Goal: Task Accomplishment & Management: Use online tool/utility

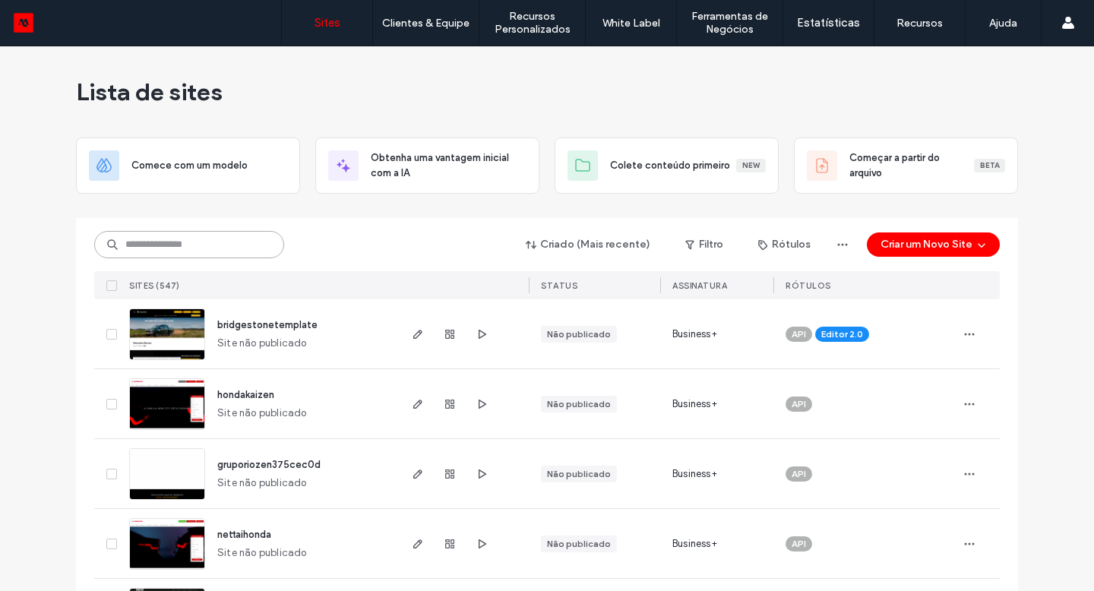
click at [204, 245] on input at bounding box center [189, 244] width 190 height 27
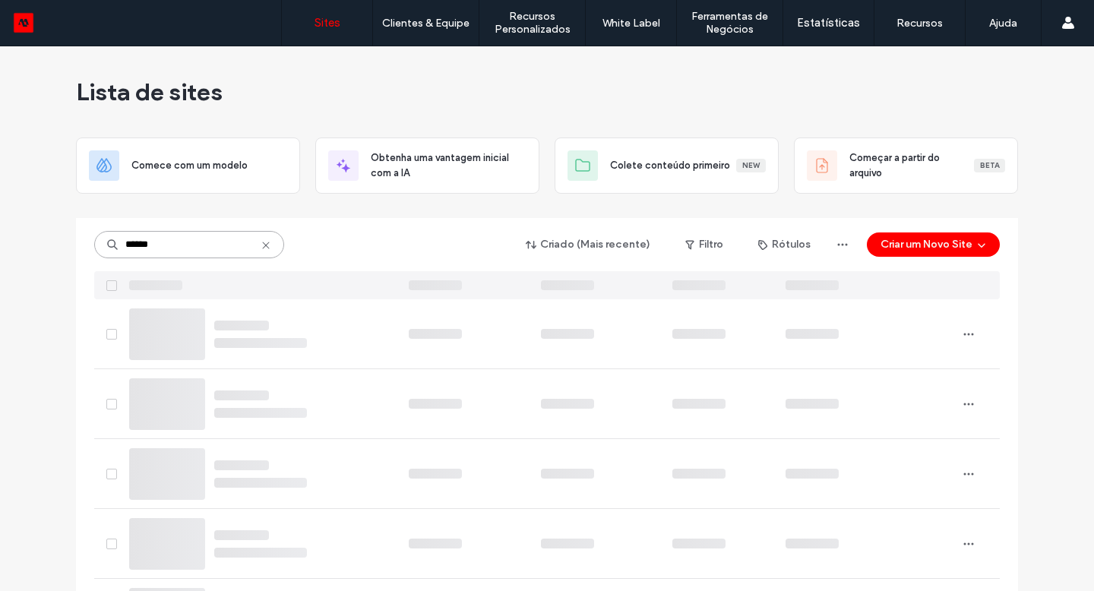
click at [206, 248] on input "******" at bounding box center [189, 244] width 190 height 27
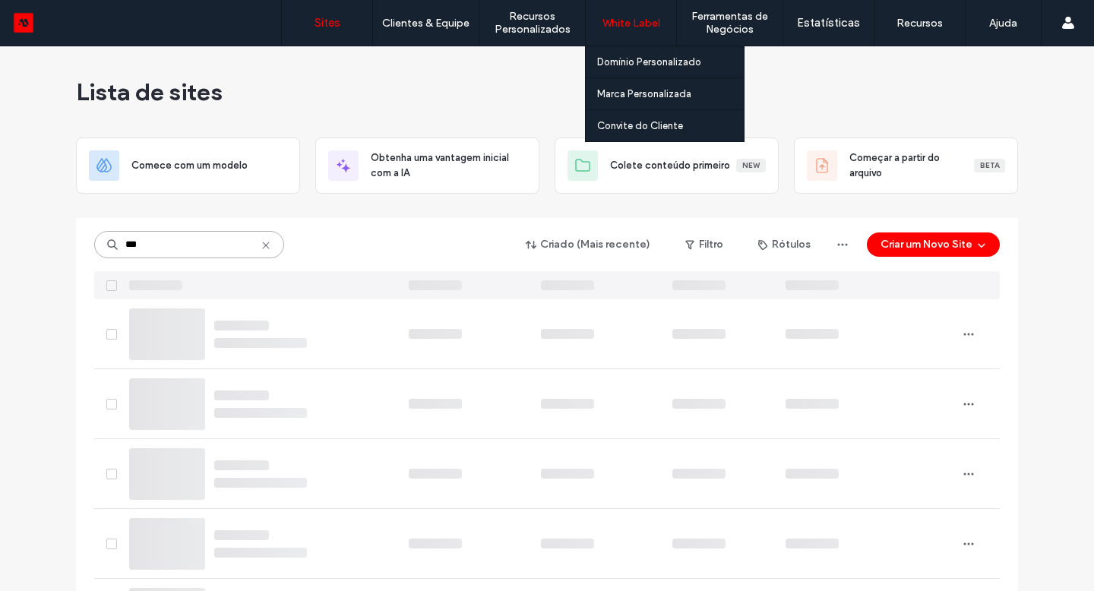
type input "***"
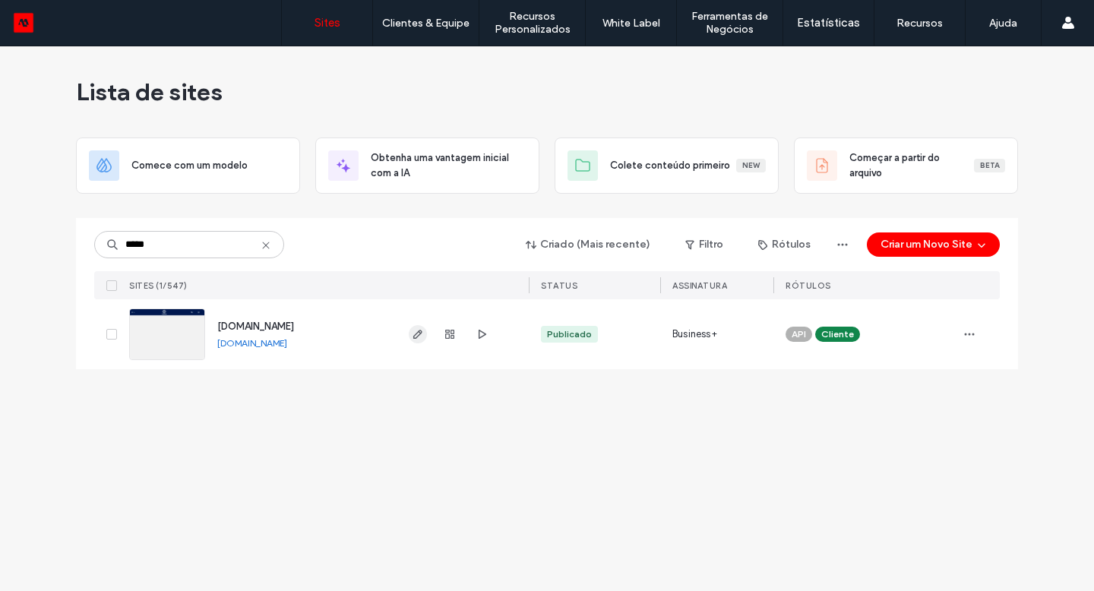
type input "*****"
click at [413, 335] on icon "button" at bounding box center [418, 334] width 12 height 12
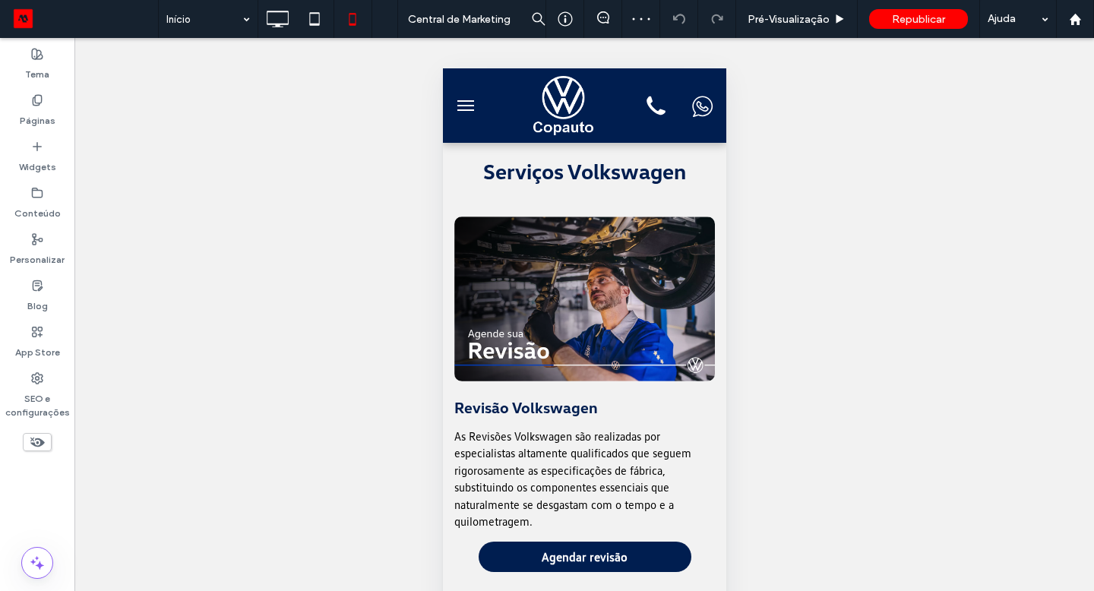
click at [44, 442] on use at bounding box center [37, 443] width 14 height 10
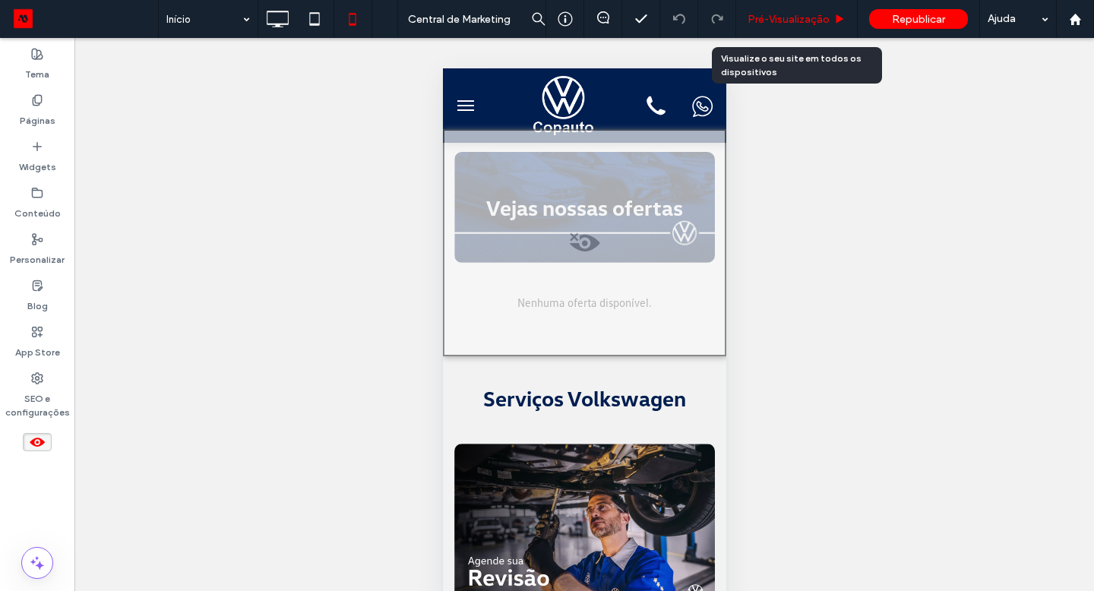
click at [809, 21] on span "Pré-Visualizaçāo" at bounding box center [789, 19] width 82 height 13
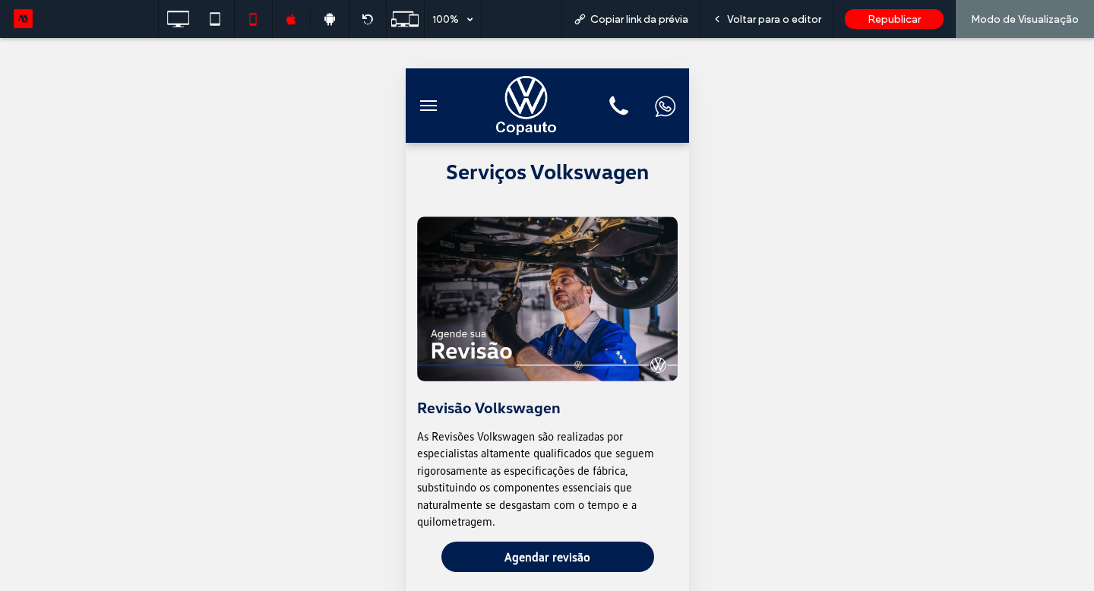
click at [520, 79] on img at bounding box center [525, 105] width 60 height 59
click at [179, 25] on use at bounding box center [178, 19] width 22 height 17
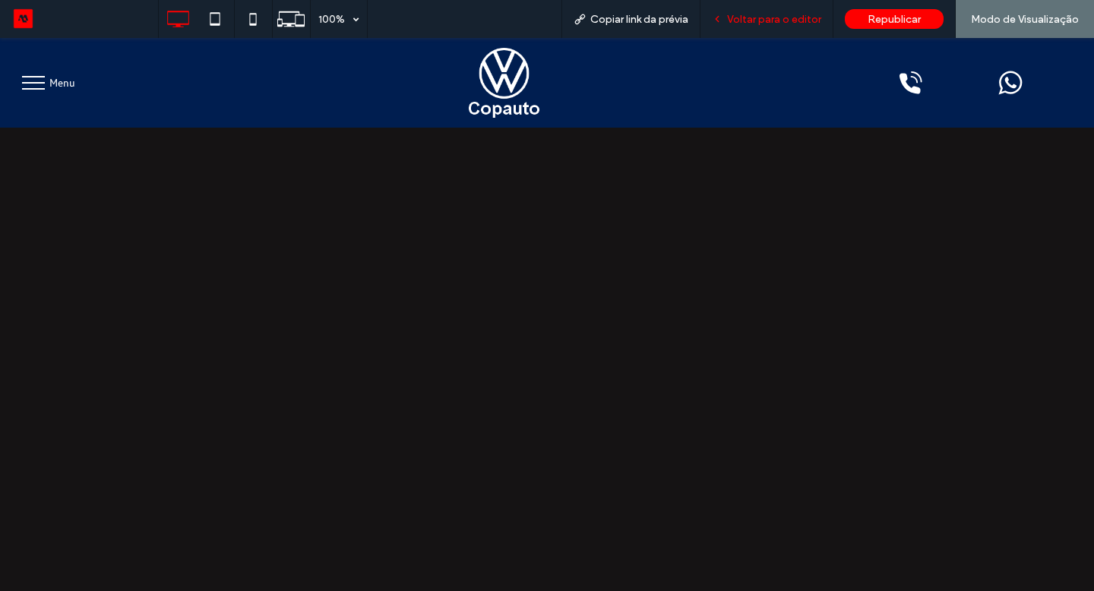
click at [749, 17] on span "Voltar para o editor" at bounding box center [774, 19] width 94 height 13
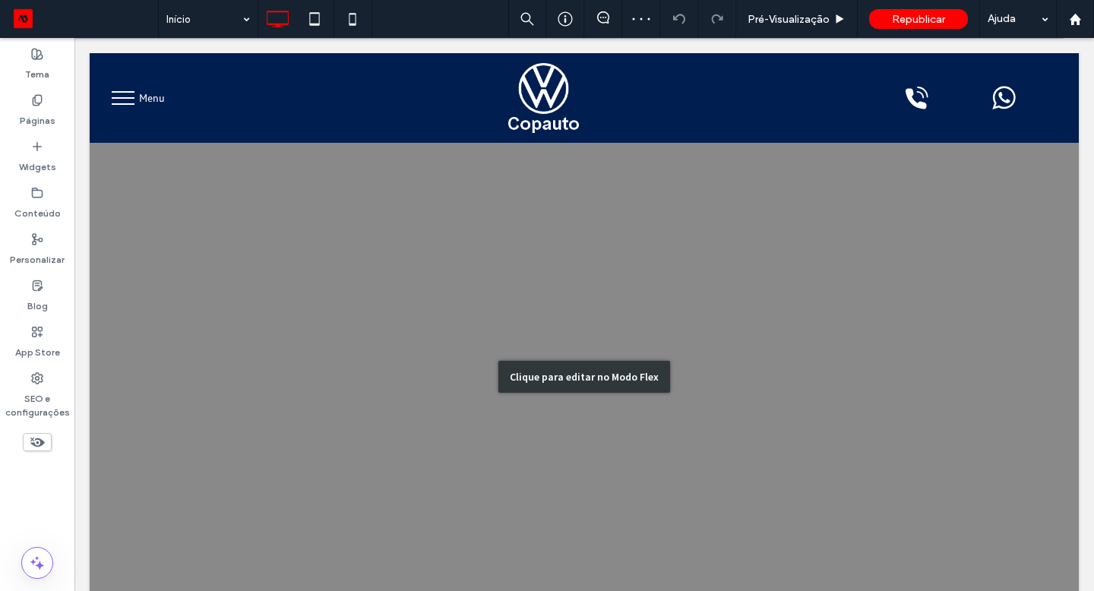
click at [131, 177] on div "Clique para editar no Modo Flex" at bounding box center [584, 376] width 989 height 647
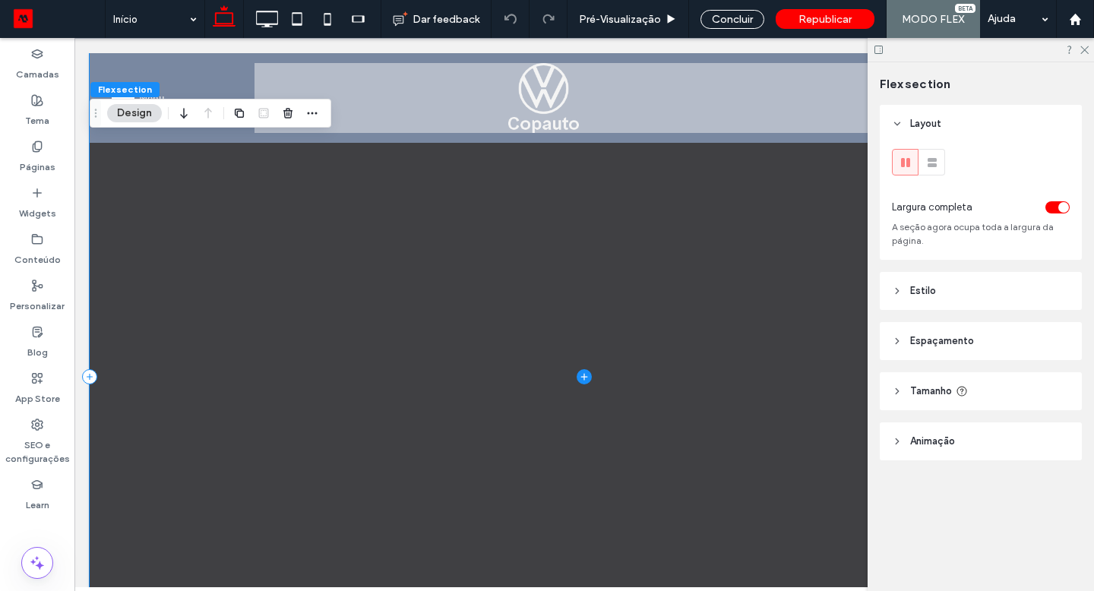
click at [134, 195] on span at bounding box center [584, 376] width 989 height 647
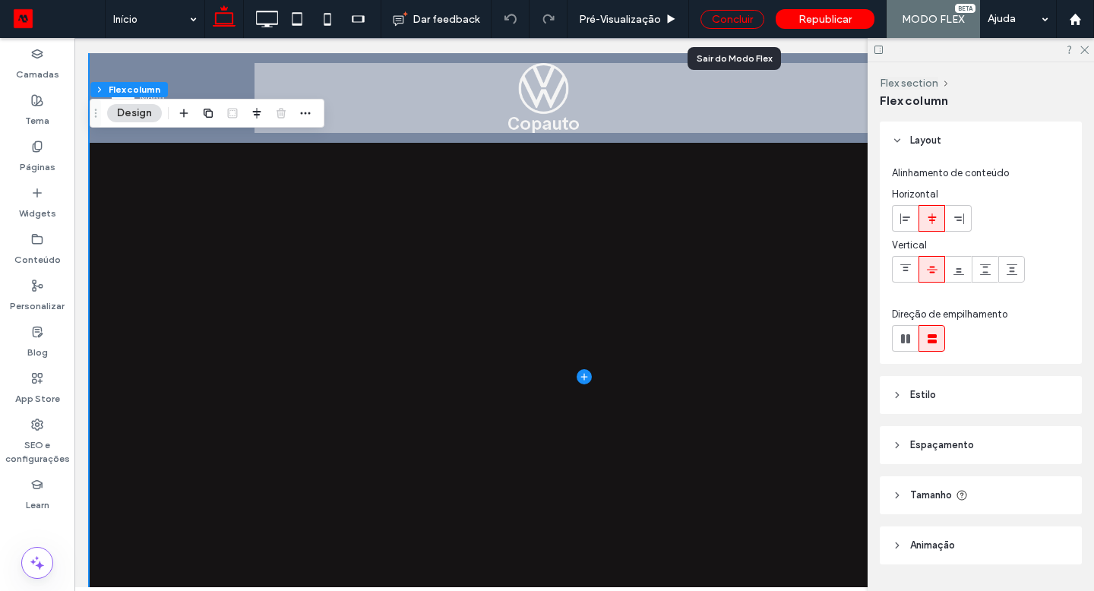
click at [733, 20] on div "Concluir" at bounding box center [733, 19] width 64 height 19
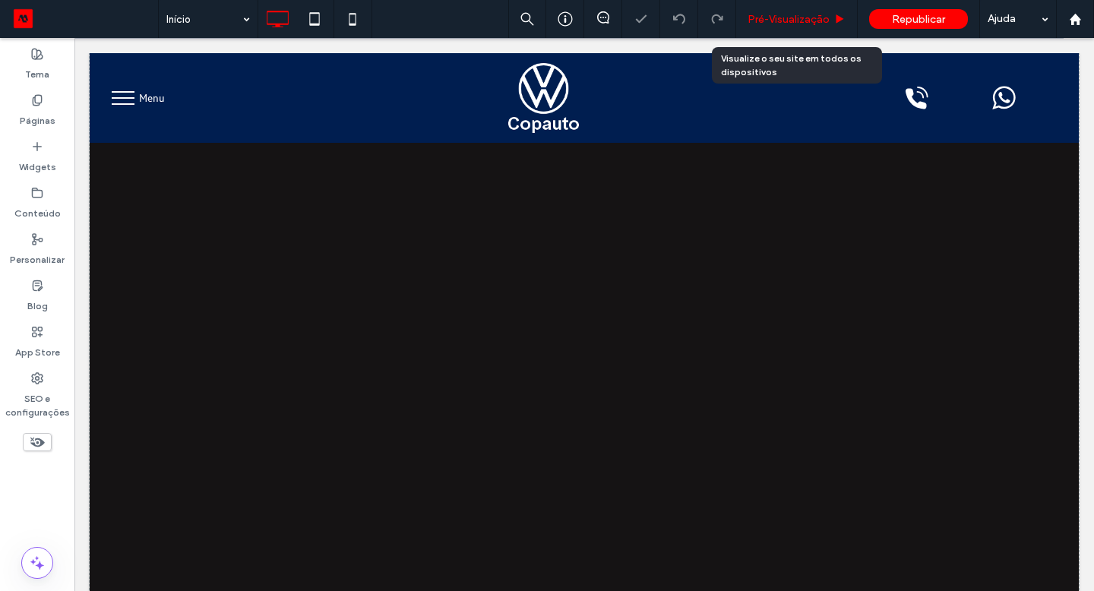
click at [771, 20] on span "Pré-Visualizaçāo" at bounding box center [789, 19] width 82 height 13
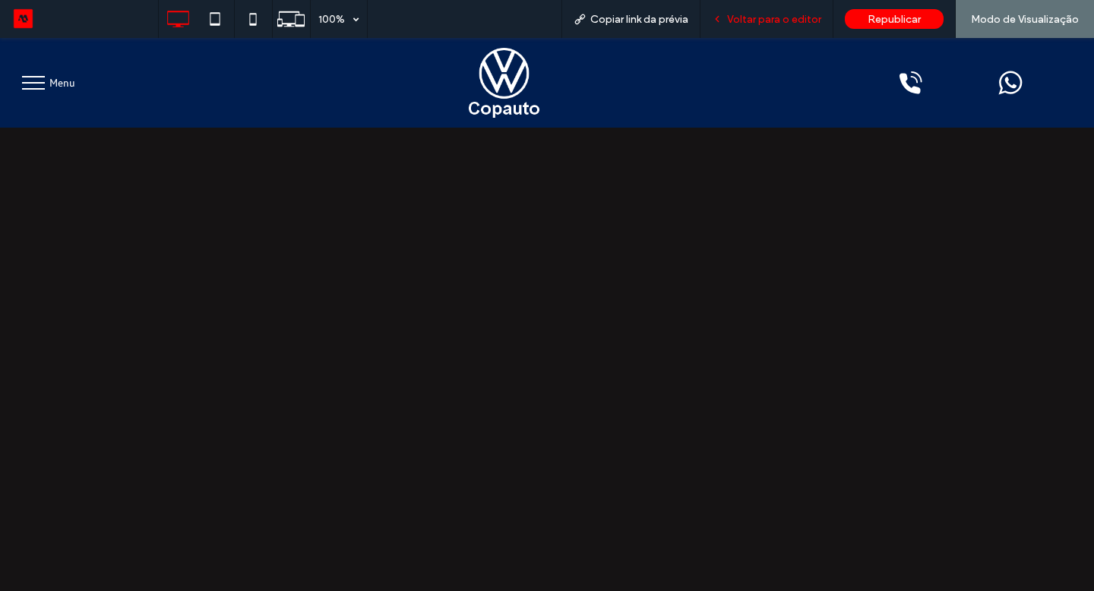
click at [770, 30] on div "Voltar para o editor" at bounding box center [767, 19] width 133 height 38
click at [771, 27] on div "Voltar para o editor" at bounding box center [767, 19] width 133 height 38
click at [776, 14] on span "Voltar para o editor" at bounding box center [774, 19] width 94 height 13
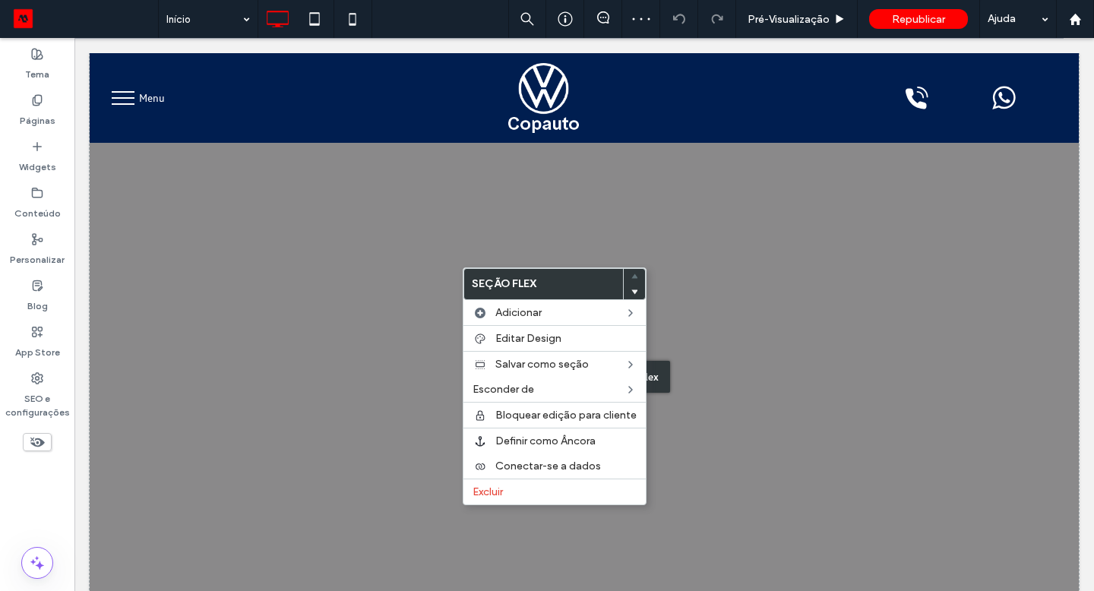
click at [283, 369] on div "Clique para editar no Modo Flex" at bounding box center [584, 376] width 989 height 647
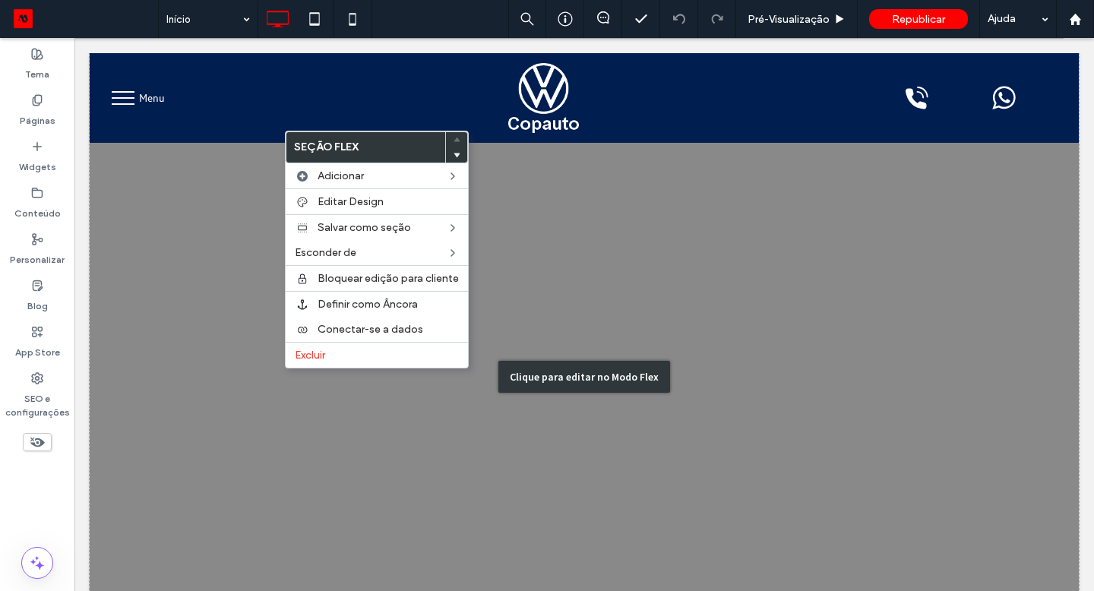
click at [187, 275] on div "Clique para editar no Modo Flex" at bounding box center [584, 376] width 989 height 647
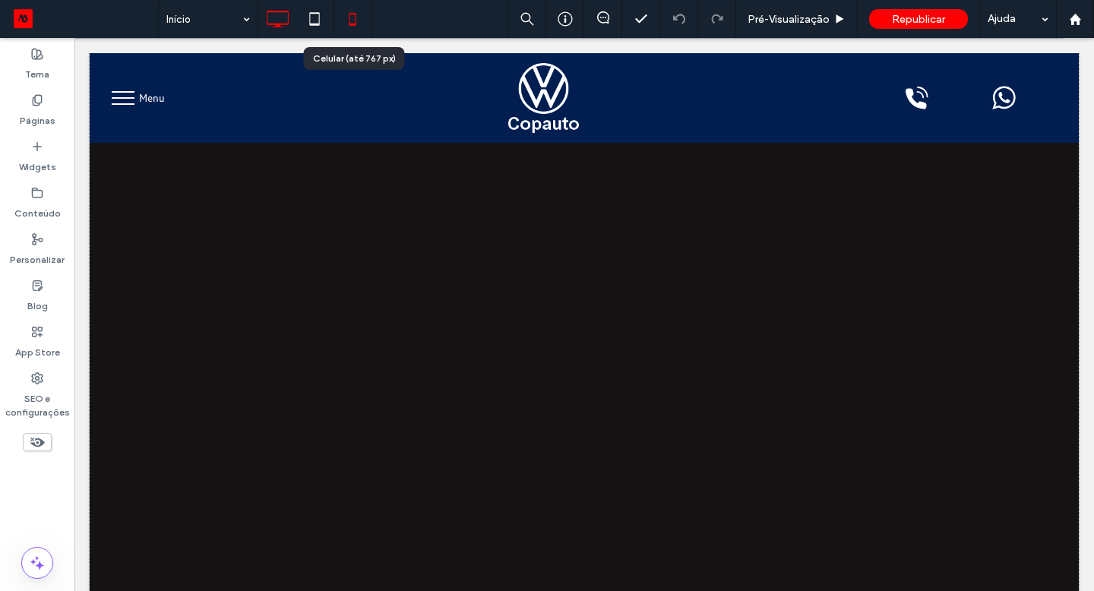
click at [354, 27] on icon at bounding box center [352, 19] width 30 height 30
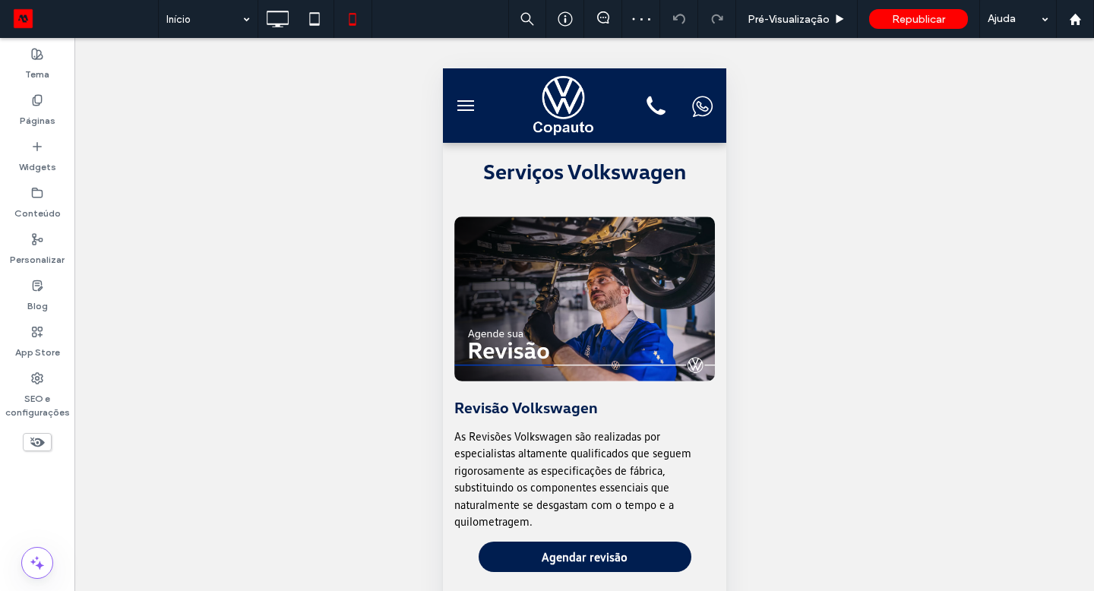
click at [45, 448] on icon at bounding box center [37, 442] width 17 height 17
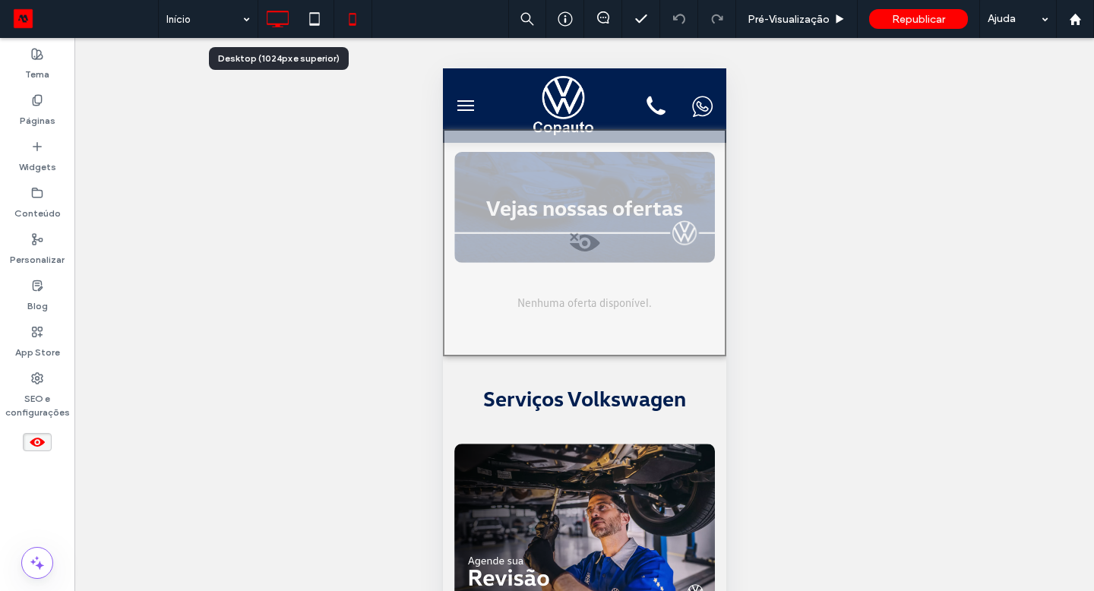
click at [277, 17] on icon at bounding box center [277, 19] width 30 height 30
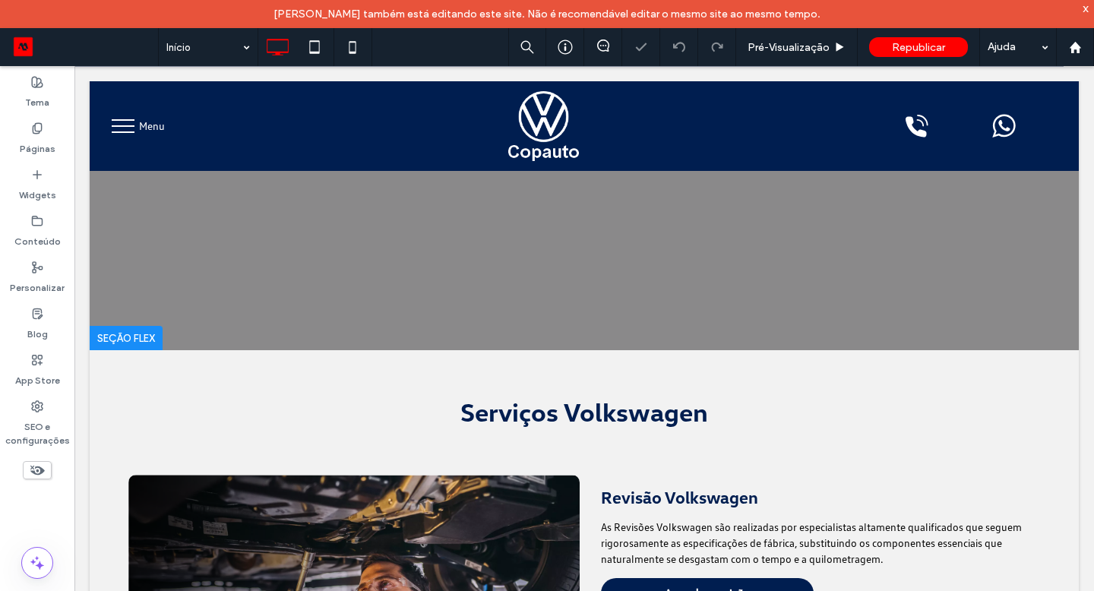
scroll to position [399, 0]
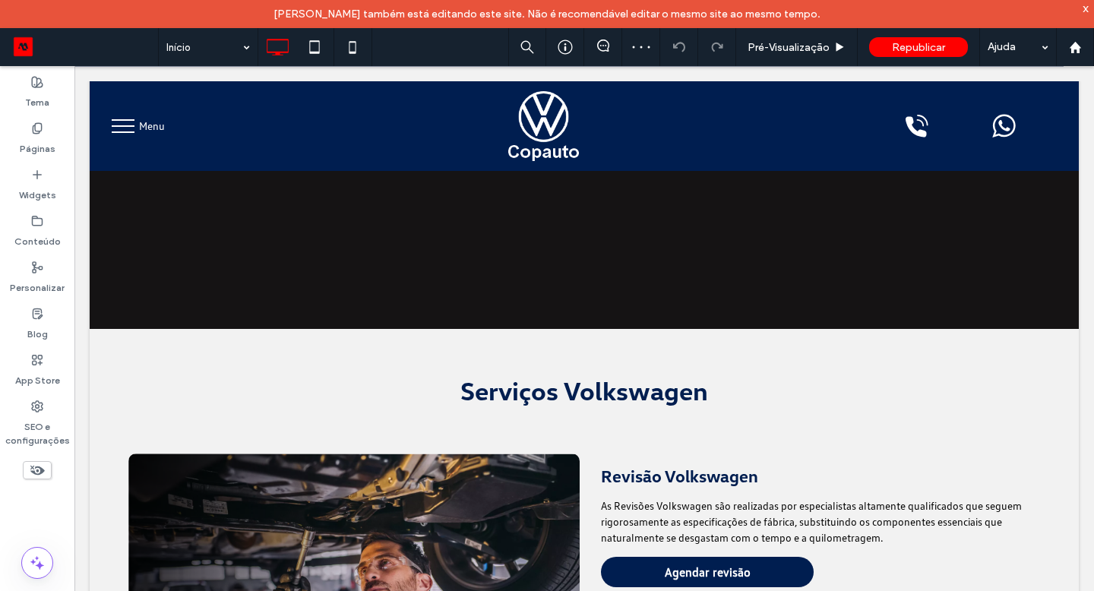
click at [40, 470] on use at bounding box center [37, 471] width 14 height 10
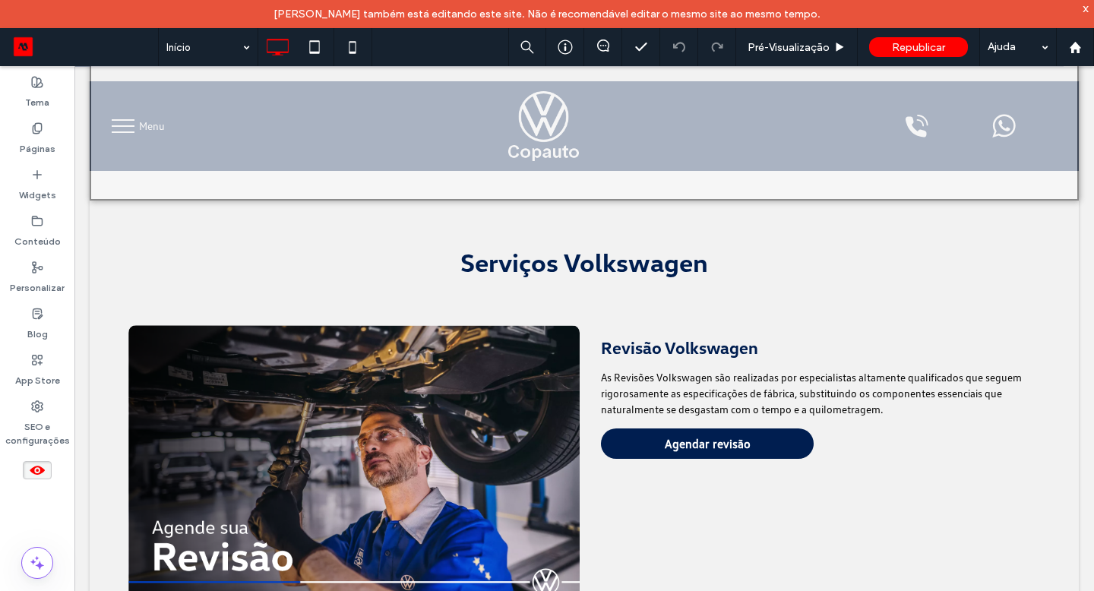
scroll to position [970, 0]
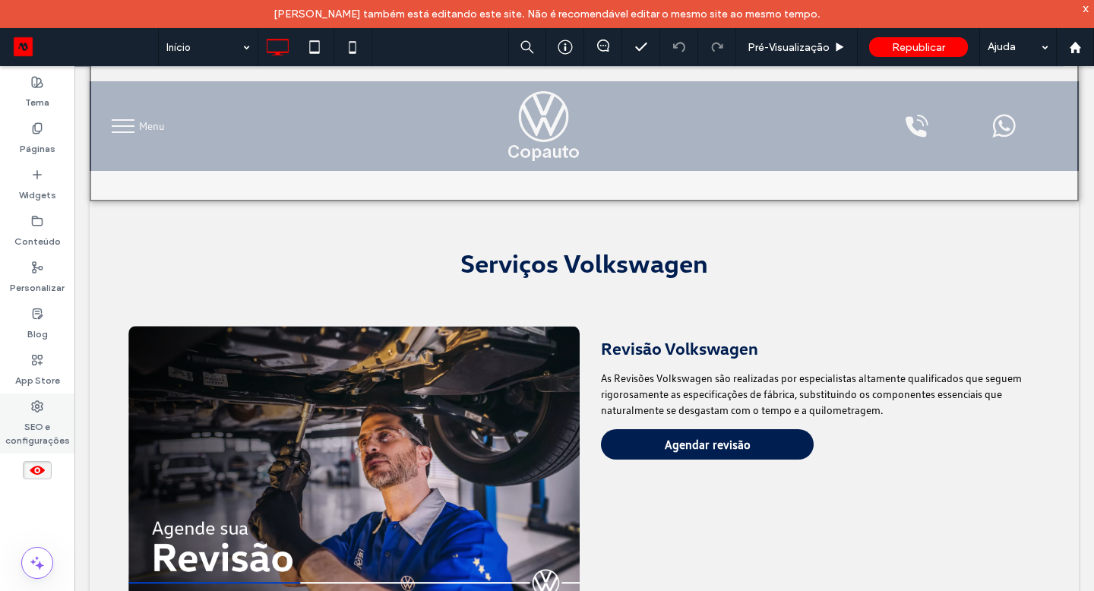
click at [45, 427] on label "SEO e configurações" at bounding box center [37, 430] width 74 height 35
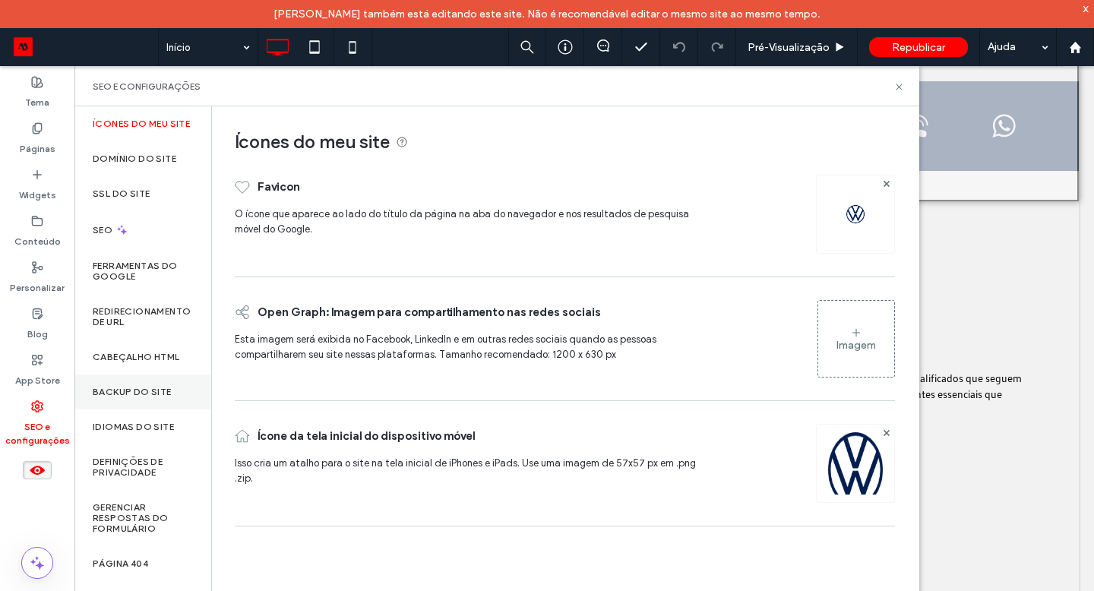
click at [125, 397] on label "Backup do Site" at bounding box center [132, 392] width 79 height 11
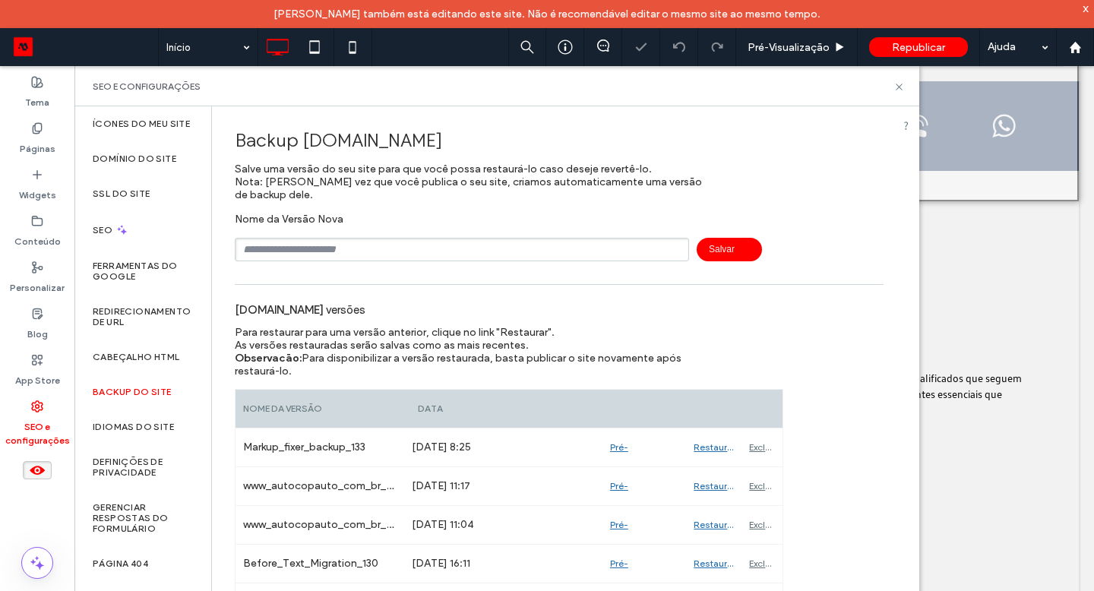
scroll to position [62, 0]
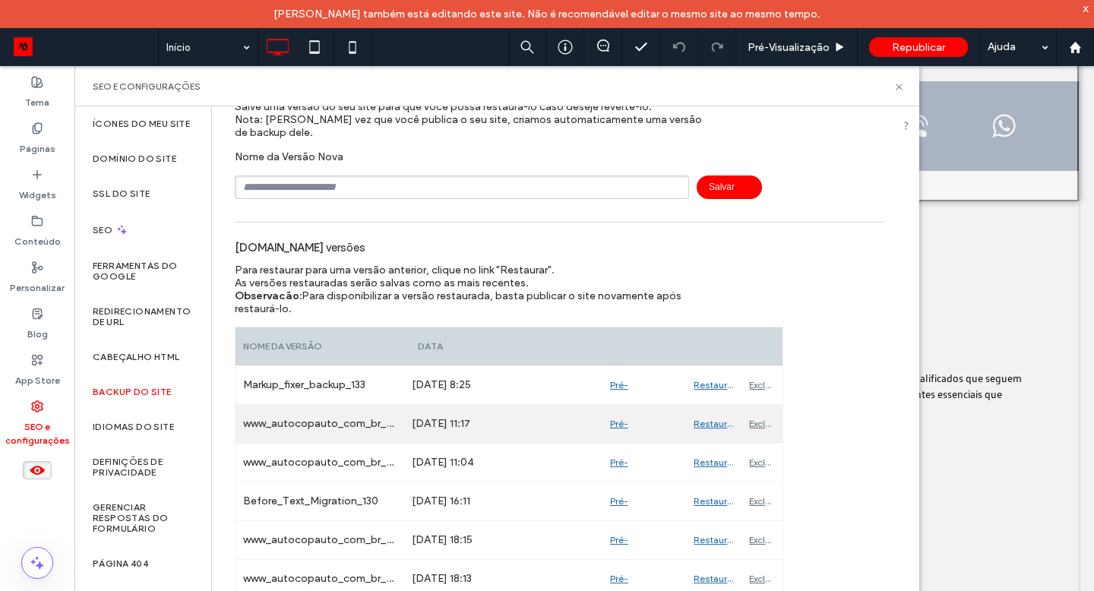
click at [619, 425] on div "Pré-Visualizaçāo" at bounding box center [645, 424] width 84 height 38
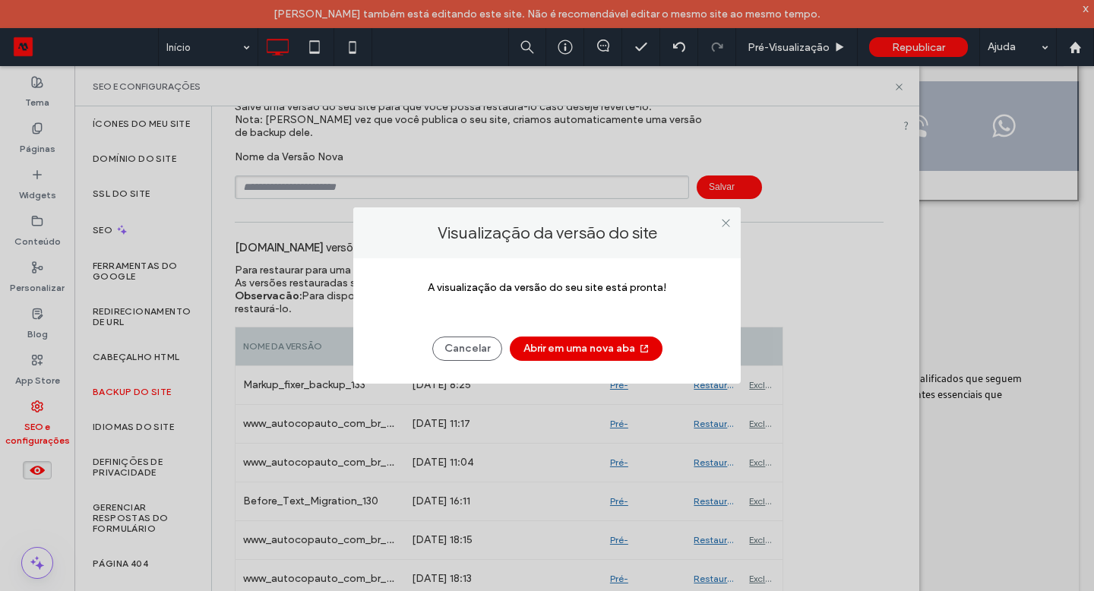
click at [601, 340] on button "Abrir em uma nova aba" at bounding box center [586, 349] width 153 height 24
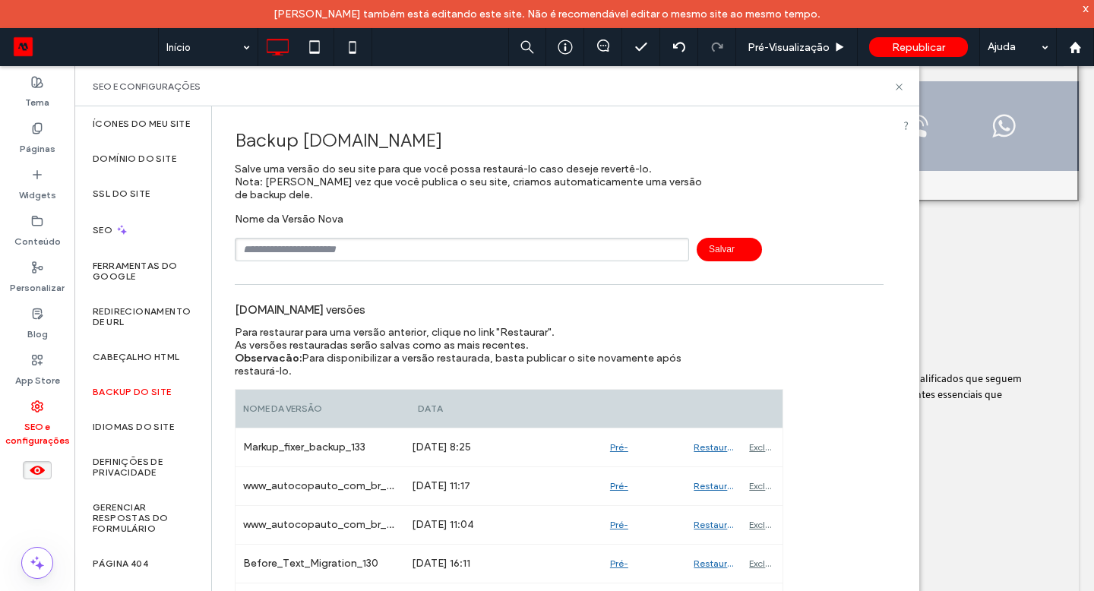
scroll to position [62, 0]
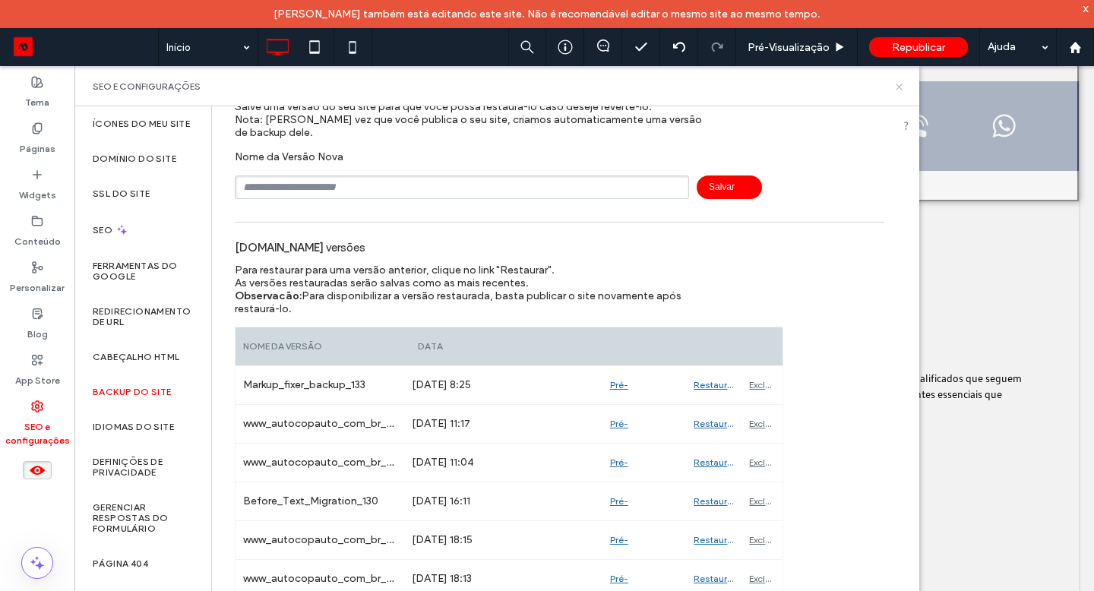
click at [901, 87] on icon at bounding box center [899, 86] width 11 height 11
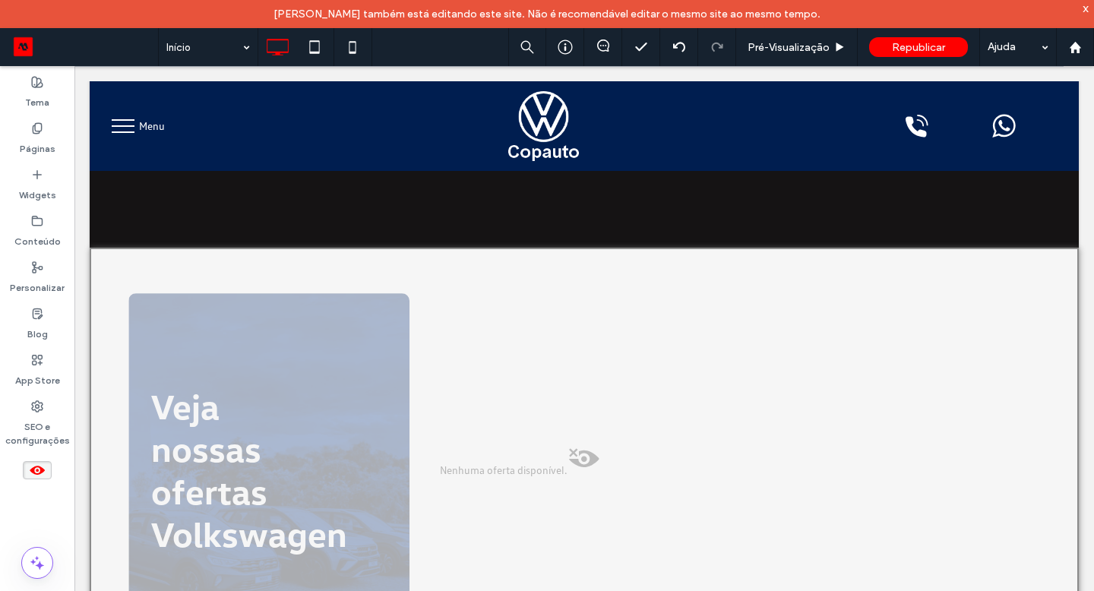
scroll to position [473, 0]
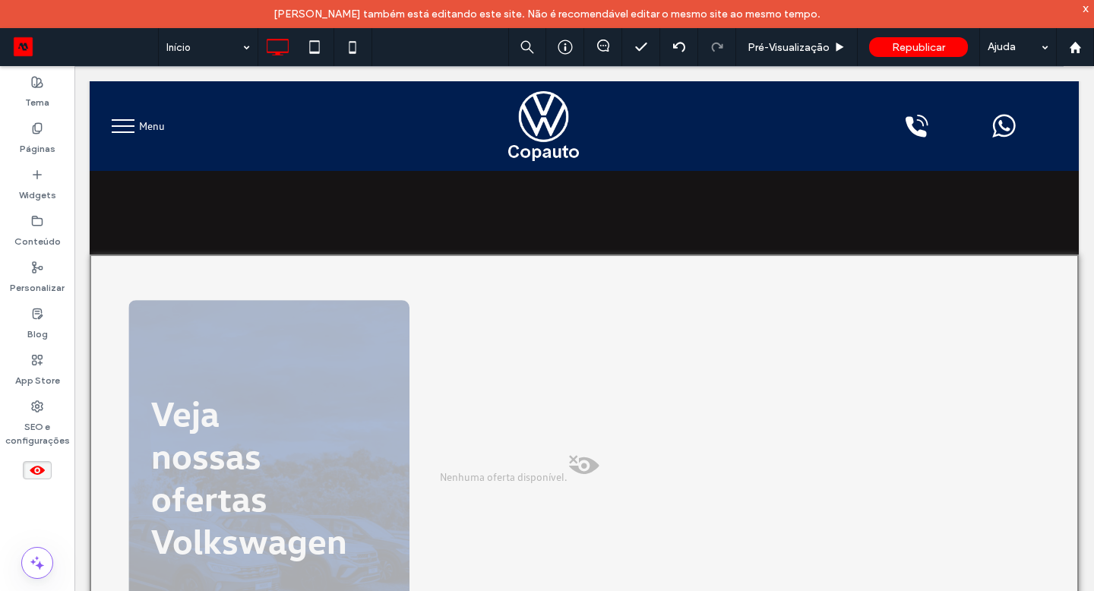
click at [610, 255] on div at bounding box center [584, 477] width 989 height 444
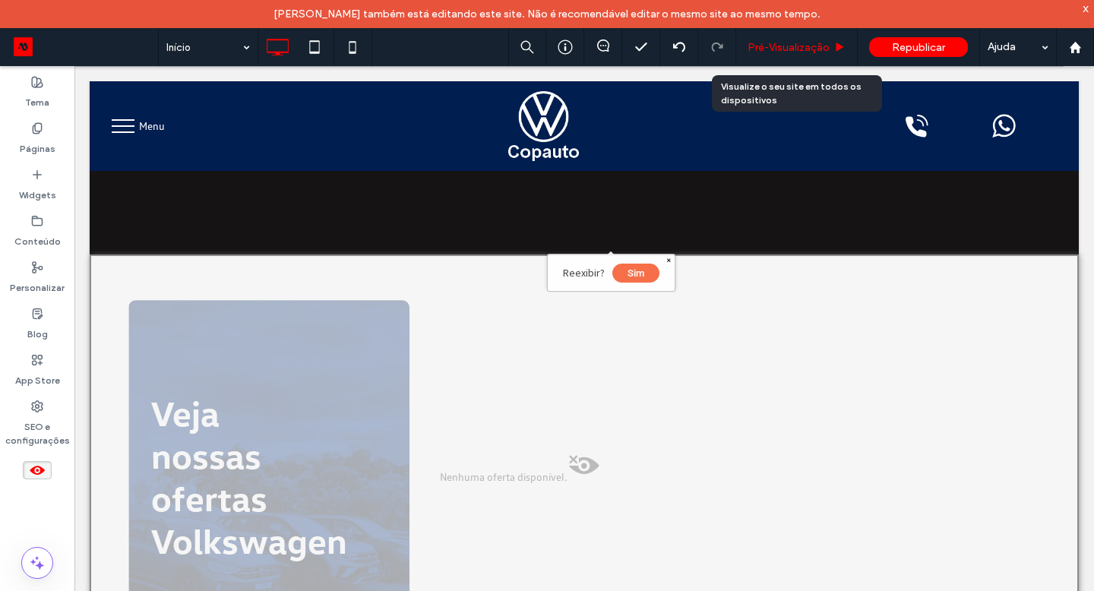
click at [766, 52] on span "Pré-Visualizaçāo" at bounding box center [789, 47] width 82 height 13
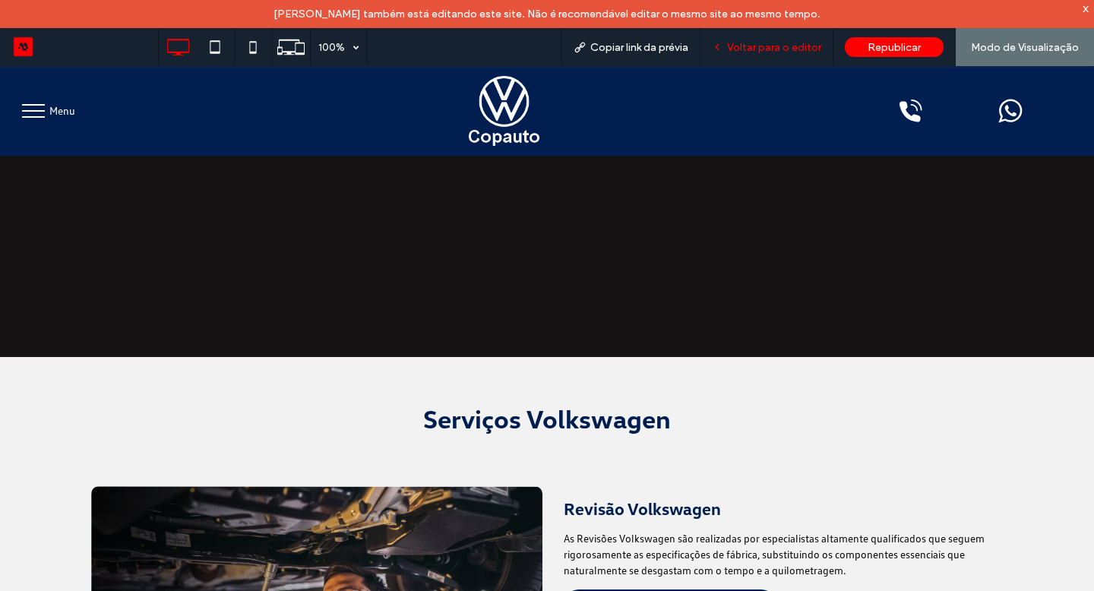
click at [768, 48] on span "Voltar para o editor" at bounding box center [774, 47] width 94 height 13
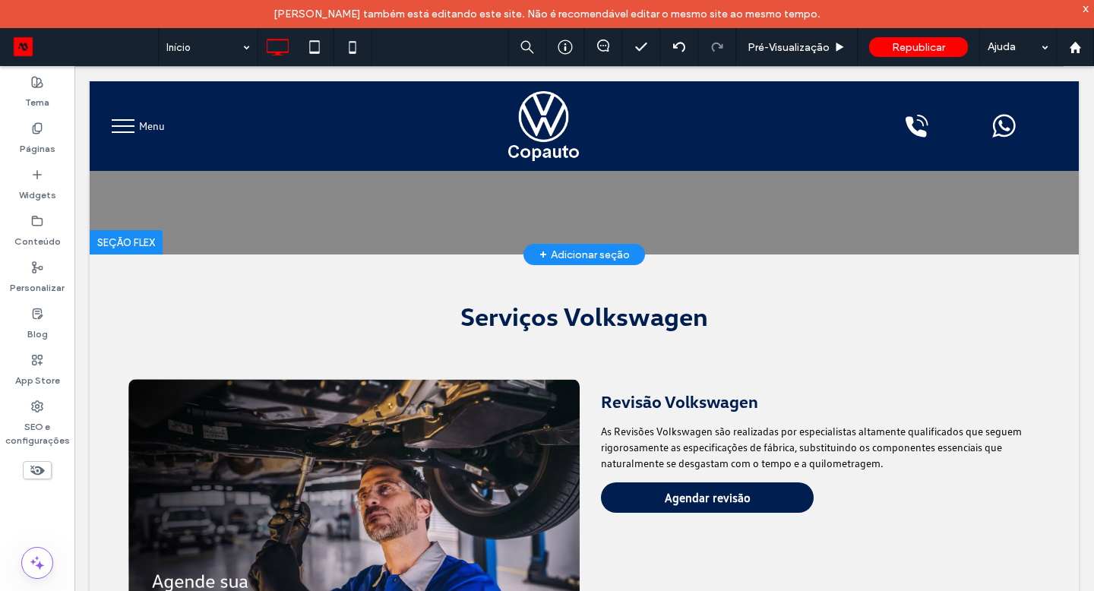
click at [584, 250] on div "+ Adicionar seção" at bounding box center [585, 254] width 90 height 17
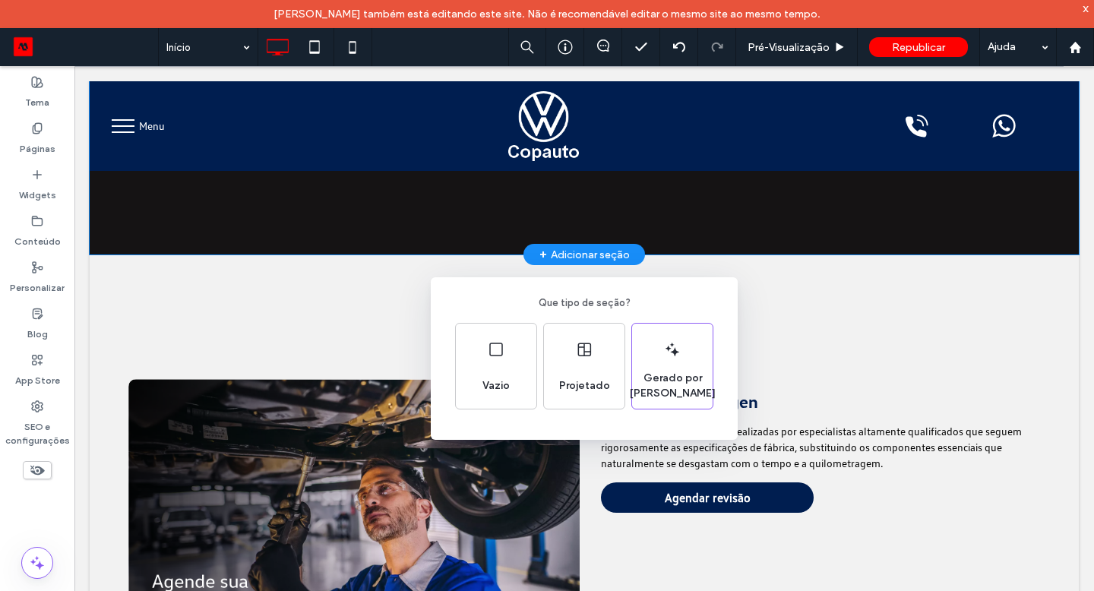
click at [375, 278] on div "Que tipo de seção? Vazio Projetado Gerado por IA" at bounding box center [547, 333] width 1094 height 666
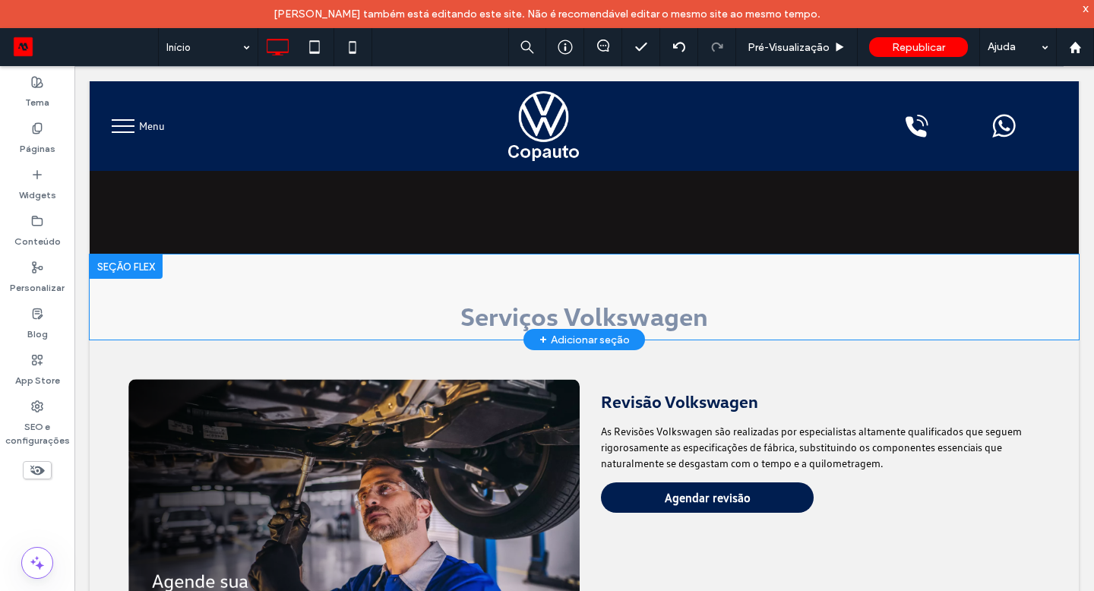
click at [140, 267] on div at bounding box center [126, 267] width 73 height 24
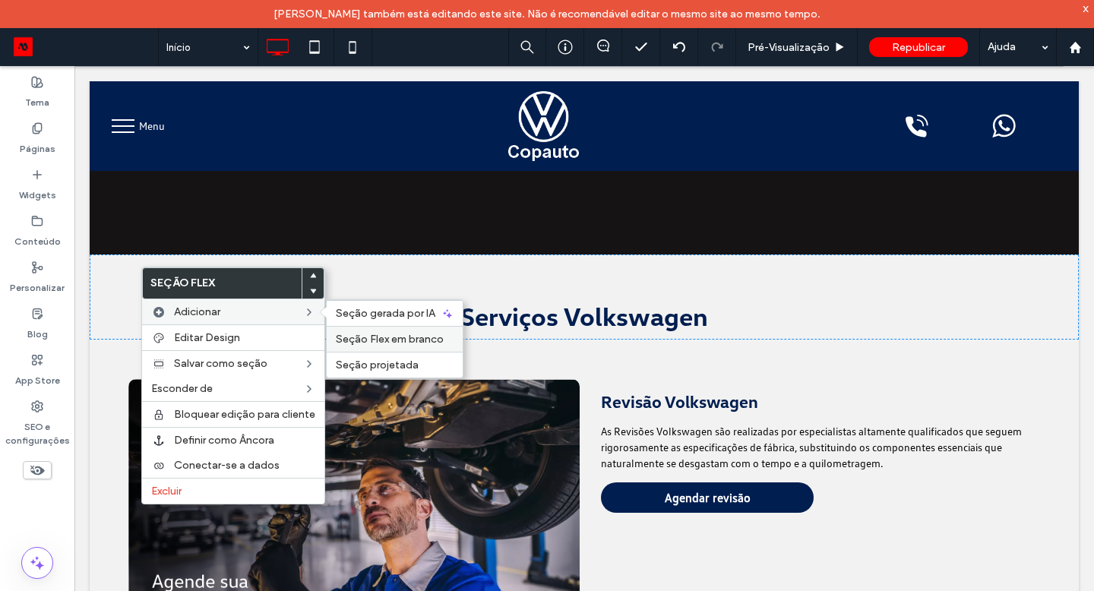
click at [373, 341] on span "Seção Flex em branco" at bounding box center [390, 339] width 108 height 13
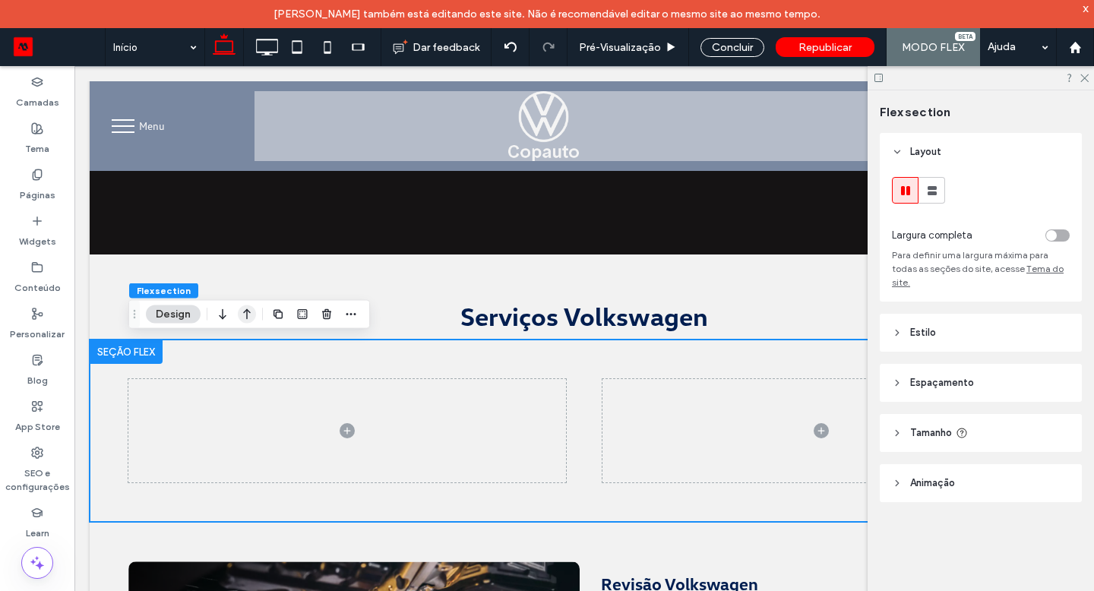
click at [249, 314] on icon "button" at bounding box center [247, 314] width 18 height 27
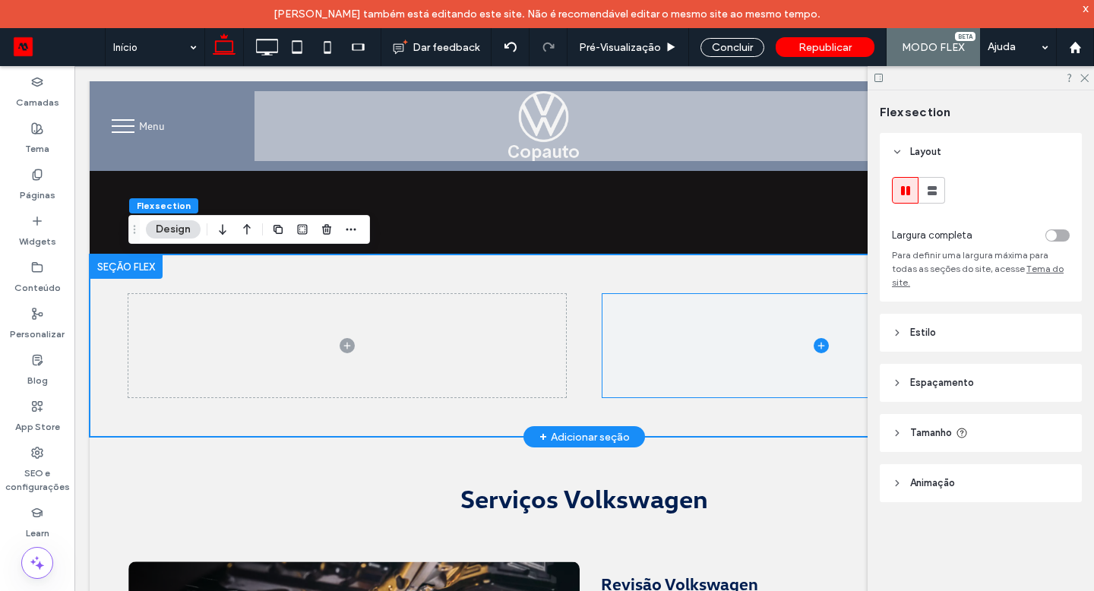
click at [624, 340] on span at bounding box center [822, 345] width 438 height 103
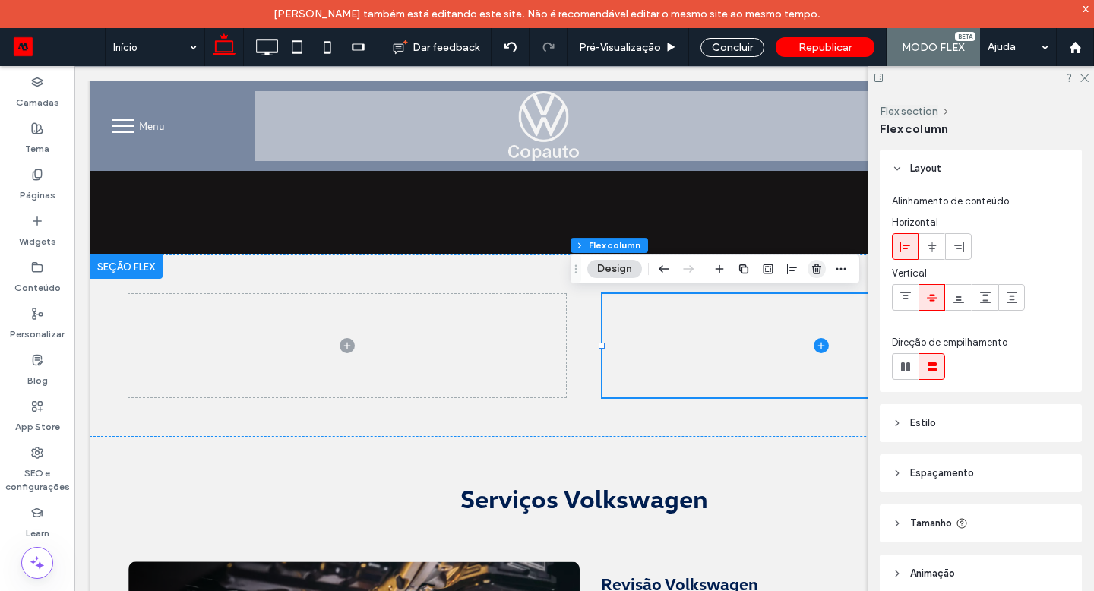
click at [821, 274] on icon "button" at bounding box center [817, 269] width 12 height 12
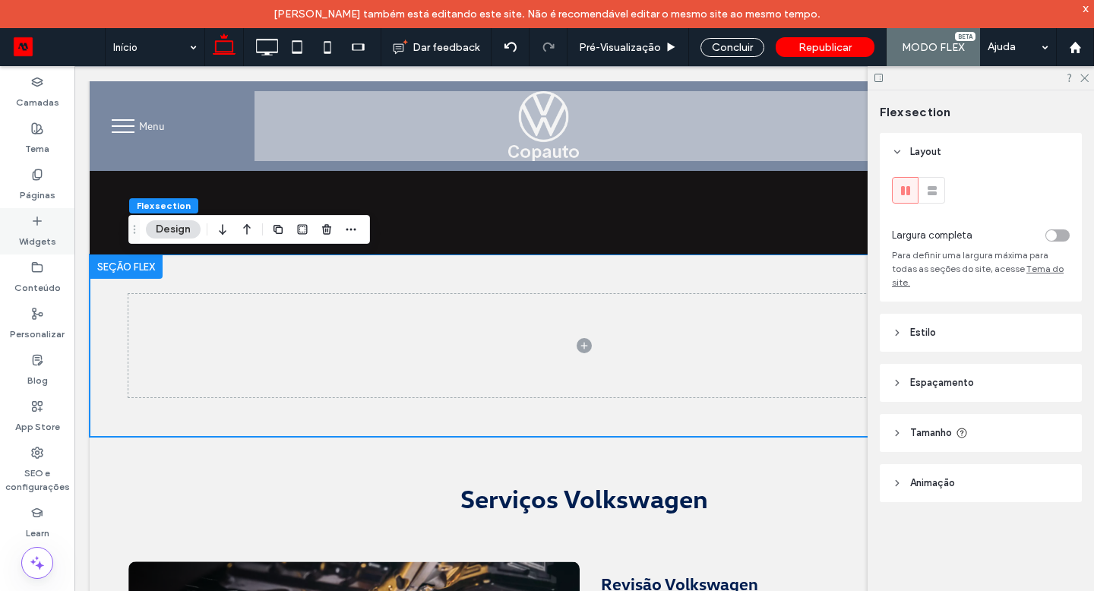
click at [31, 230] on label "Widgets" at bounding box center [37, 237] width 37 height 21
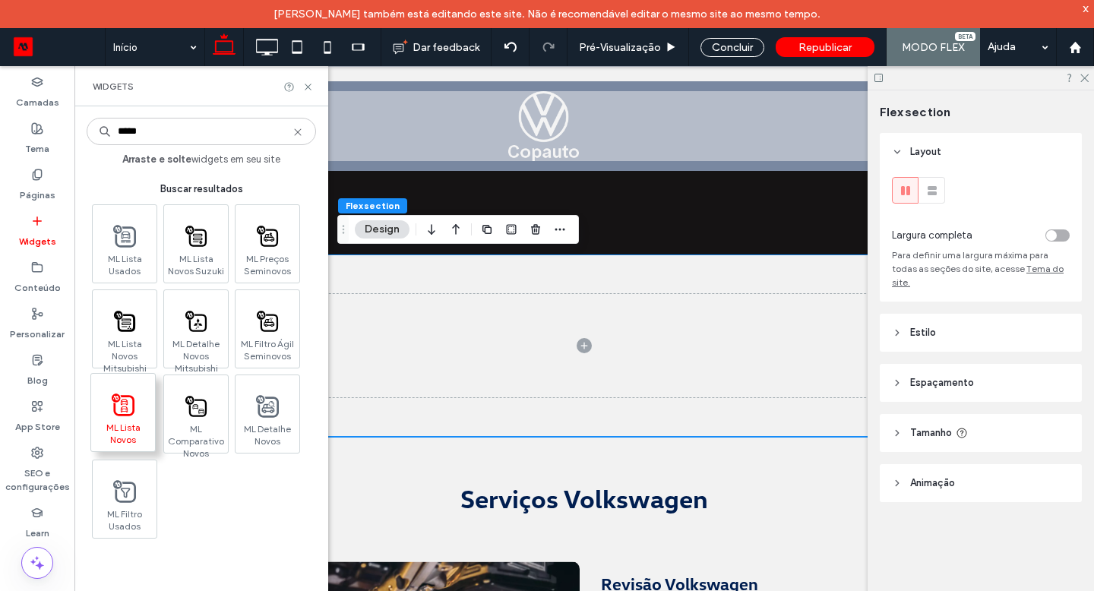
type input "*****"
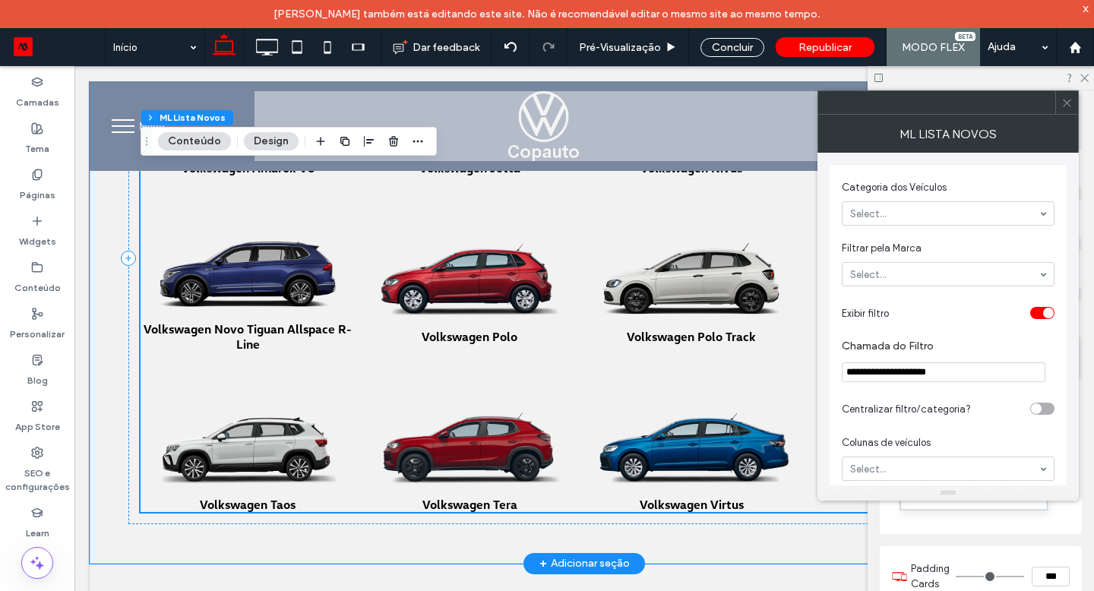
scroll to position [785, 0]
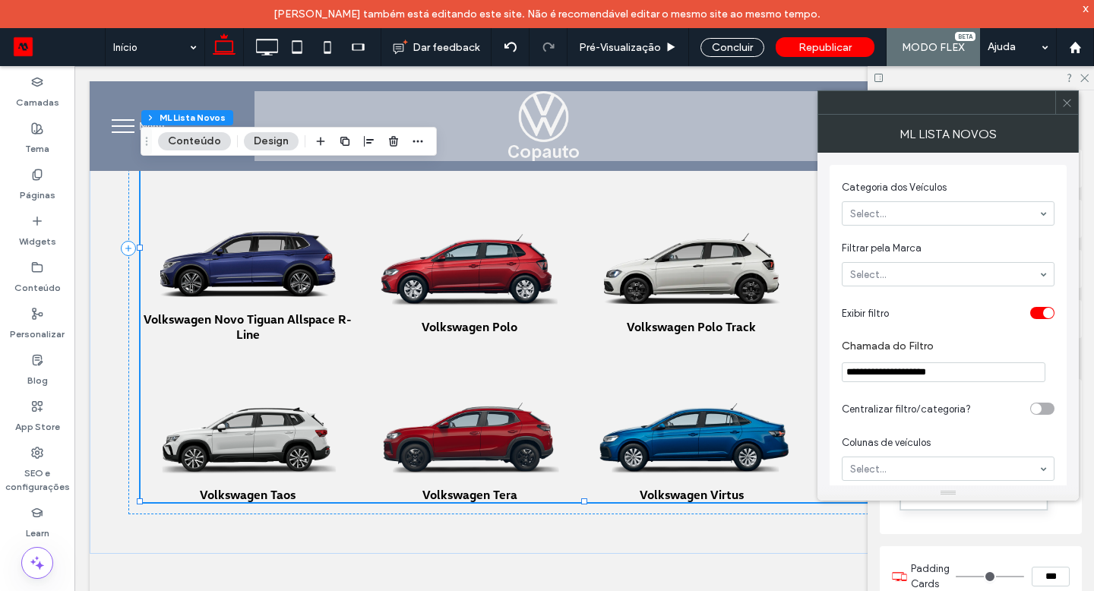
click at [1073, 117] on div "ML Lista Novos" at bounding box center [948, 134] width 261 height 38
click at [1073, 102] on div at bounding box center [1067, 102] width 23 height 23
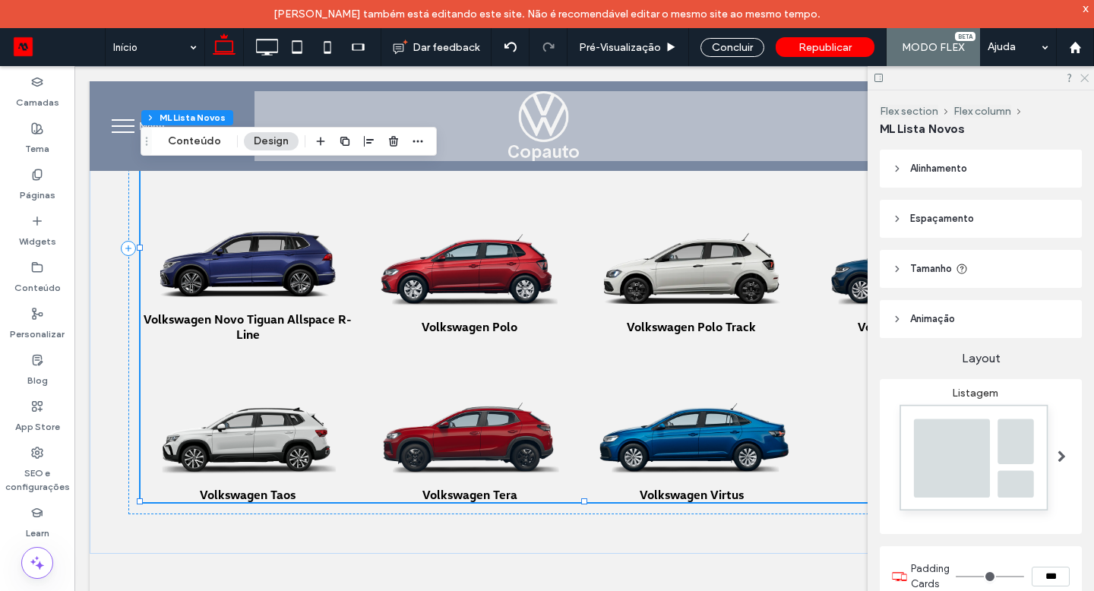
click at [1084, 74] on icon at bounding box center [1084, 77] width 10 height 10
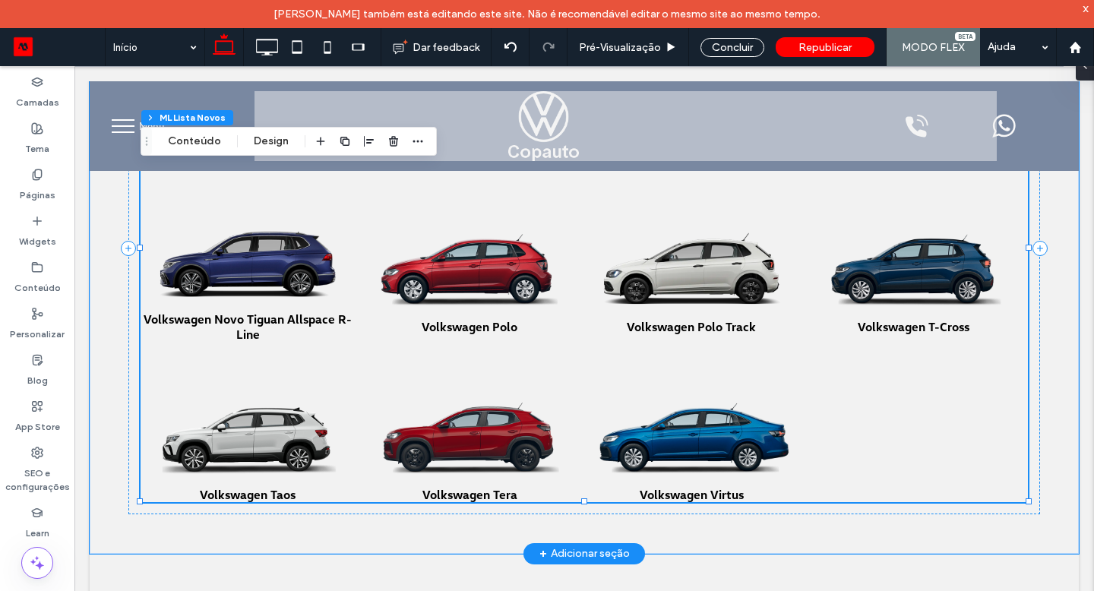
click at [803, 357] on div "Volkswagen Amarok V6 Volkswagen Jetta Volkswagen Nivus Volkswagen Nova Saveiro" at bounding box center [585, 257] width 888 height 489
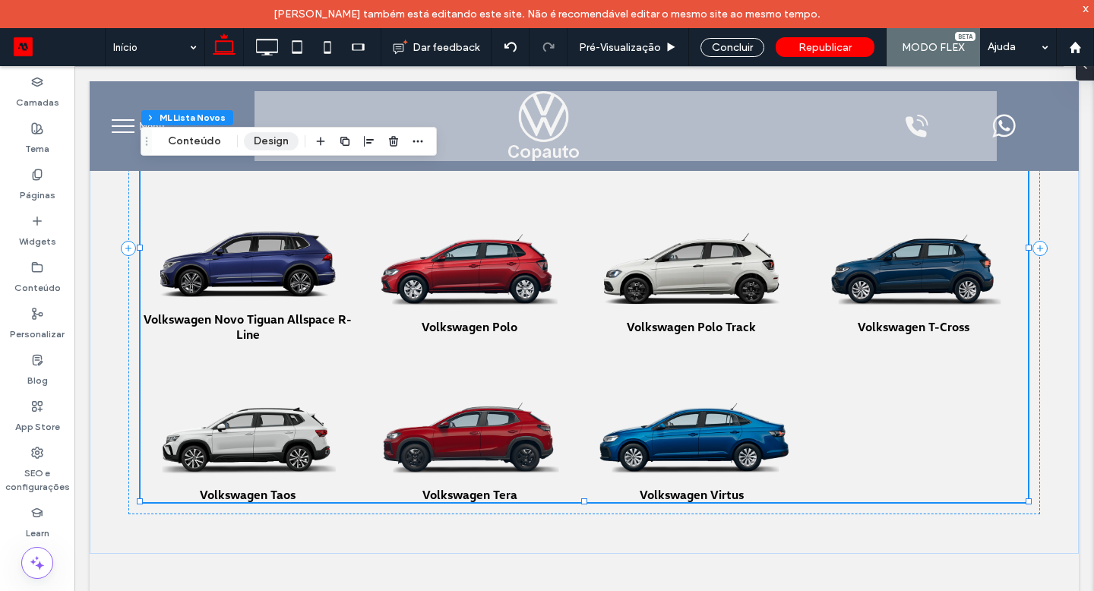
click at [256, 144] on button "Design" at bounding box center [271, 141] width 55 height 18
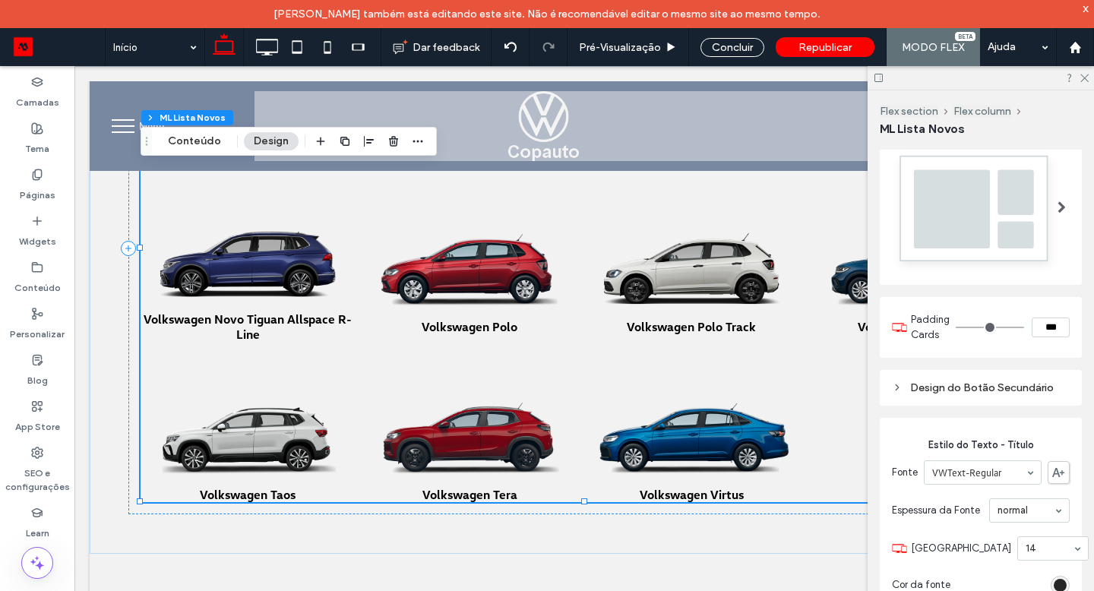
scroll to position [244, 0]
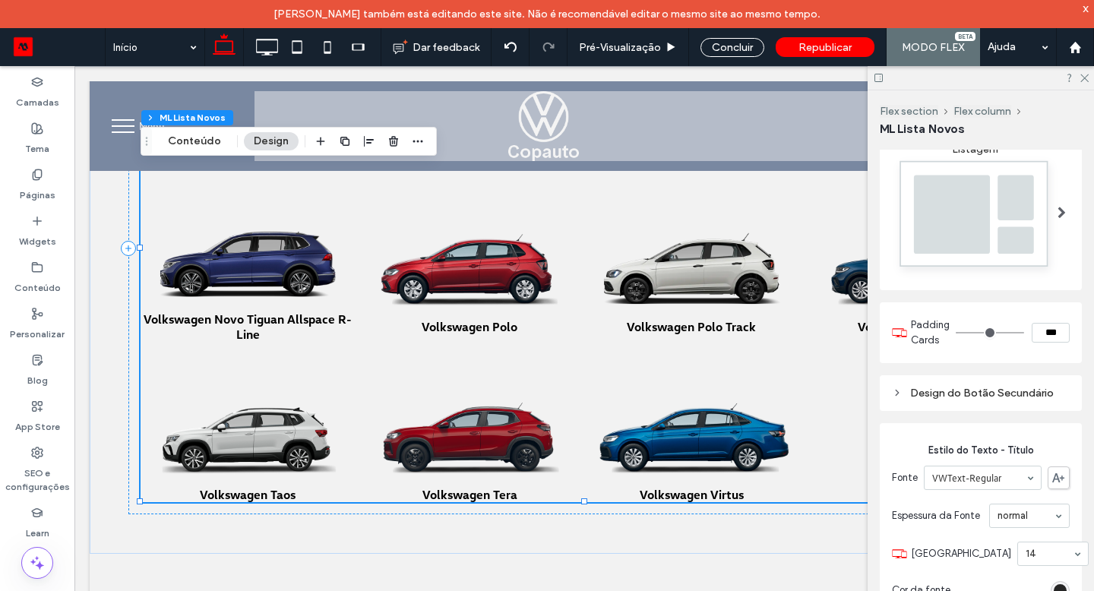
click at [966, 232] on img at bounding box center [975, 218] width 166 height 124
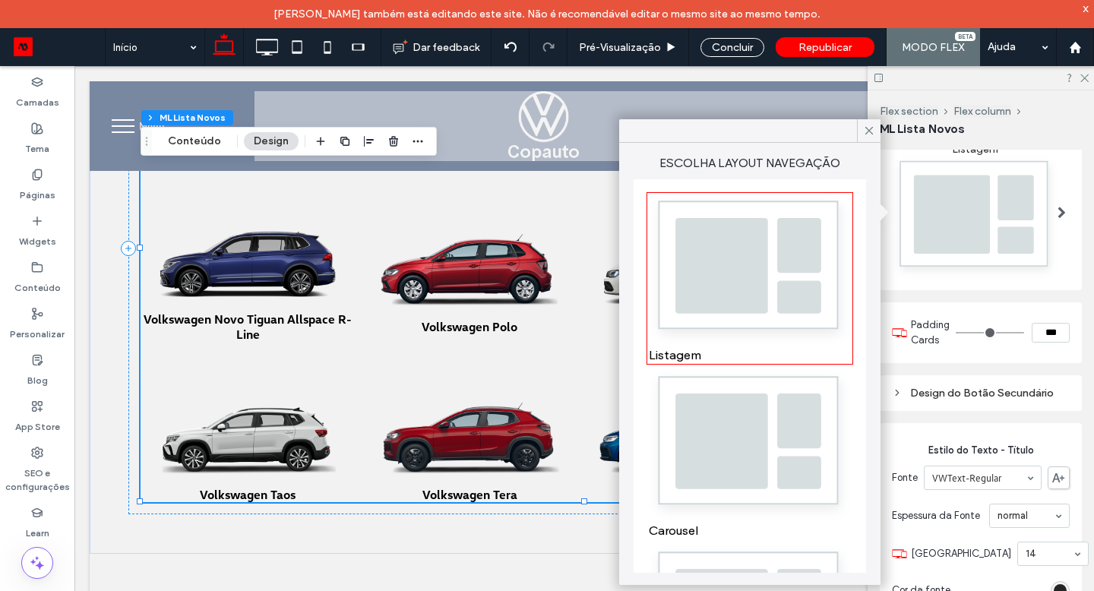
click at [749, 420] on img at bounding box center [750, 445] width 202 height 150
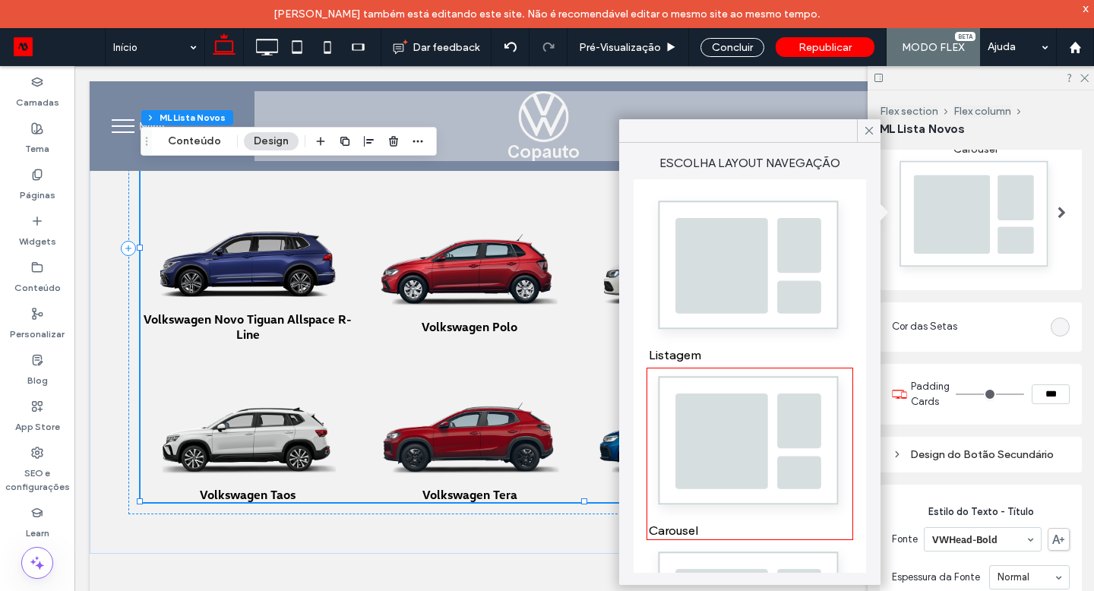
scroll to position [619, 0]
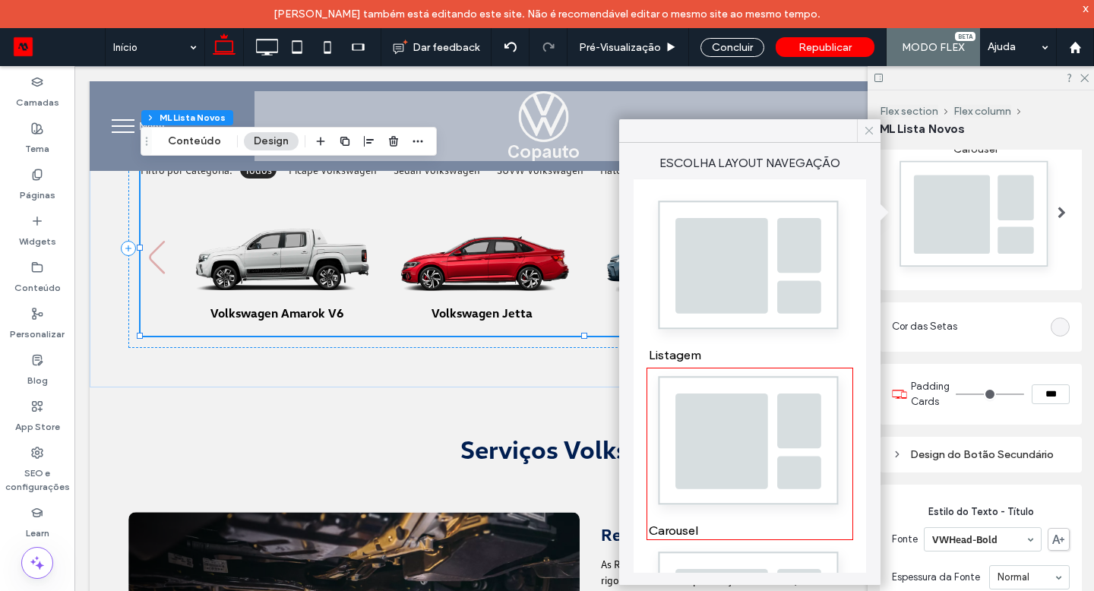
click at [869, 131] on use at bounding box center [870, 131] width 8 height 8
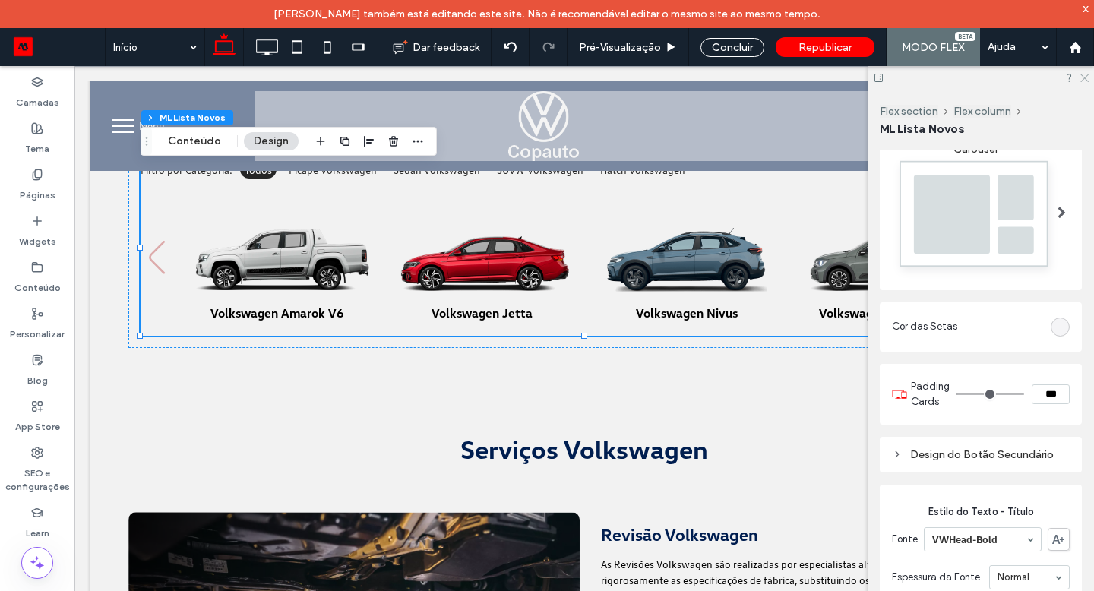
click at [1085, 78] on icon at bounding box center [1084, 77] width 10 height 10
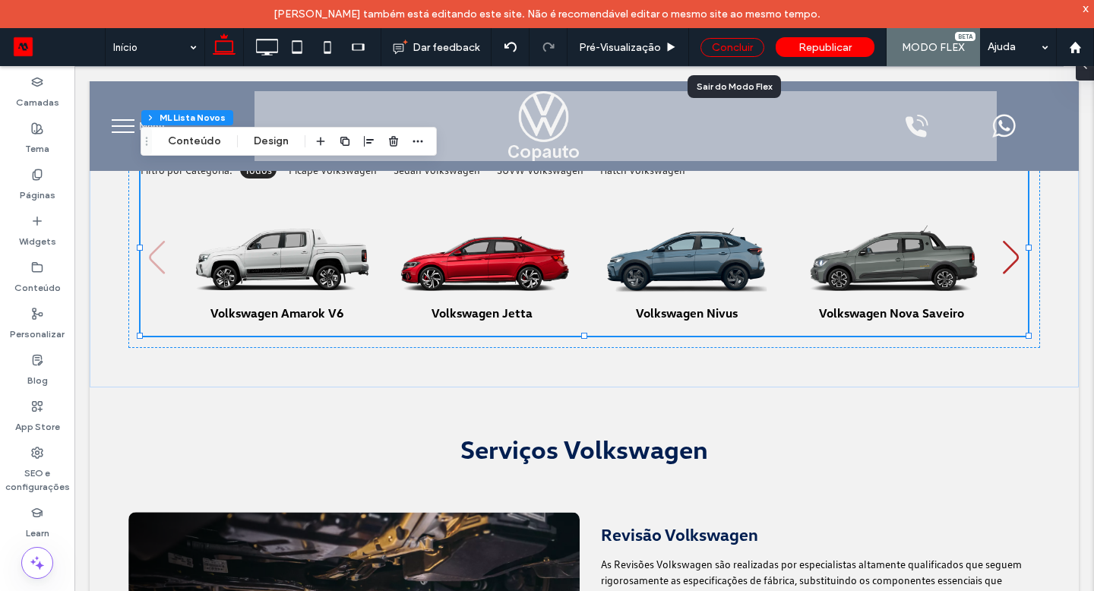
click at [748, 48] on div "Concluir" at bounding box center [733, 47] width 64 height 19
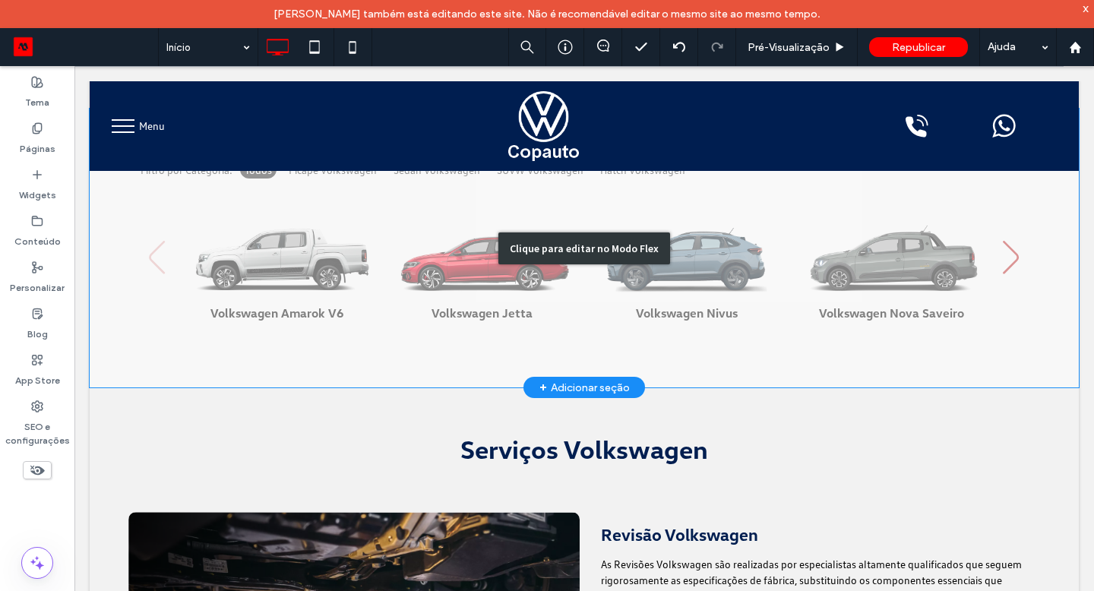
click at [605, 254] on div "Clique para editar no Modo Flex" at bounding box center [585, 249] width 172 height 32
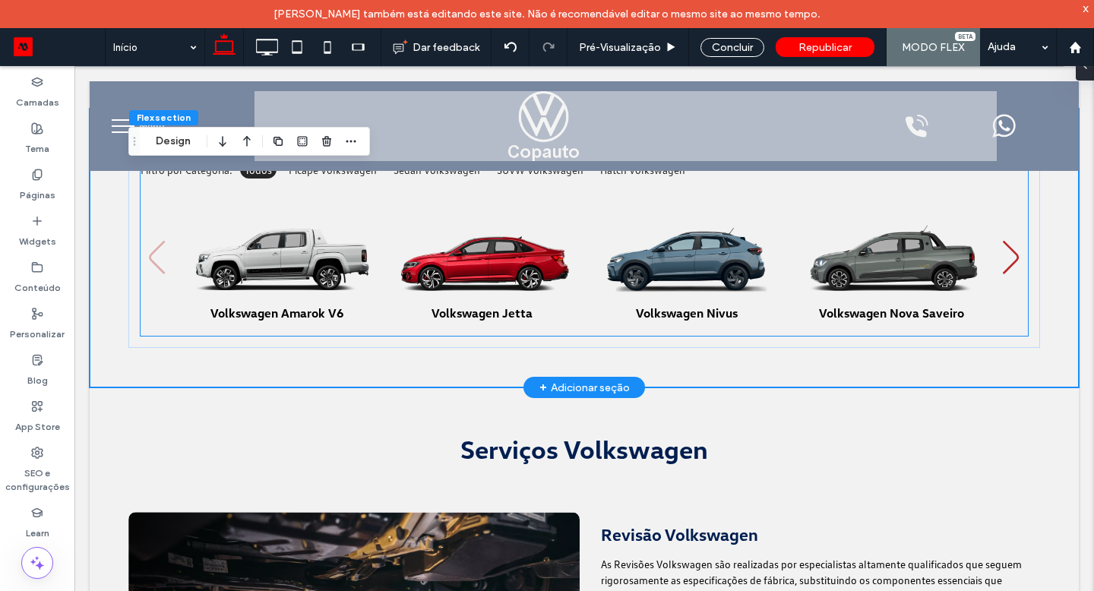
click at [605, 254] on img "3 / 11" at bounding box center [687, 240] width 198 height 123
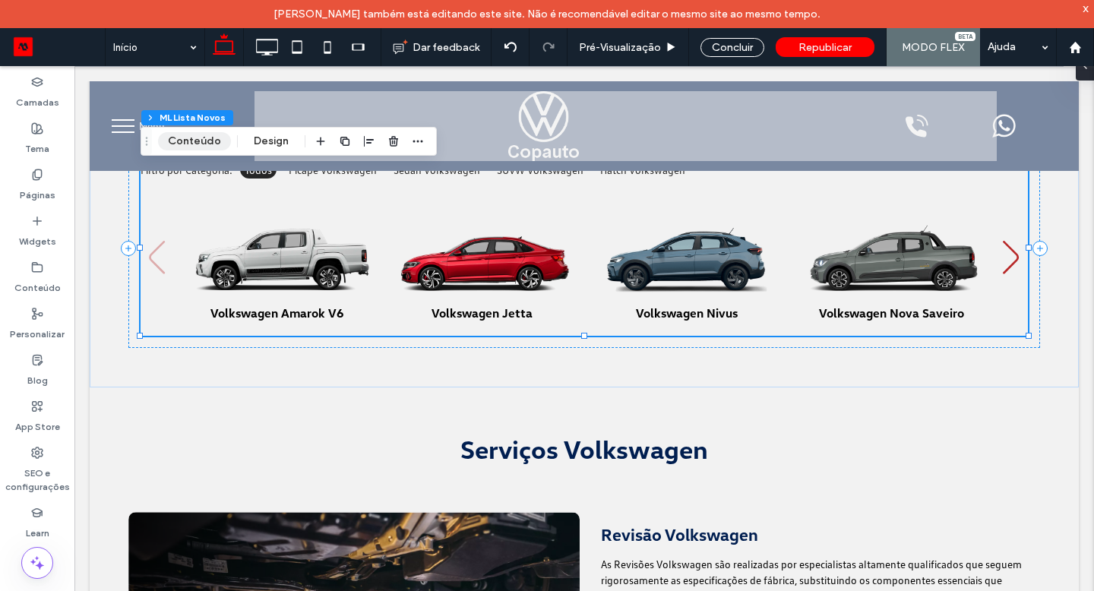
click at [180, 144] on button "Conteúdo" at bounding box center [194, 141] width 73 height 18
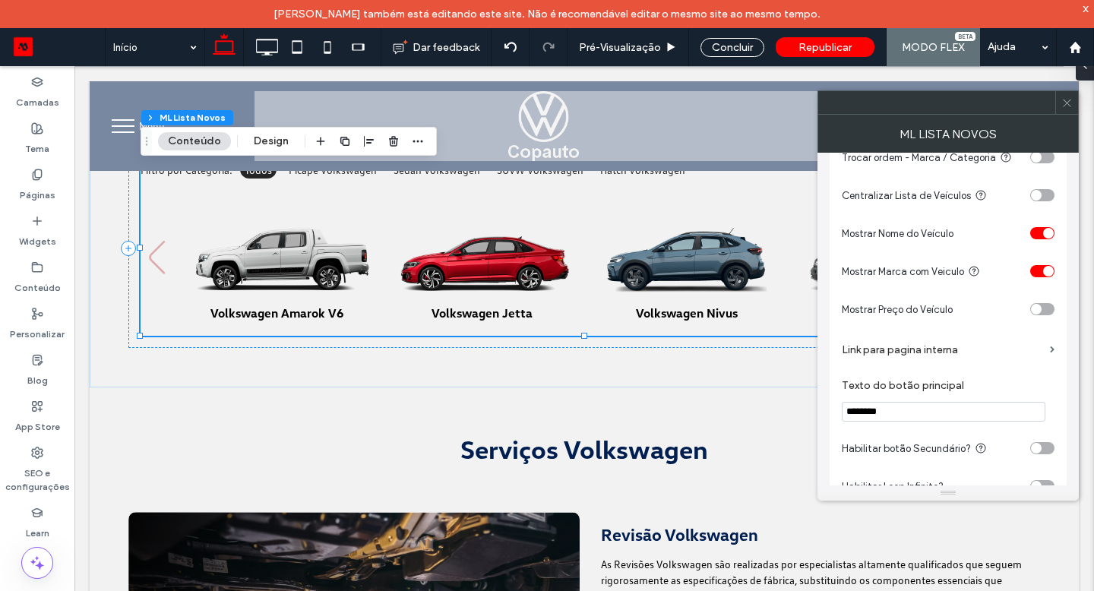
scroll to position [425, 0]
click at [945, 350] on label "Link para pagina interna" at bounding box center [943, 351] width 202 height 28
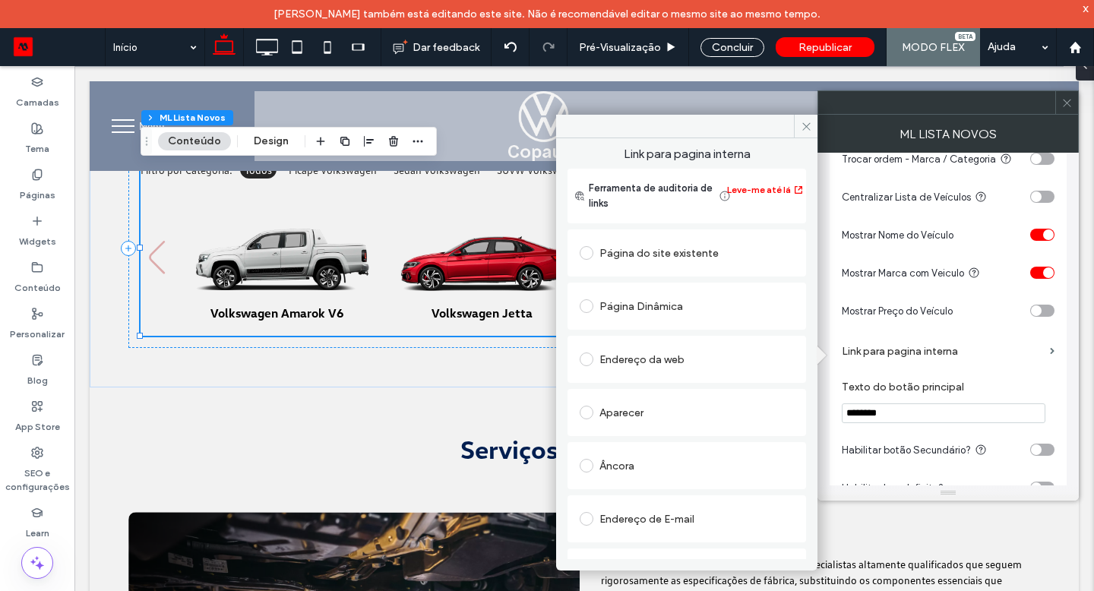
click at [653, 292] on div "Página Dinâmica" at bounding box center [687, 306] width 214 height 32
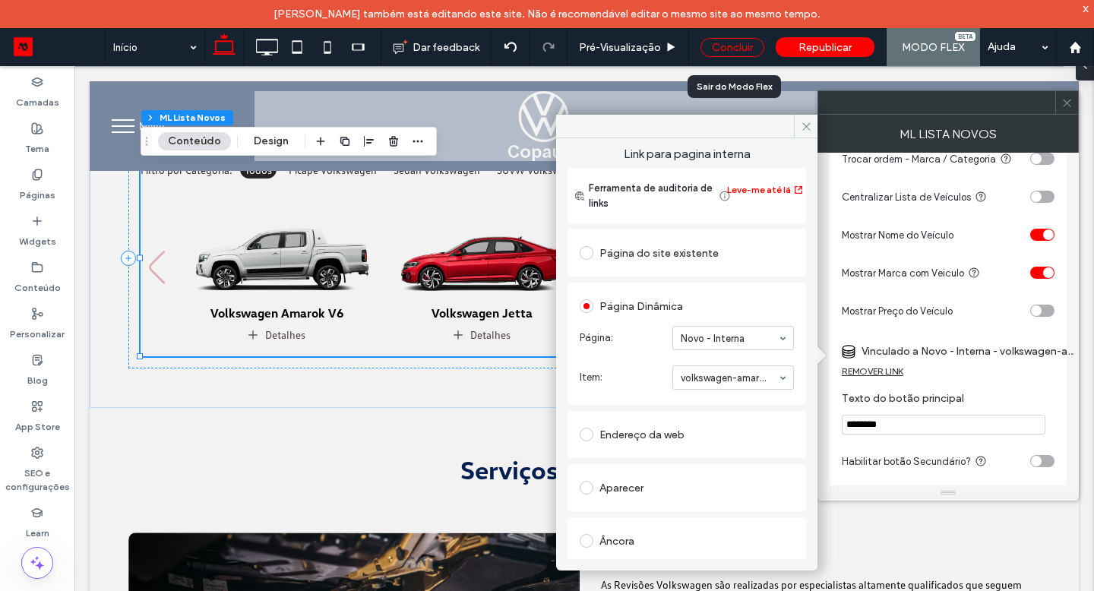
click at [746, 46] on div "Concluir" at bounding box center [733, 47] width 64 height 19
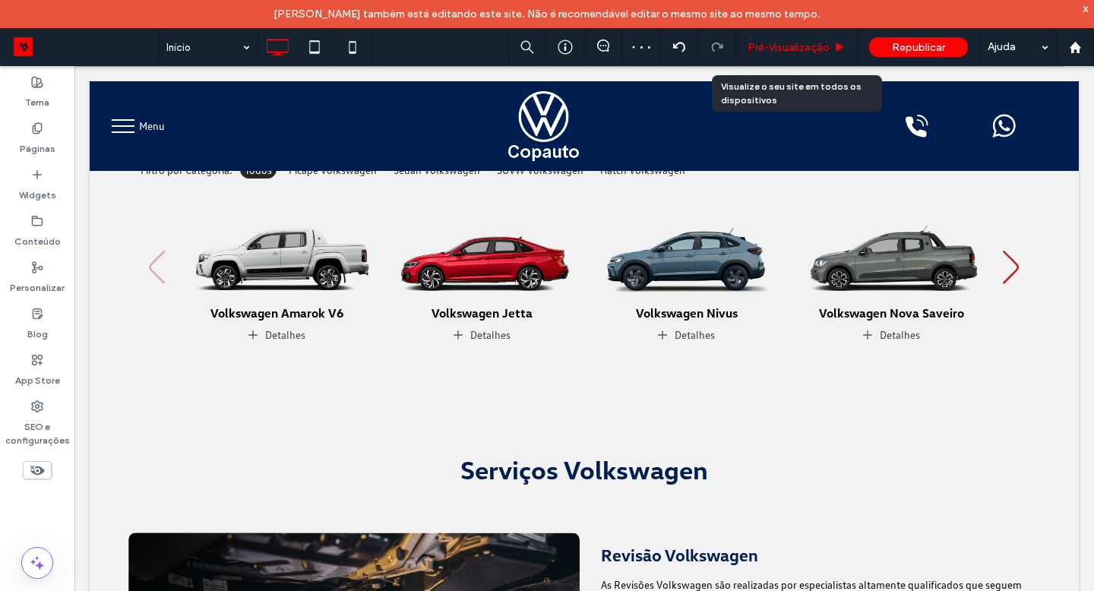
click at [765, 46] on span "Pré-Visualizaçāo" at bounding box center [789, 47] width 82 height 13
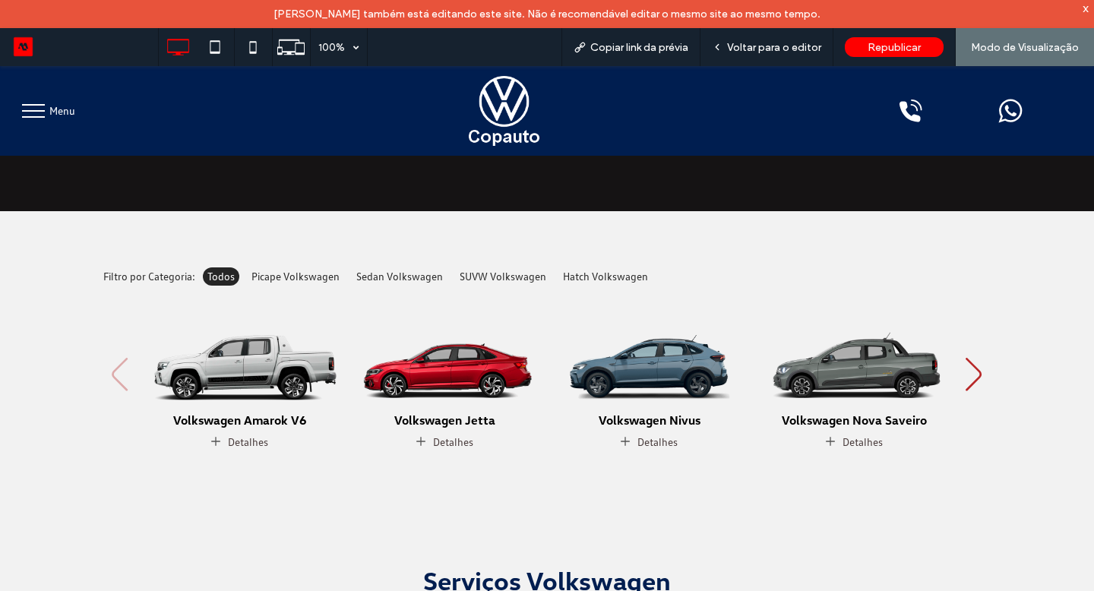
click at [265, 390] on img "1 / 11" at bounding box center [240, 347] width 207 height 129
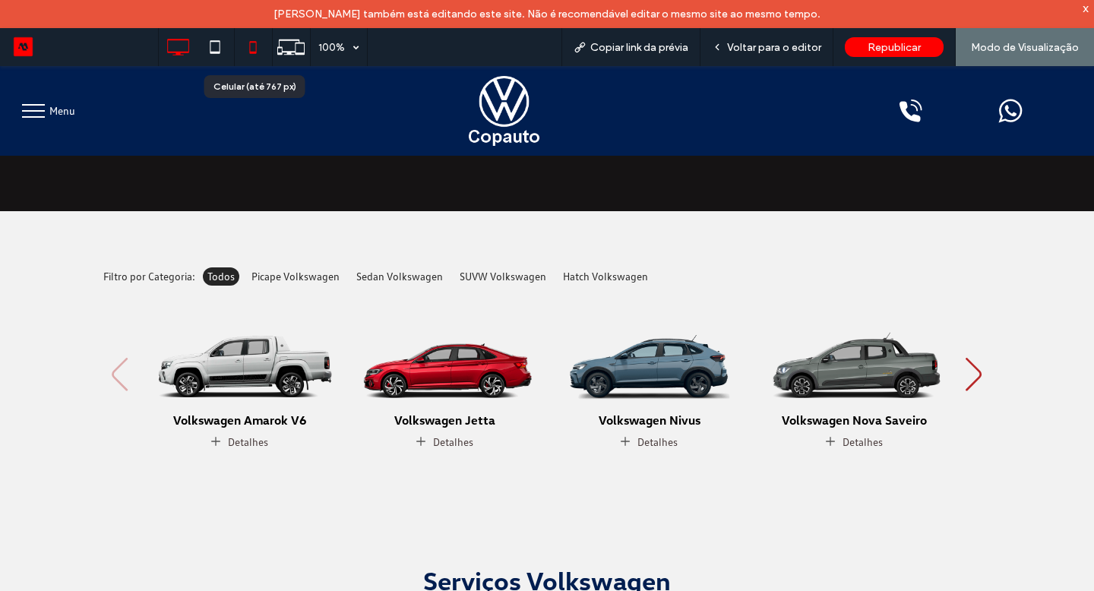
click at [265, 50] on icon at bounding box center [253, 47] width 30 height 30
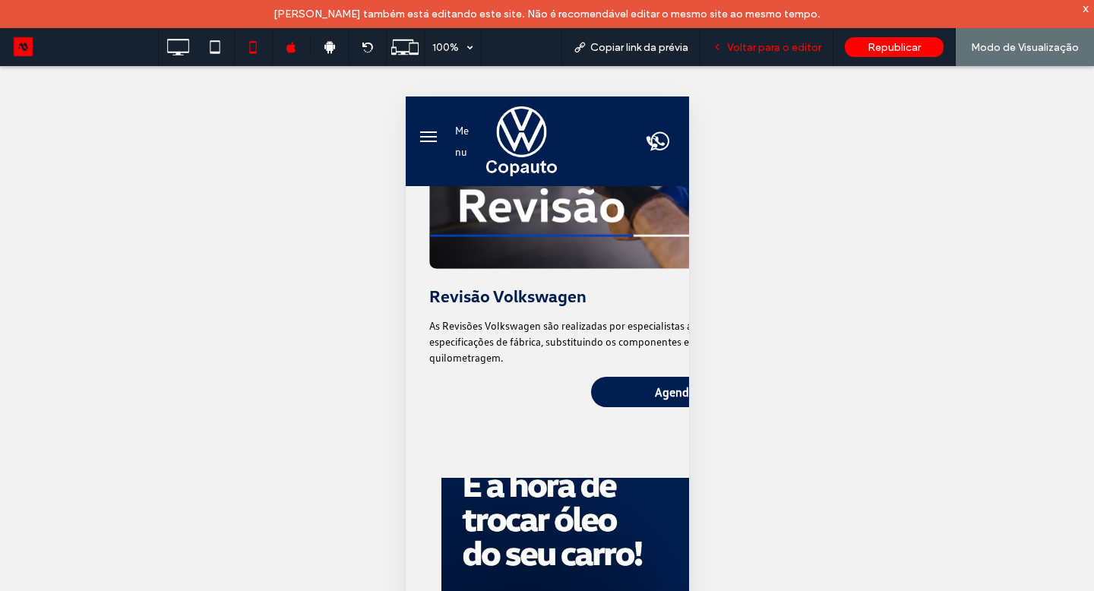
click at [752, 59] on div "Voltar para o editor" at bounding box center [767, 47] width 133 height 38
click at [757, 50] on span "Voltar para o editor" at bounding box center [774, 47] width 94 height 13
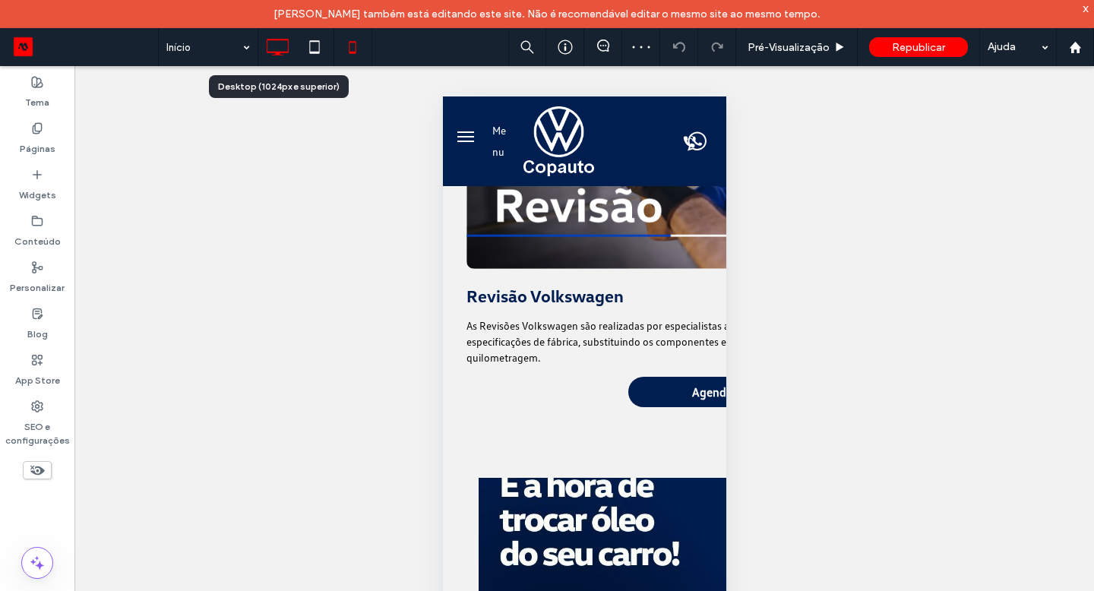
click at [293, 51] on div at bounding box center [277, 47] width 38 height 30
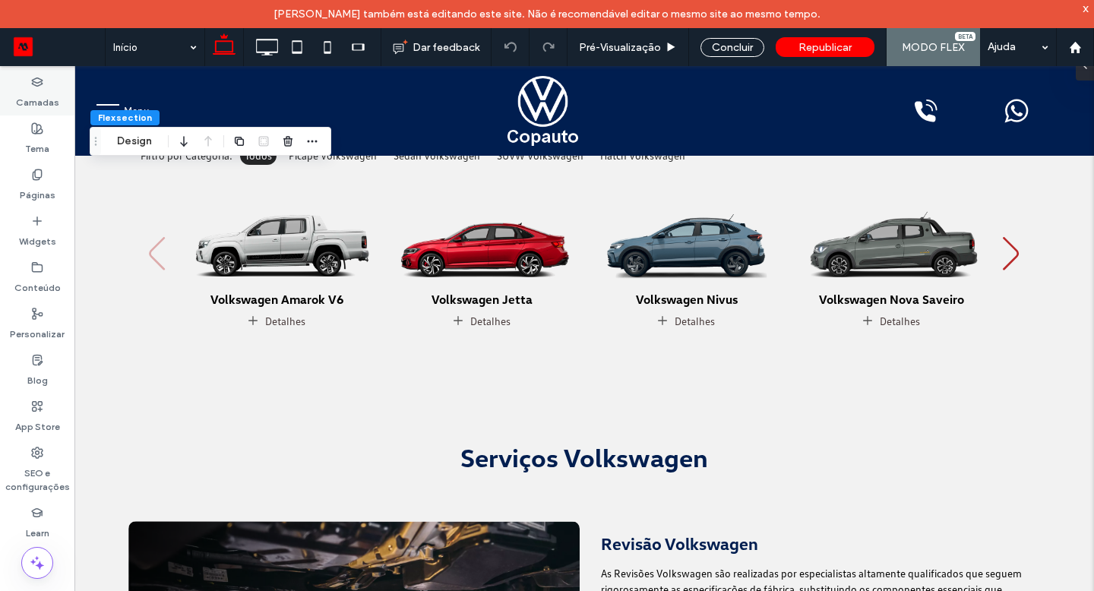
click at [46, 90] on label "Camadas" at bounding box center [37, 98] width 43 height 21
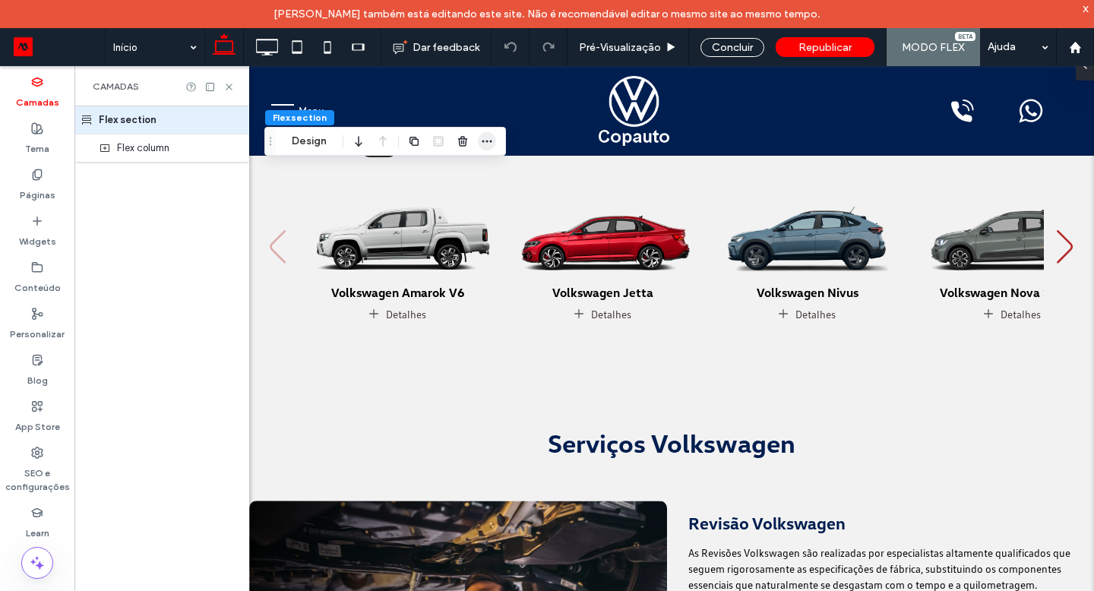
click at [486, 139] on icon "button" at bounding box center [487, 141] width 12 height 12
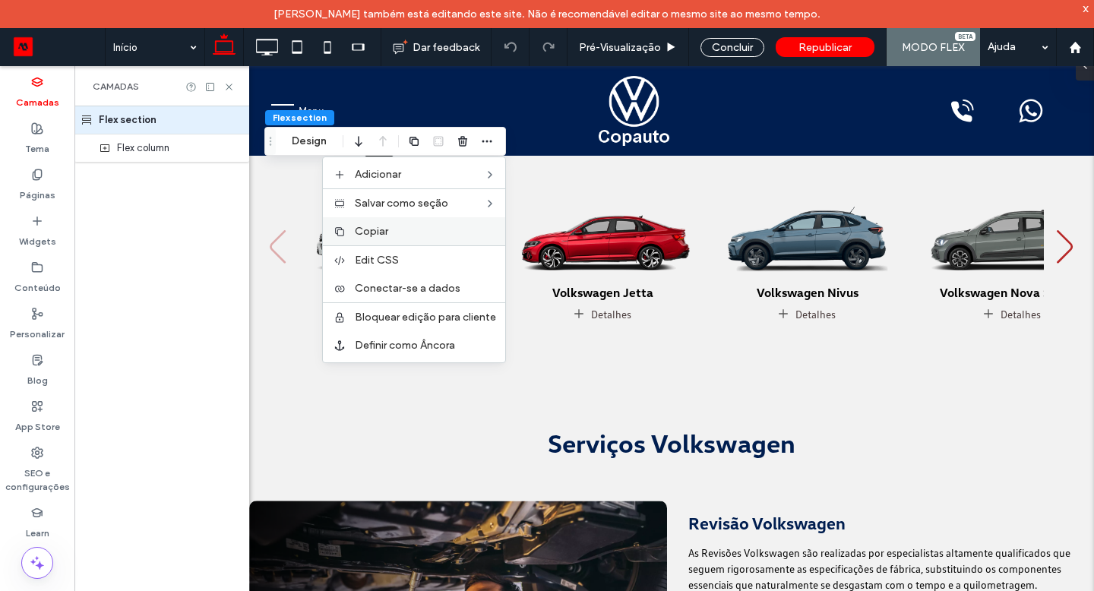
click at [387, 235] on span "Copiar" at bounding box center [371, 231] width 33 height 13
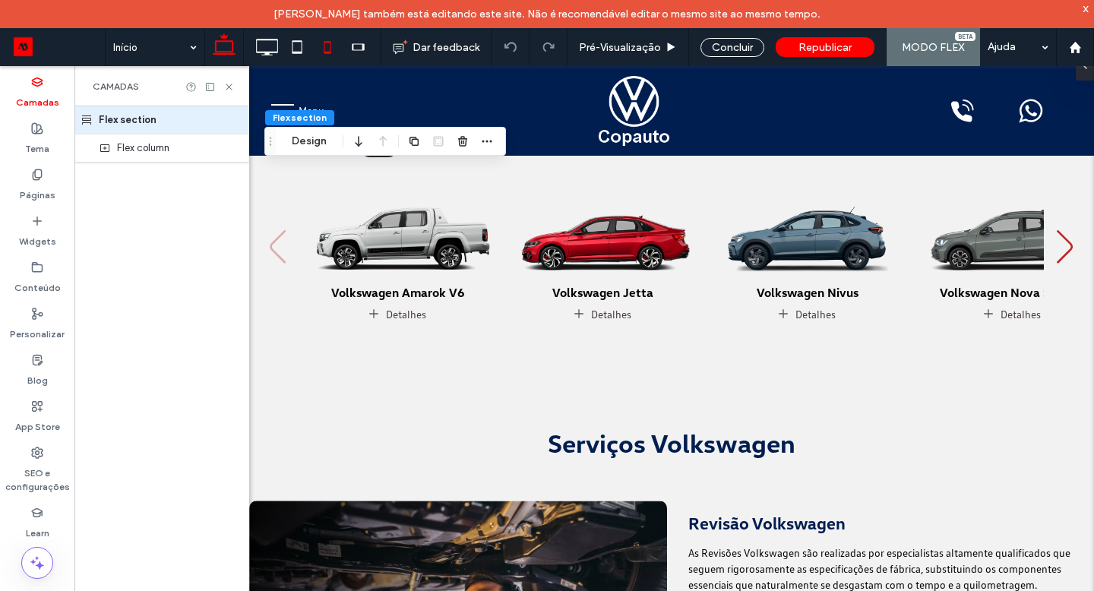
click at [331, 49] on use at bounding box center [327, 47] width 7 height 12
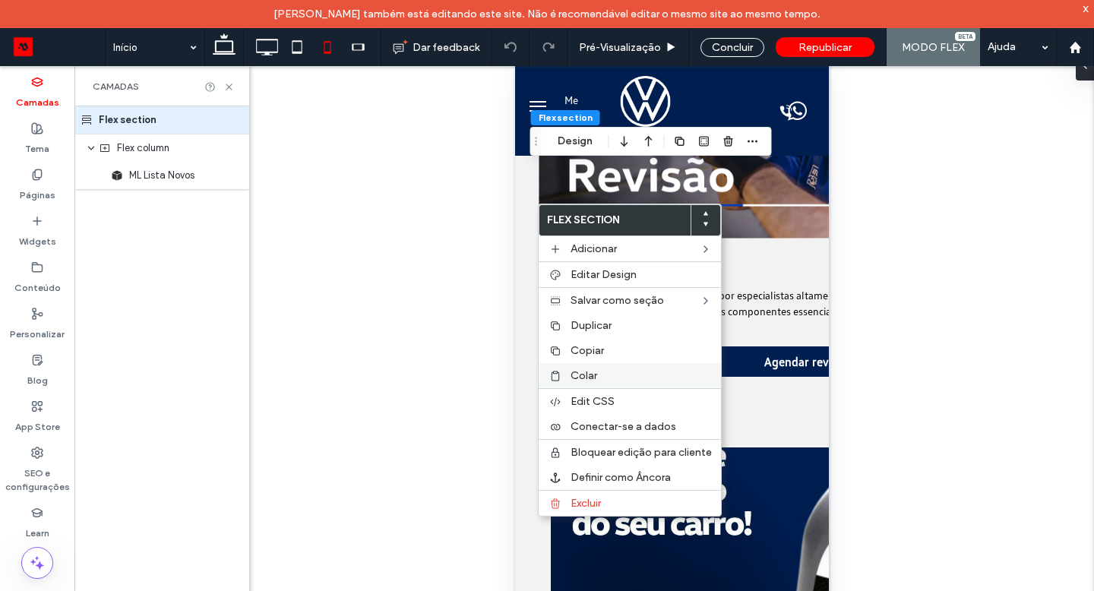
click at [587, 369] on span "Colar" at bounding box center [584, 375] width 27 height 13
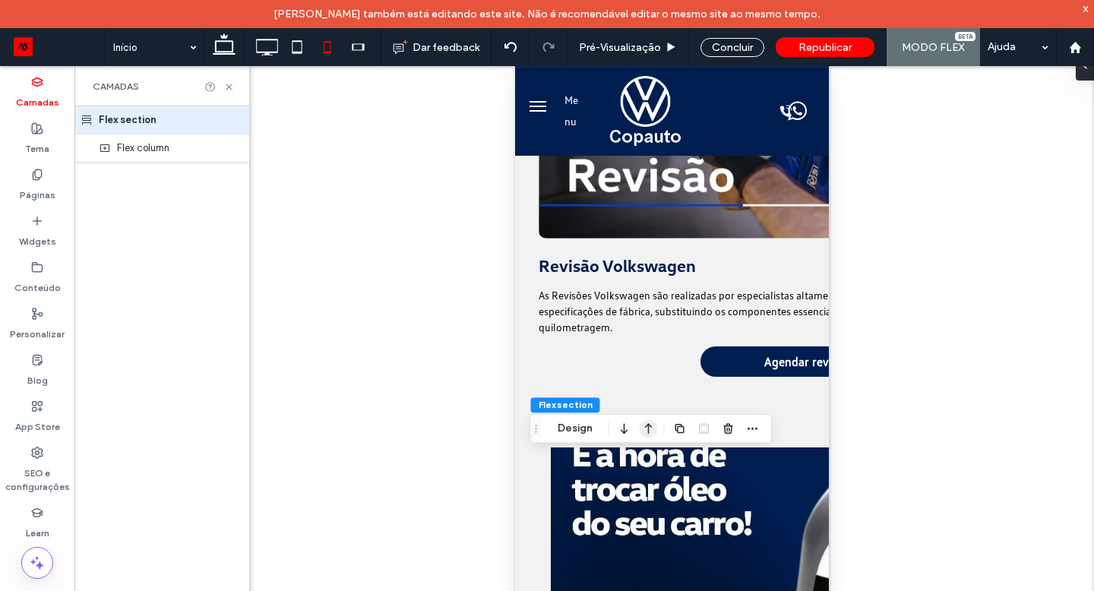
click at [649, 430] on use "button" at bounding box center [649, 428] width 8 height 11
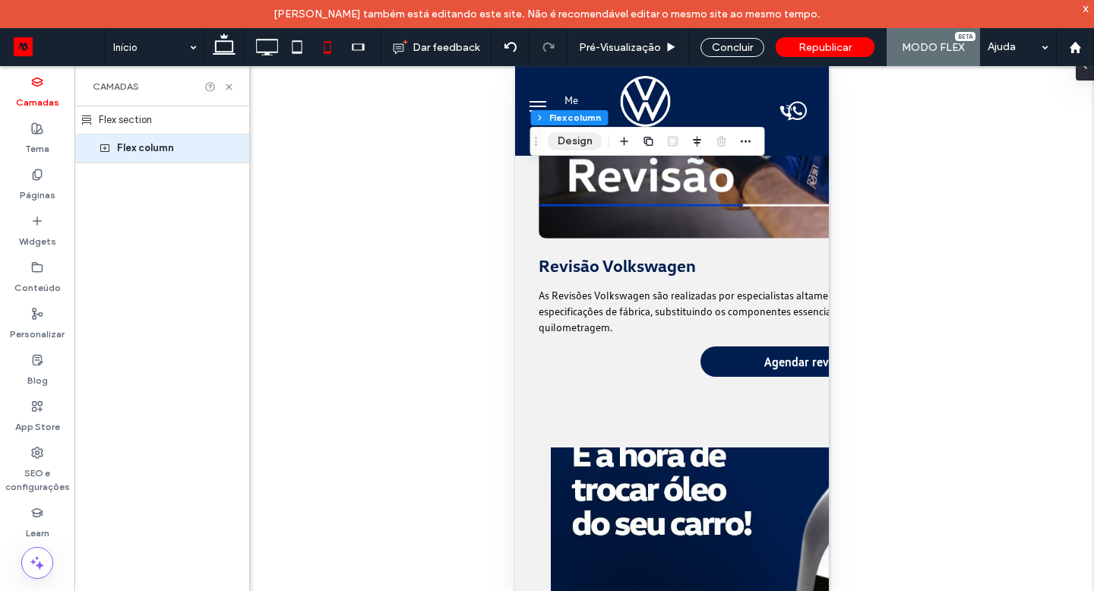
click at [587, 143] on button "Design" at bounding box center [575, 141] width 55 height 18
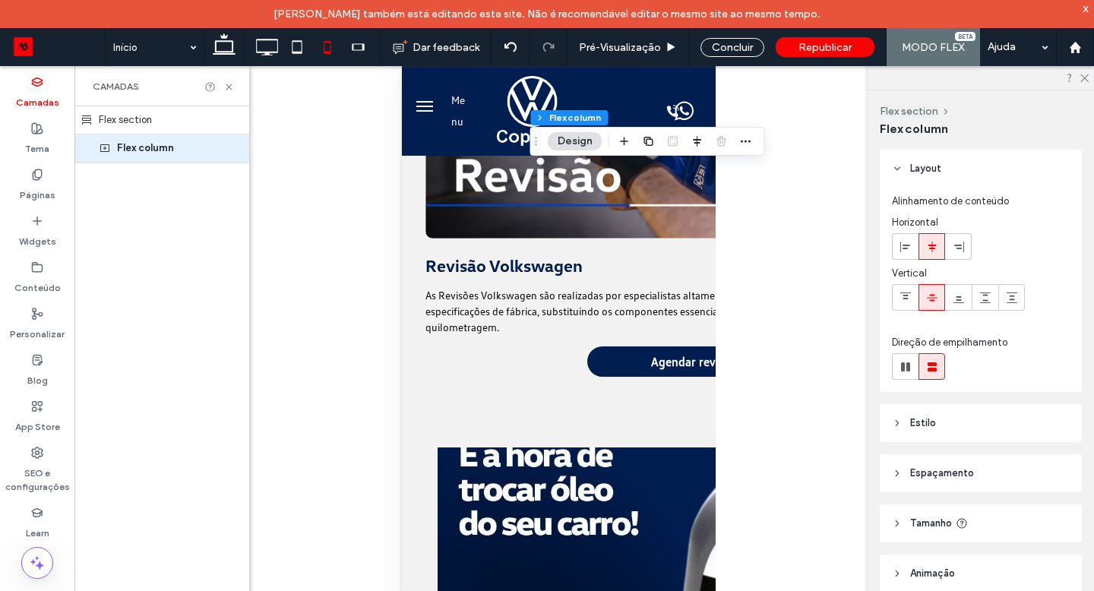
click at [934, 518] on span "Tamanho" at bounding box center [931, 523] width 42 height 15
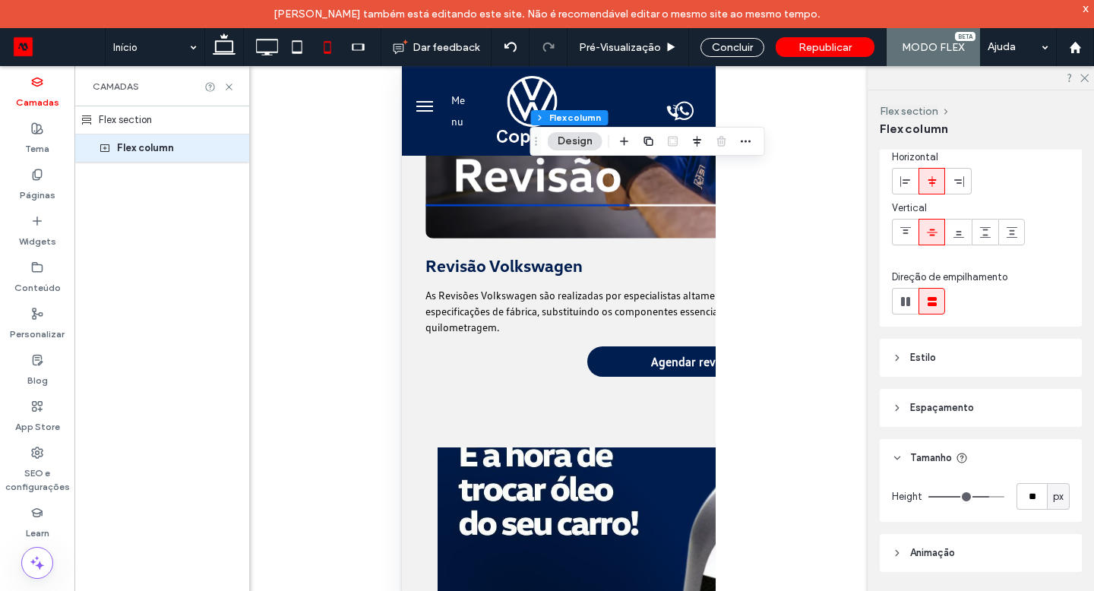
scroll to position [85, 0]
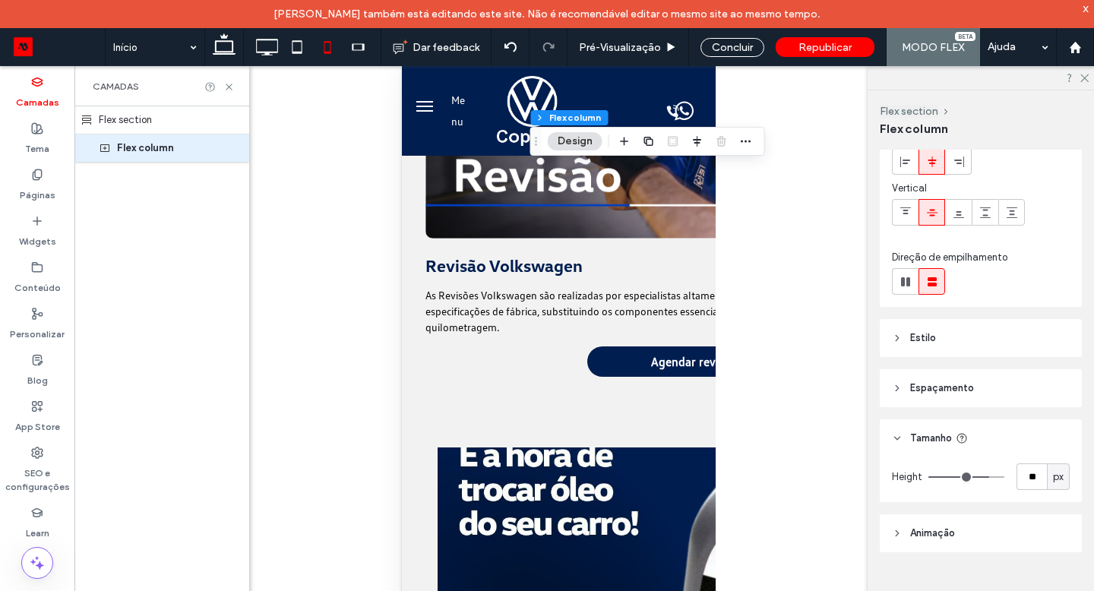
type input "**"
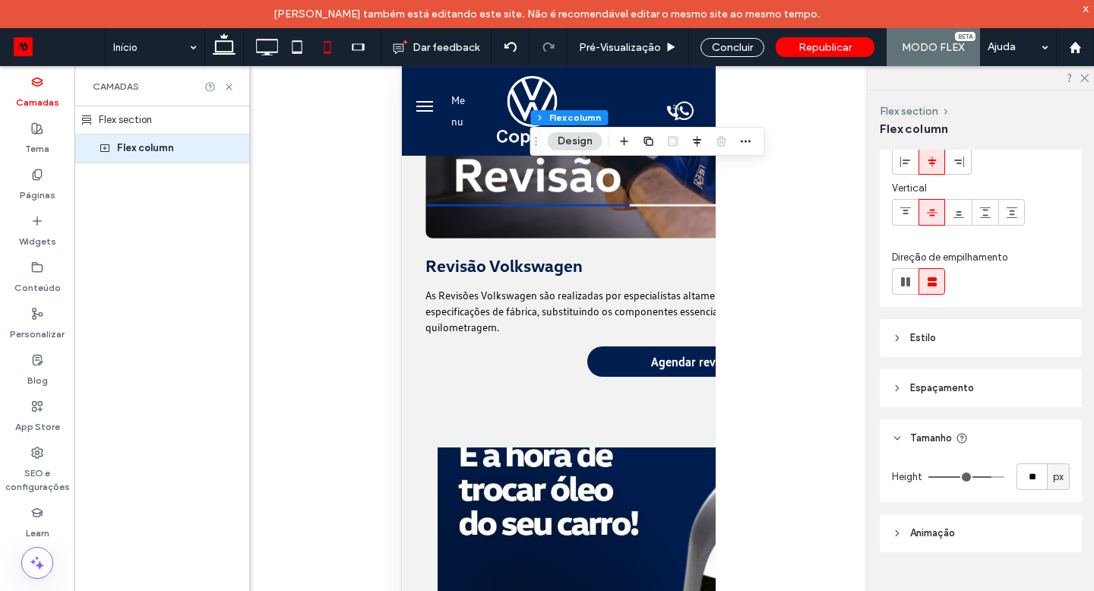
type input "**"
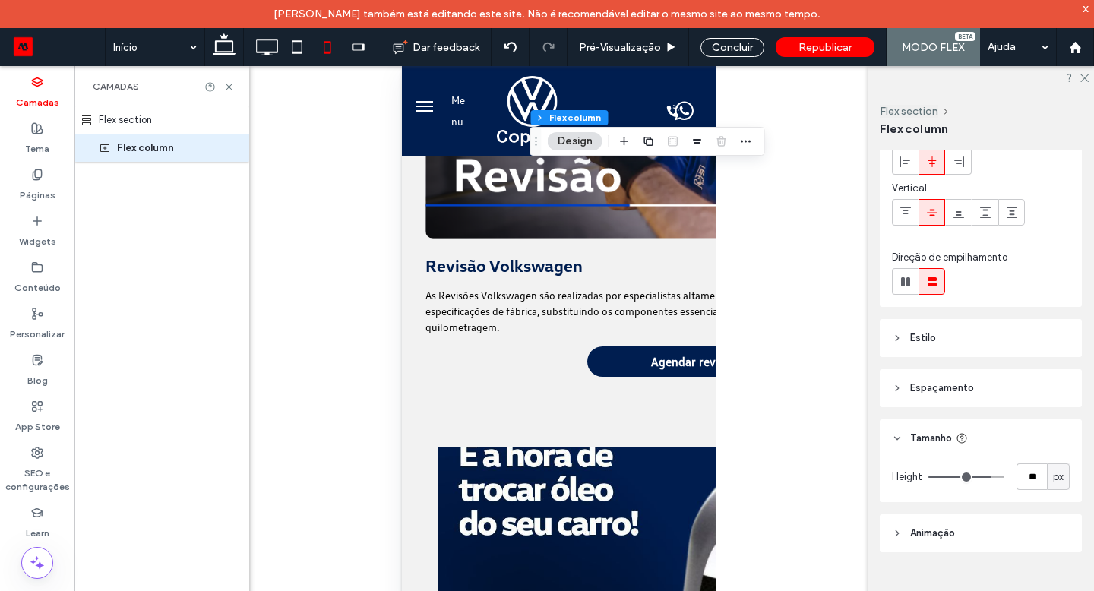
type input "***"
drag, startPoint x: 987, startPoint y: 475, endPoint x: 1026, endPoint y: 475, distance: 38.8
type input "***"
click at [1005, 476] on input "range" at bounding box center [967, 477] width 76 height 2
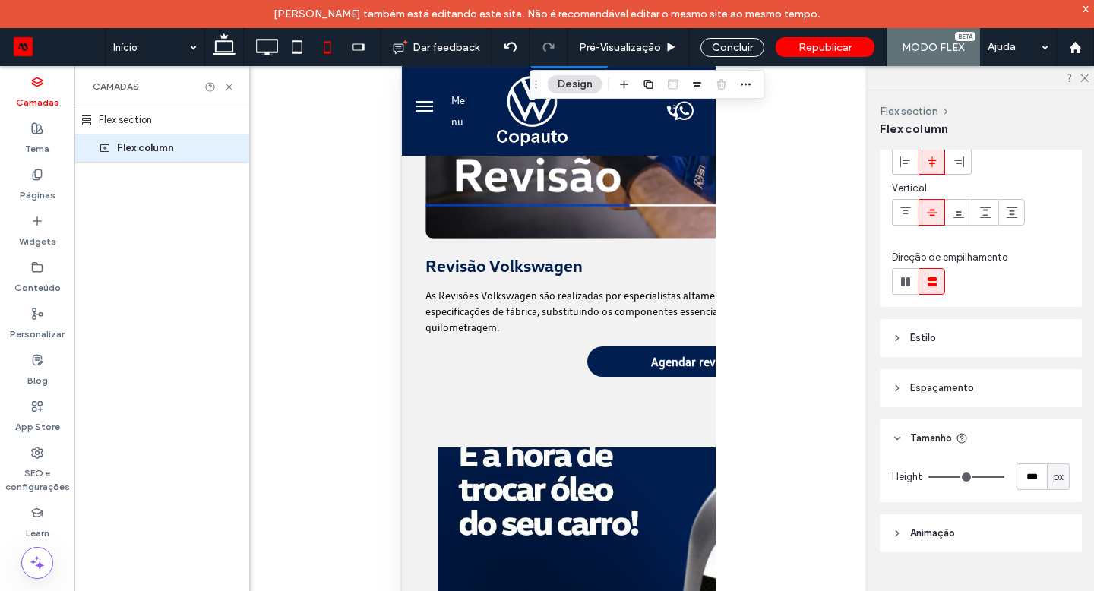
drag, startPoint x: 540, startPoint y: 142, endPoint x: 540, endPoint y: 85, distance: 57.0
click at [540, 85] on icon "Arrastar" at bounding box center [536, 84] width 12 height 11
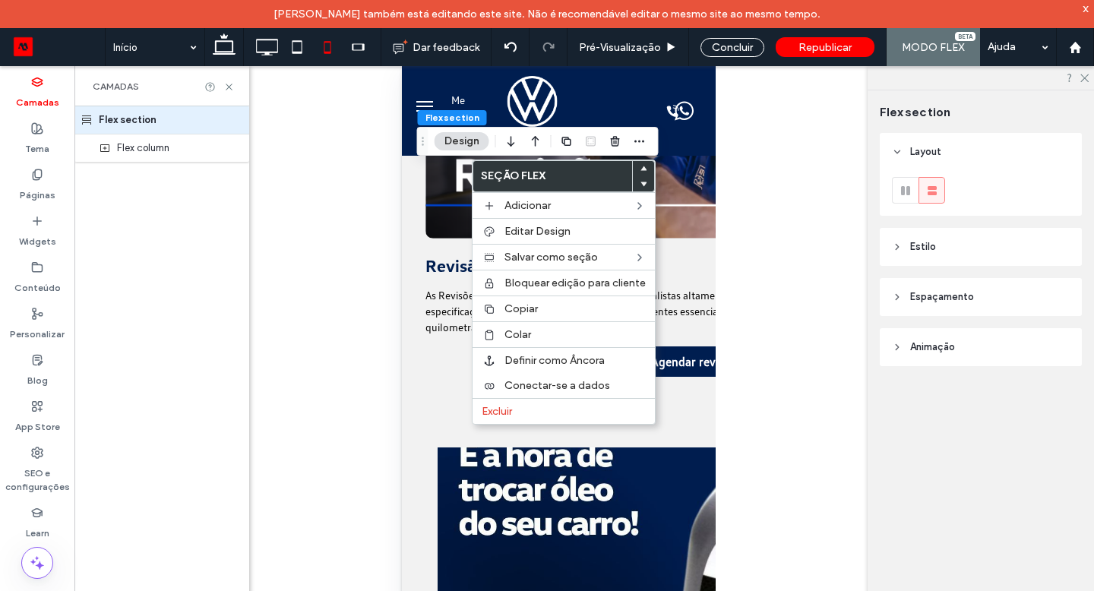
click at [951, 255] on header "Estilo" at bounding box center [981, 247] width 202 height 38
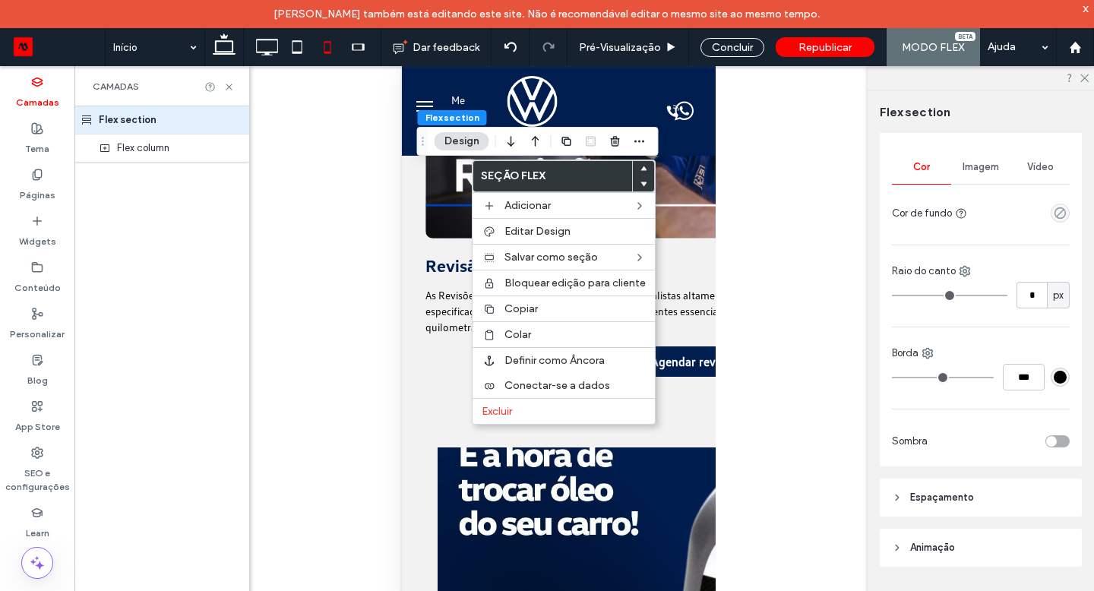
scroll to position [184, 0]
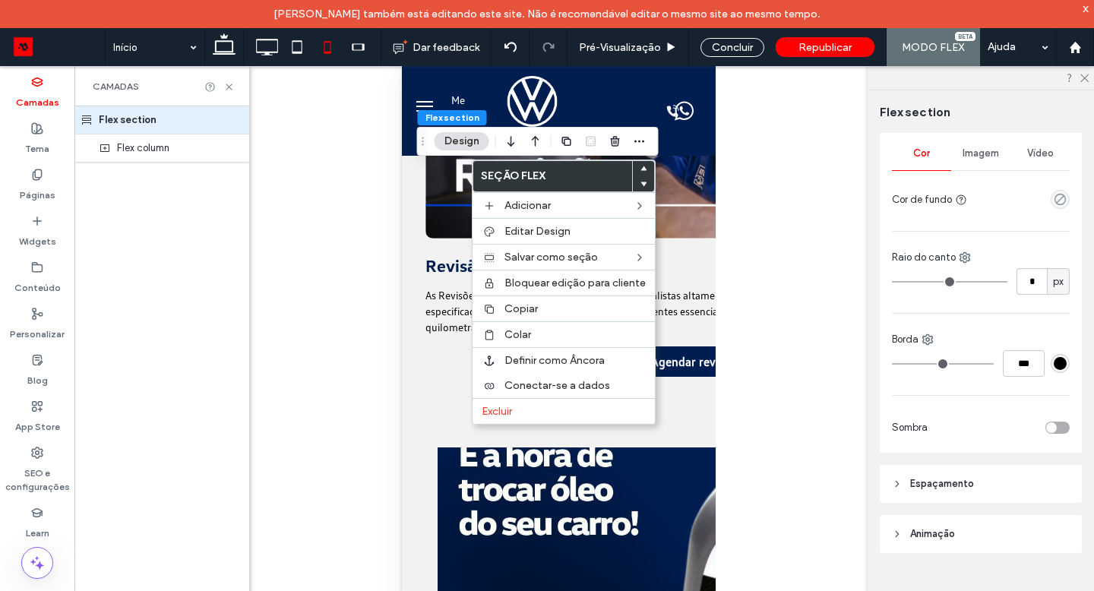
click at [1036, 144] on div "Vídeo" at bounding box center [1040, 153] width 59 height 33
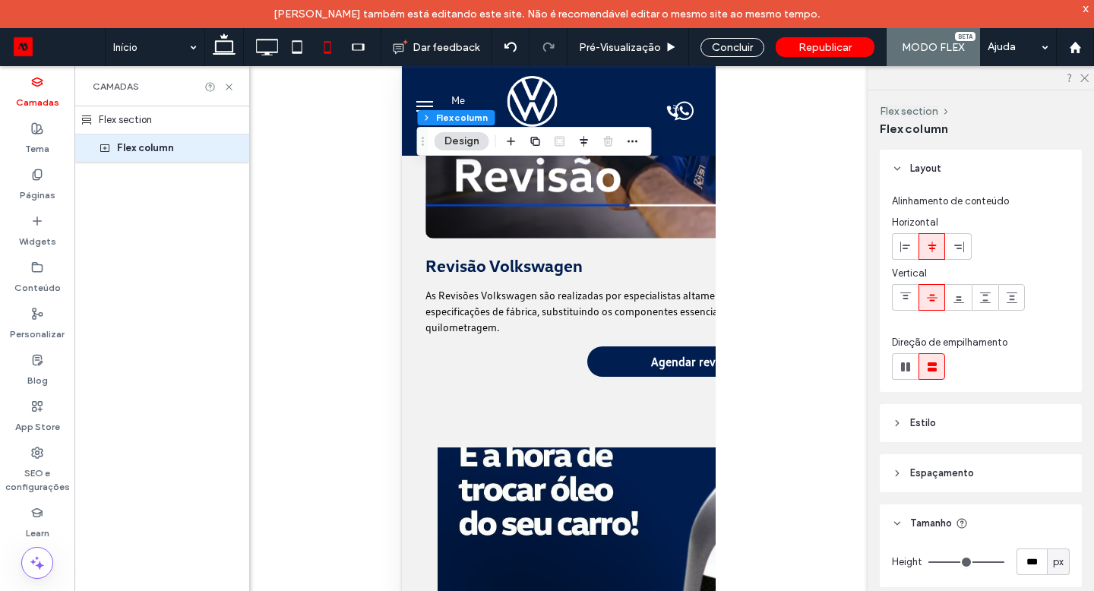
scroll to position [85, 0]
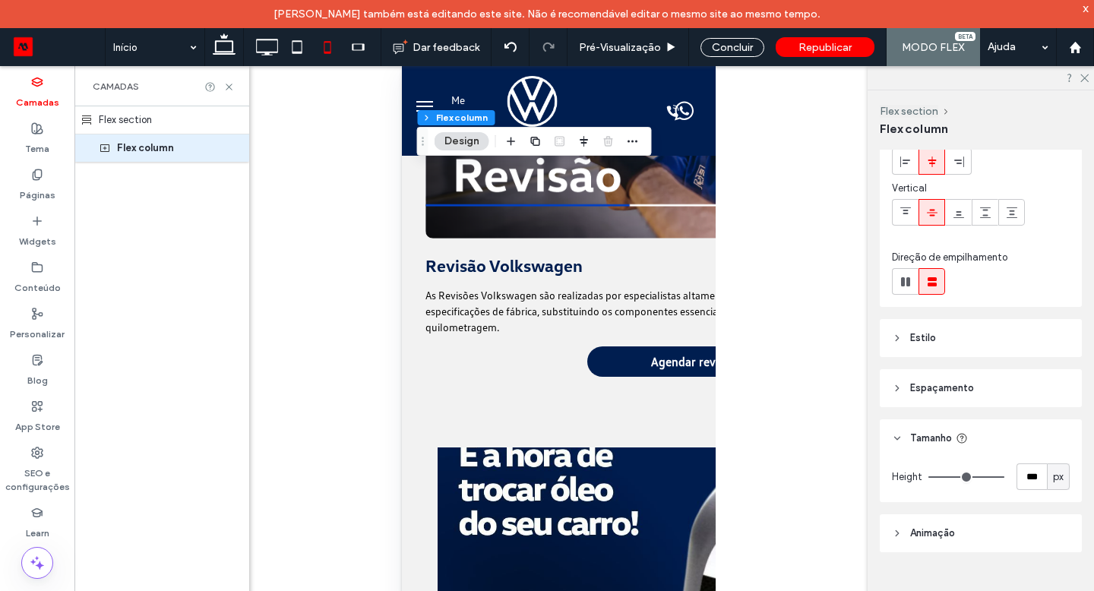
click at [946, 527] on span "Animaçāo" at bounding box center [932, 533] width 45 height 15
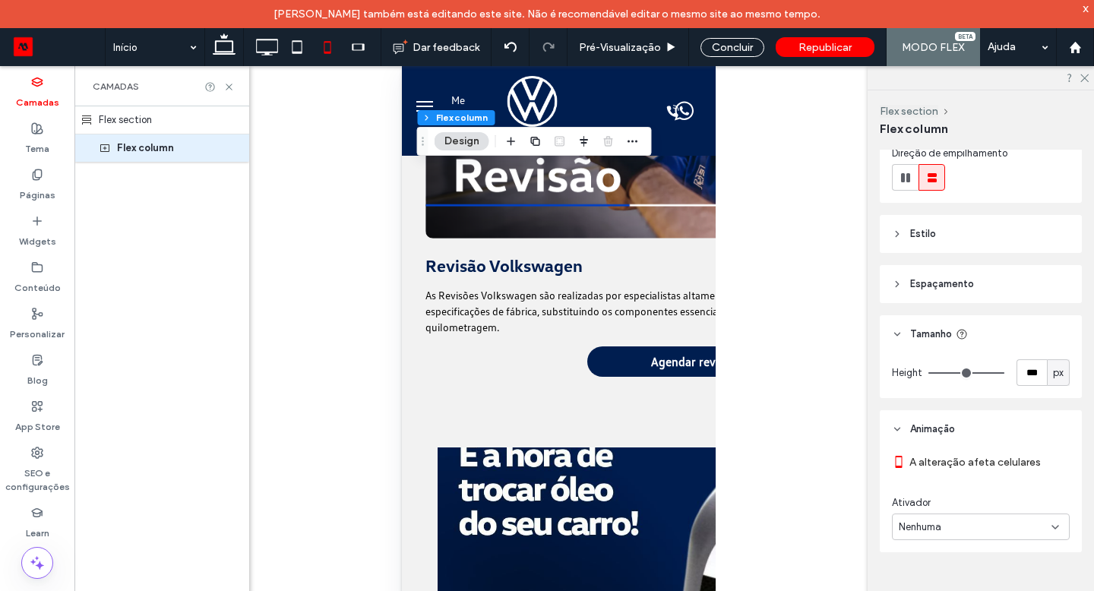
click at [933, 434] on span "Animaçāo" at bounding box center [932, 429] width 45 height 15
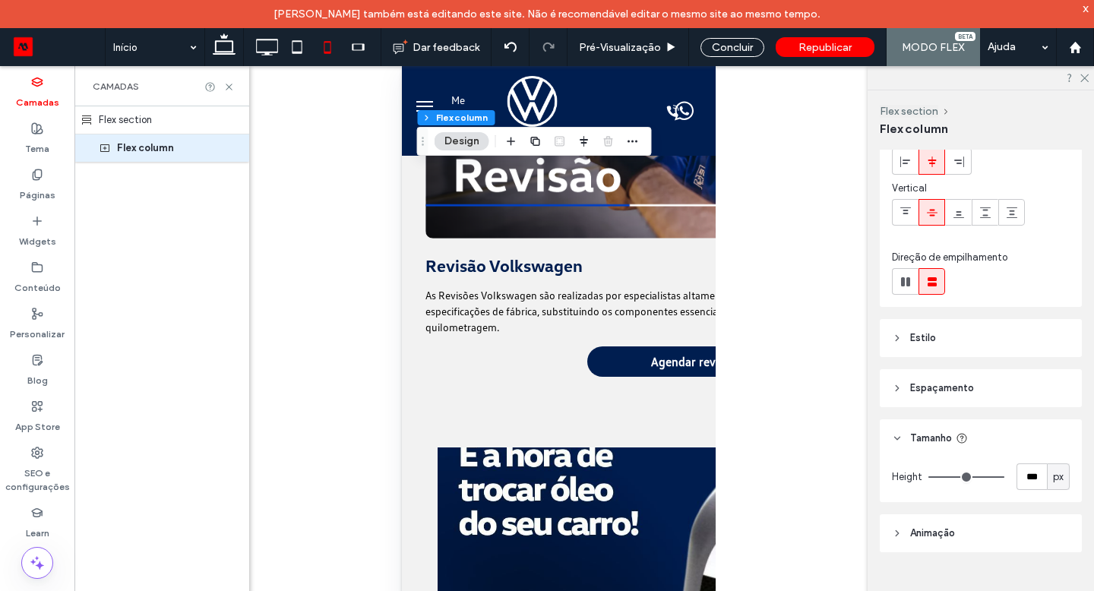
scroll to position [0, 0]
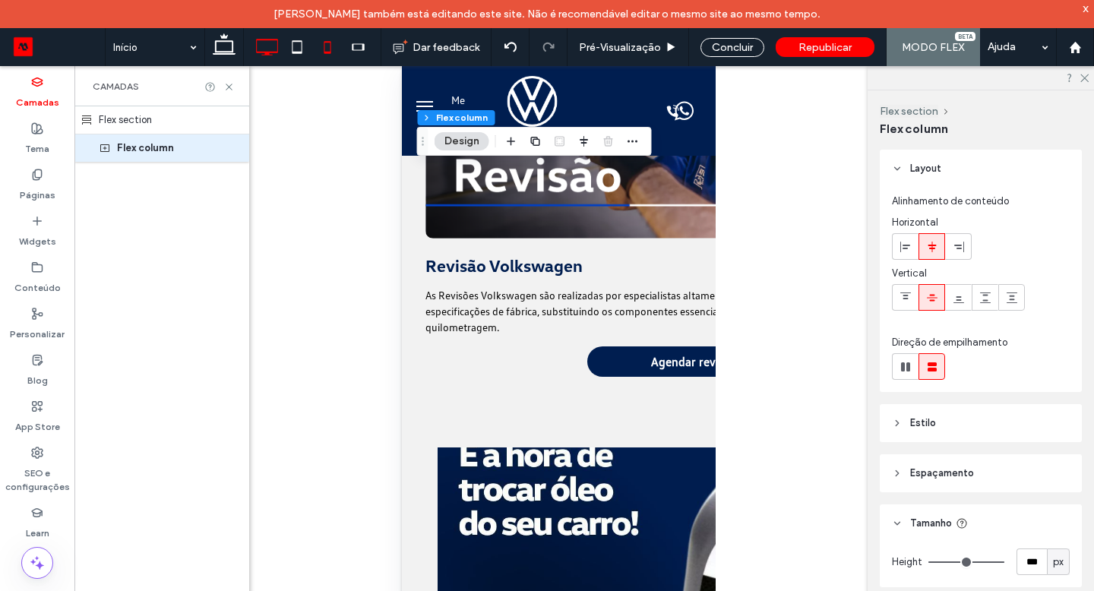
click at [278, 43] on icon at bounding box center [267, 47] width 30 height 30
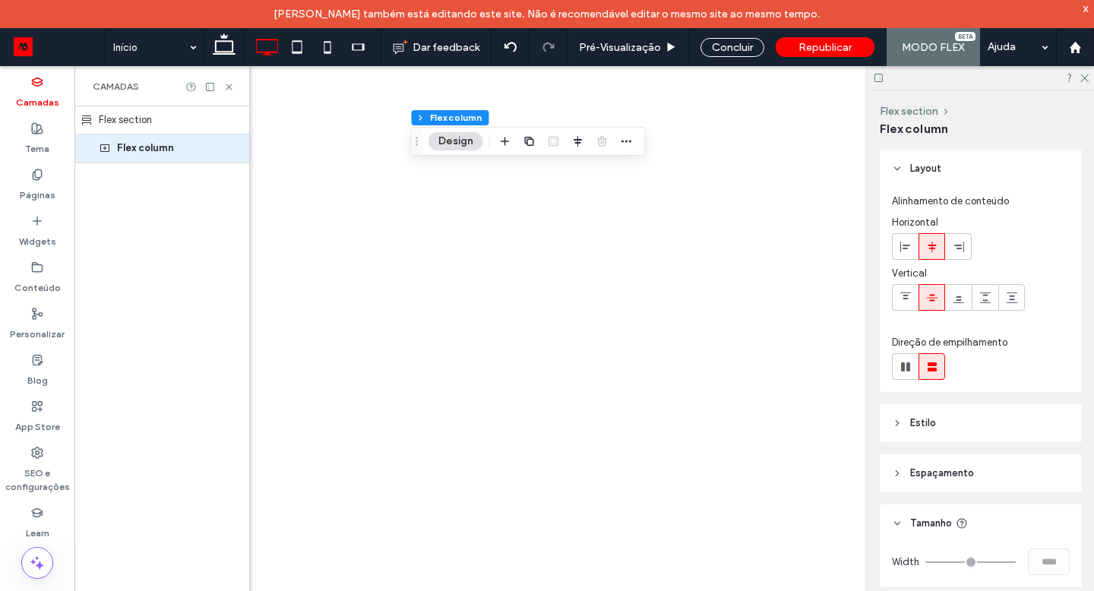
type input "****"
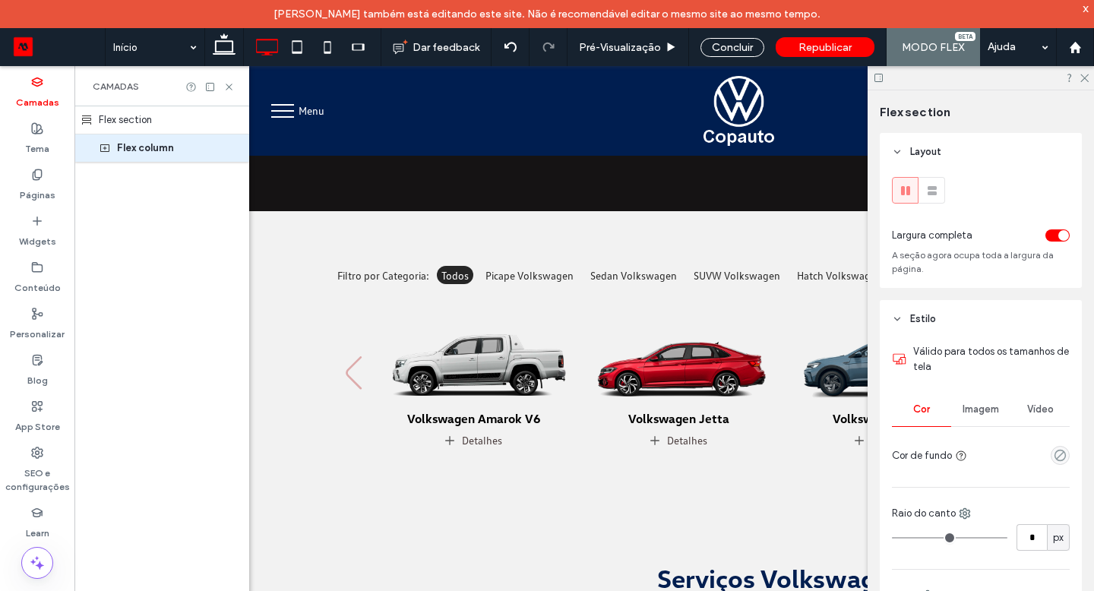
scroll to position [0, 15]
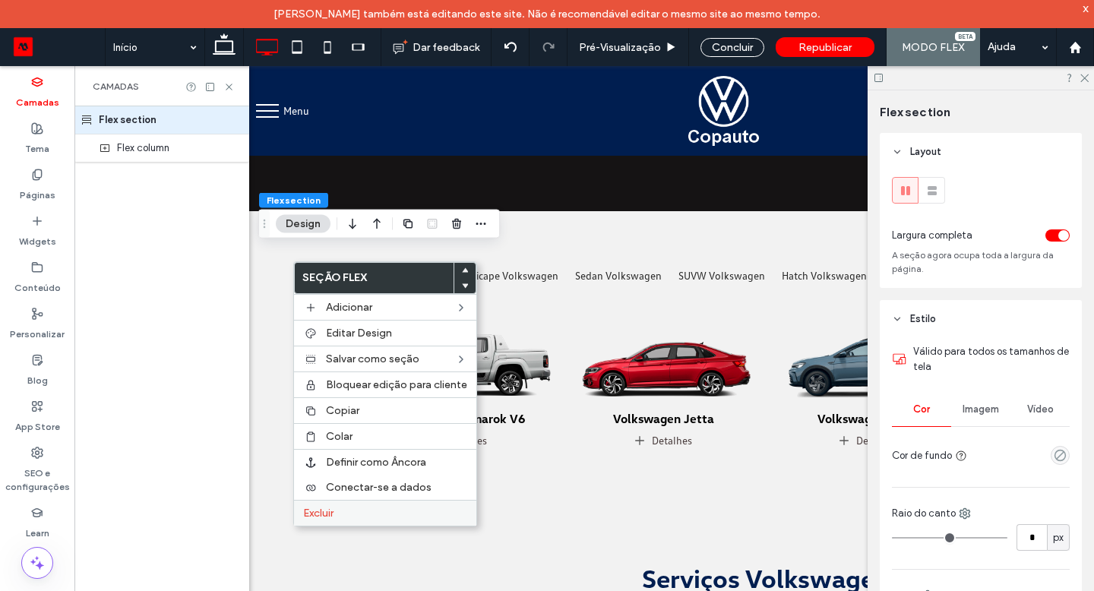
click at [342, 511] on label "Excluir" at bounding box center [385, 513] width 164 height 13
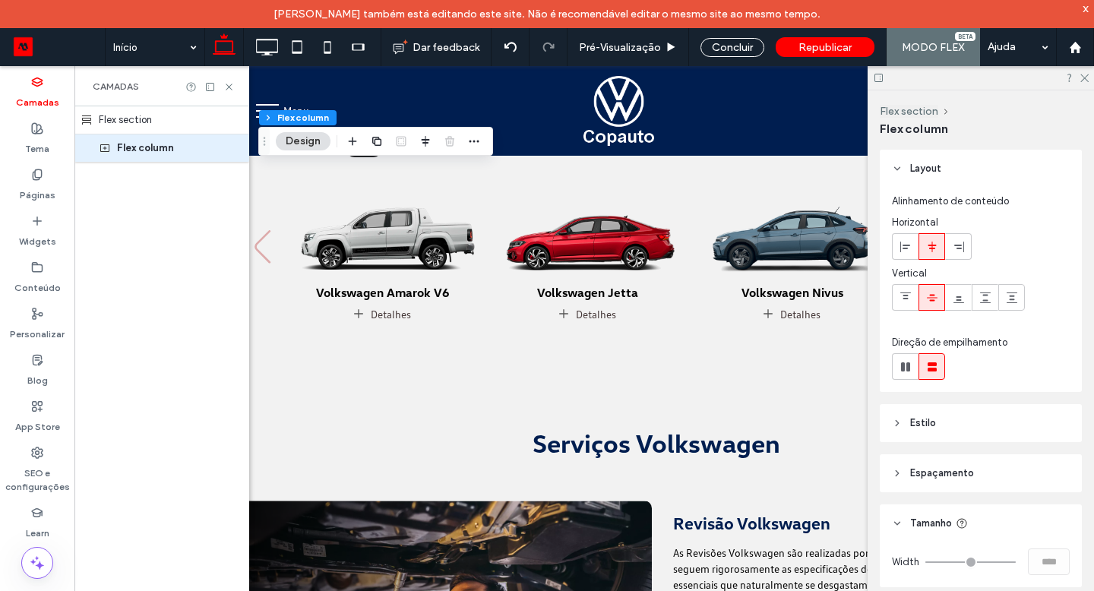
scroll to position [85, 0]
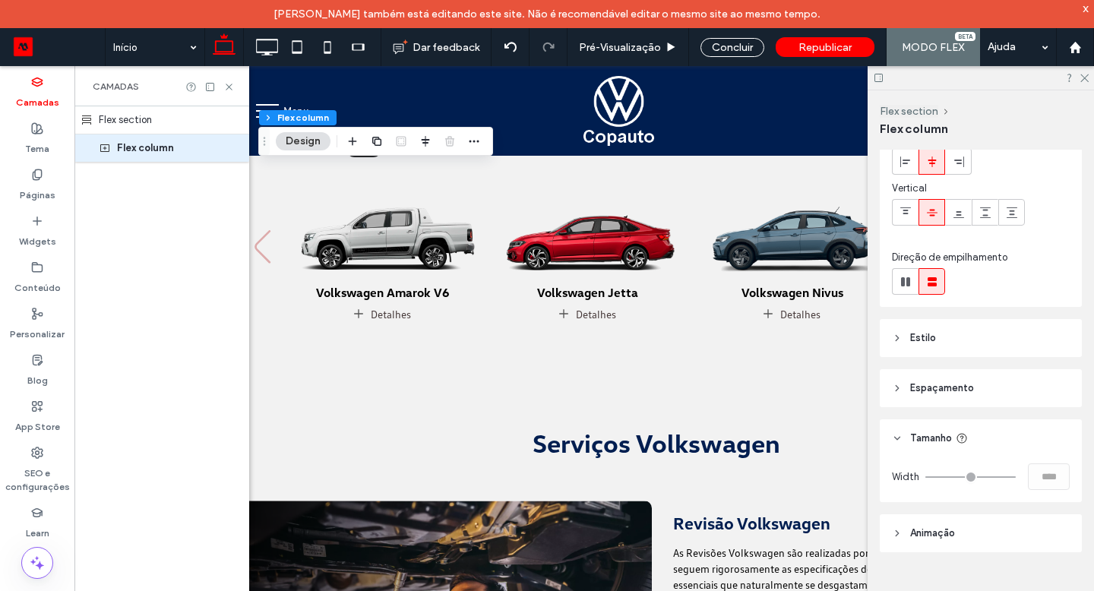
click at [959, 344] on header "Estilo" at bounding box center [981, 338] width 202 height 38
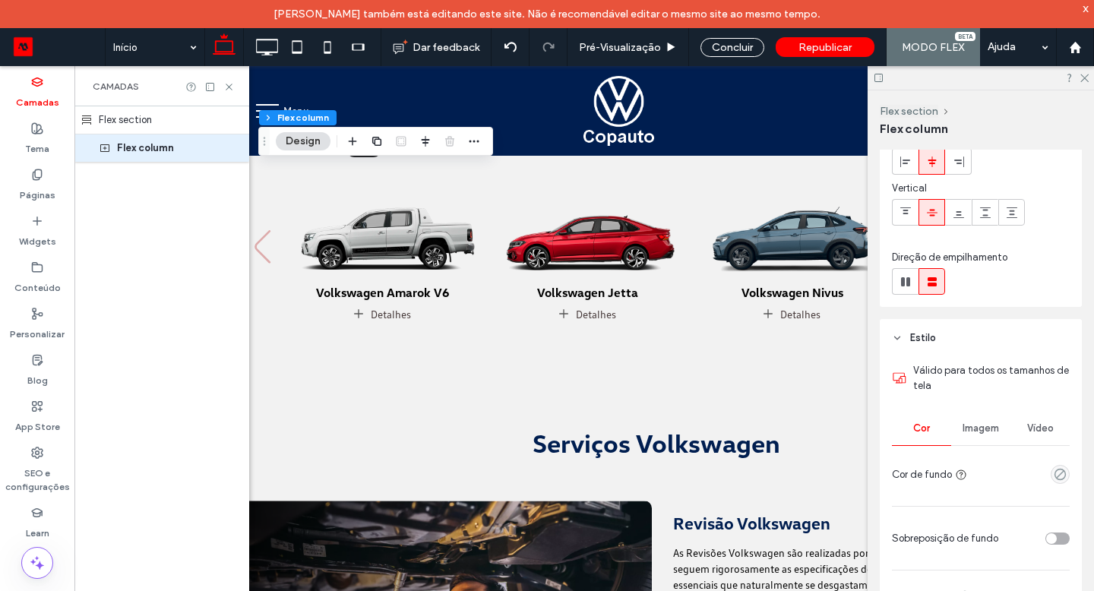
click at [1034, 433] on span "Vídeo" at bounding box center [1040, 429] width 27 height 12
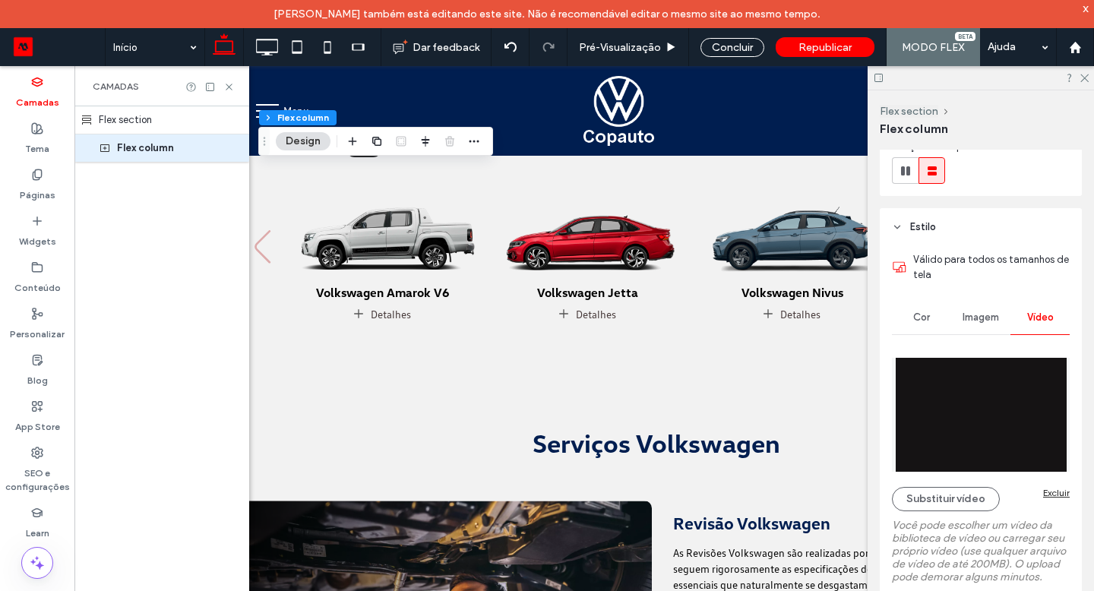
scroll to position [198, 0]
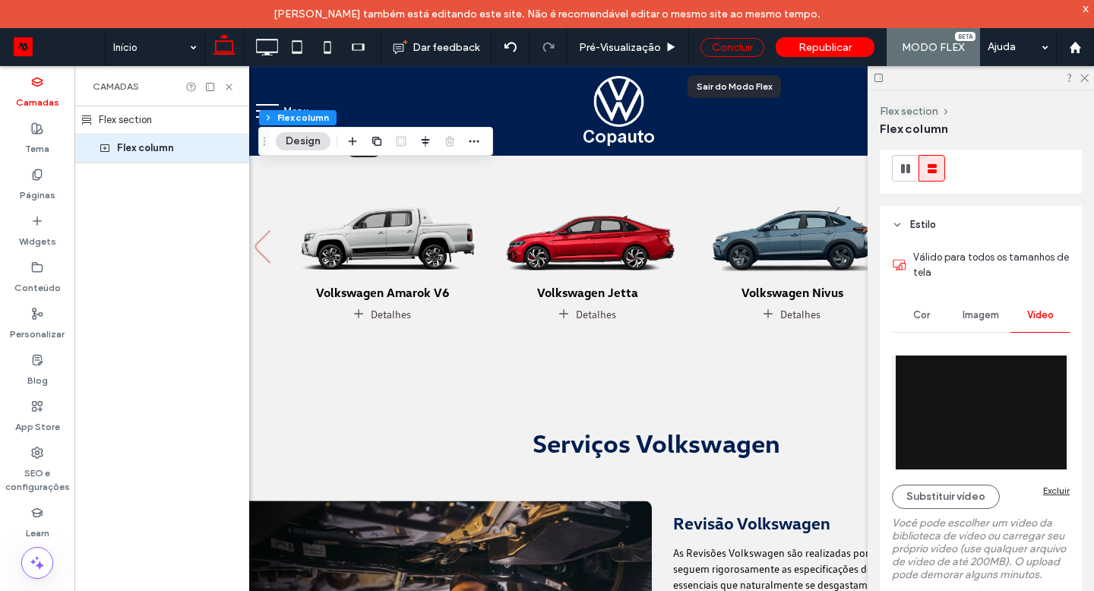
click at [731, 49] on div "Concluir" at bounding box center [733, 47] width 64 height 19
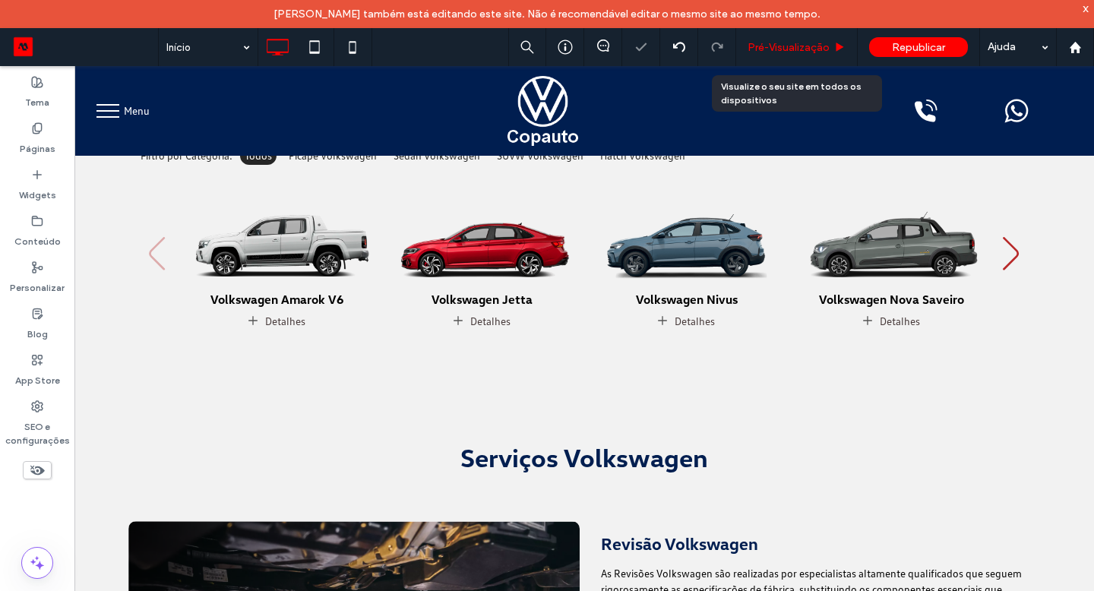
click at [766, 47] on span "Pré-Visualizaçāo" at bounding box center [789, 47] width 82 height 13
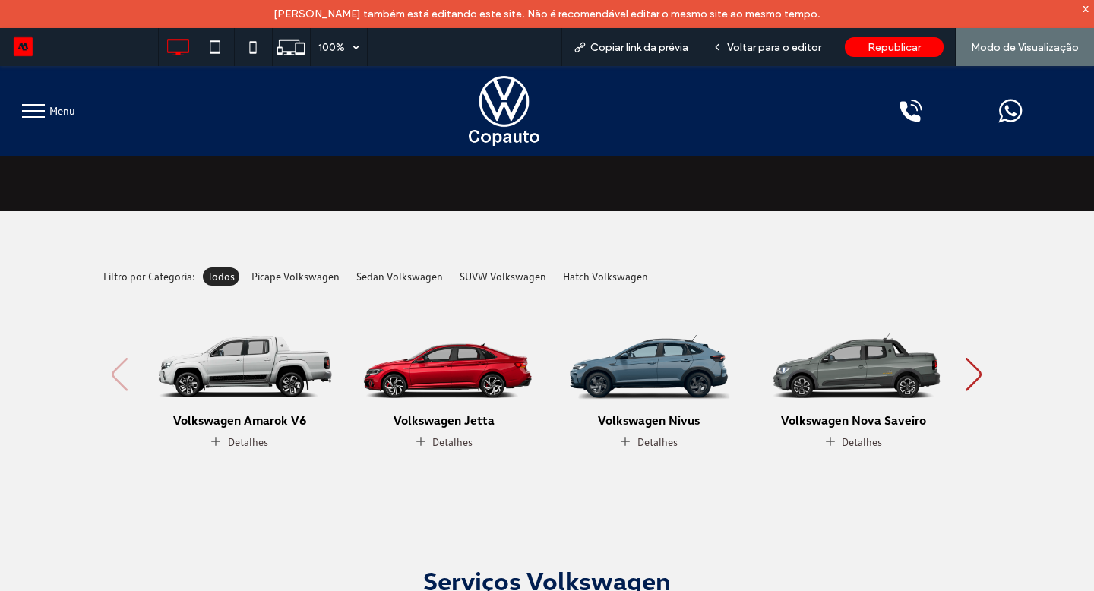
click at [766, 47] on span "Voltar para o editor" at bounding box center [774, 47] width 94 height 13
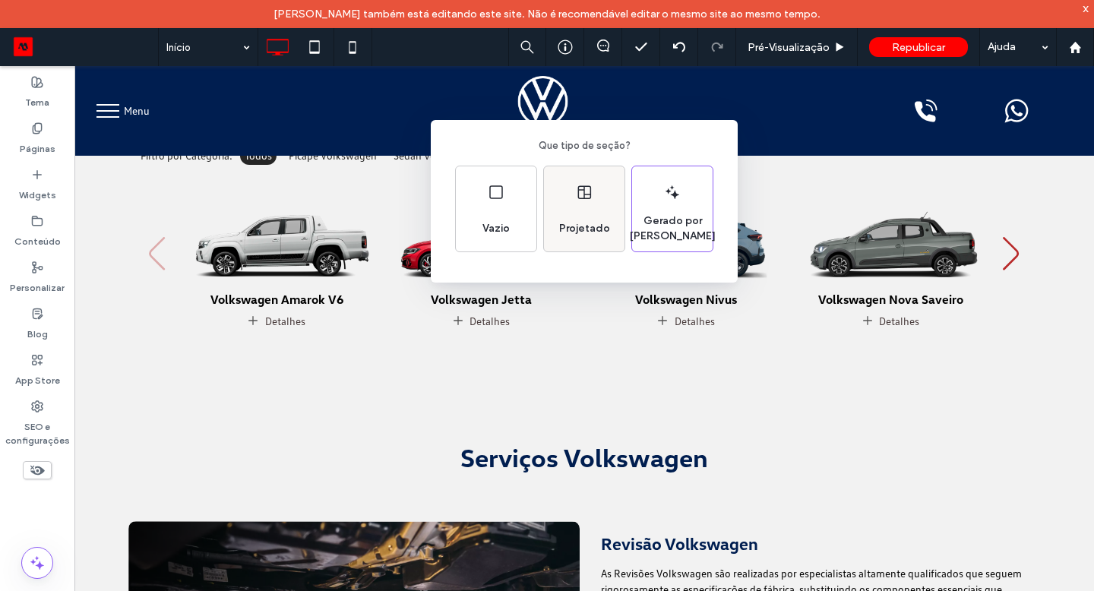
click at [565, 211] on div "Projetado" at bounding box center [584, 208] width 81 height 85
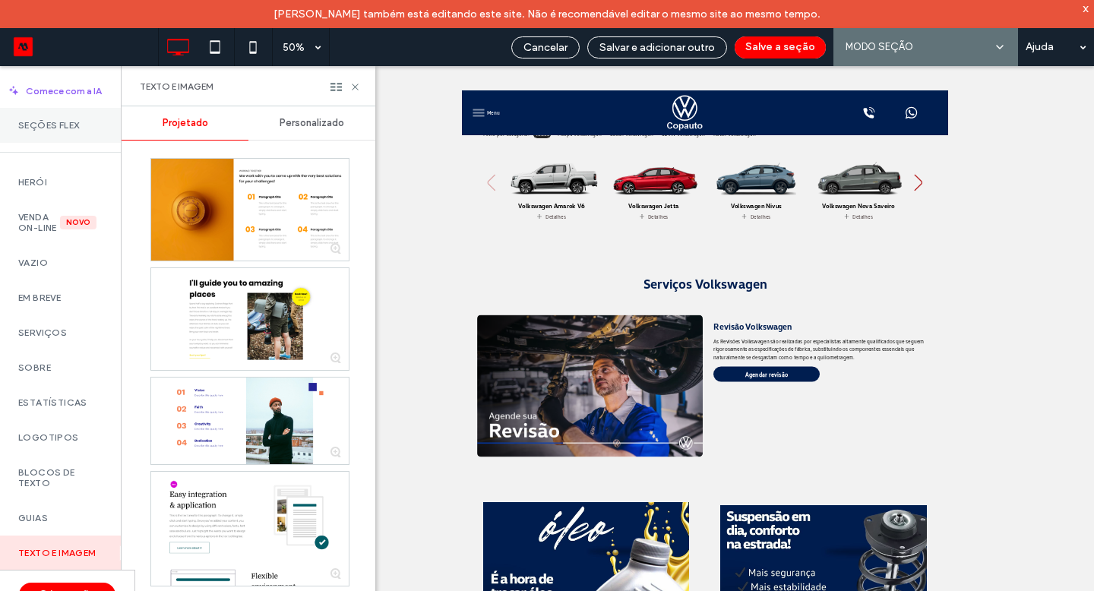
click at [74, 138] on div "Seções Flex" at bounding box center [60, 125] width 121 height 35
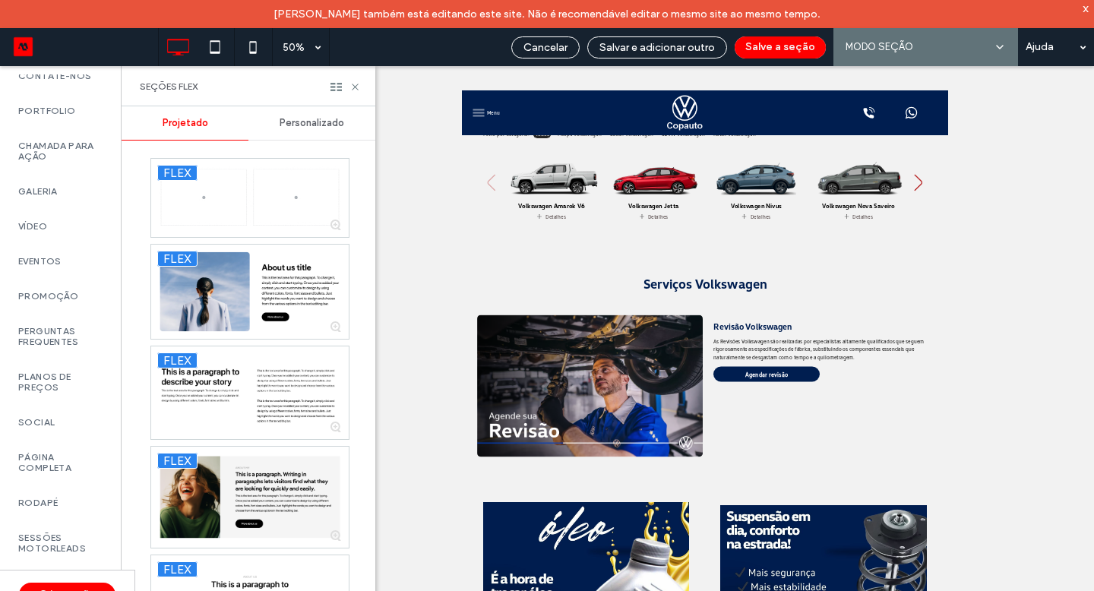
scroll to position [657, 0]
click at [59, 521] on div "Sessões Motorleads" at bounding box center [60, 544] width 121 height 46
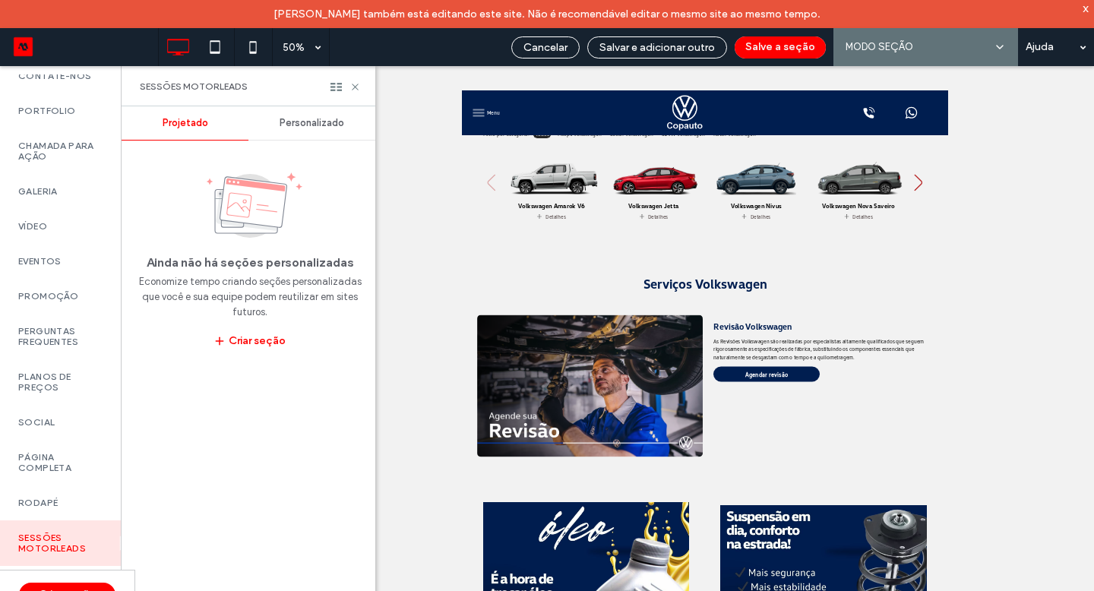
click at [317, 114] on div "Personalizado" at bounding box center [312, 122] width 127 height 33
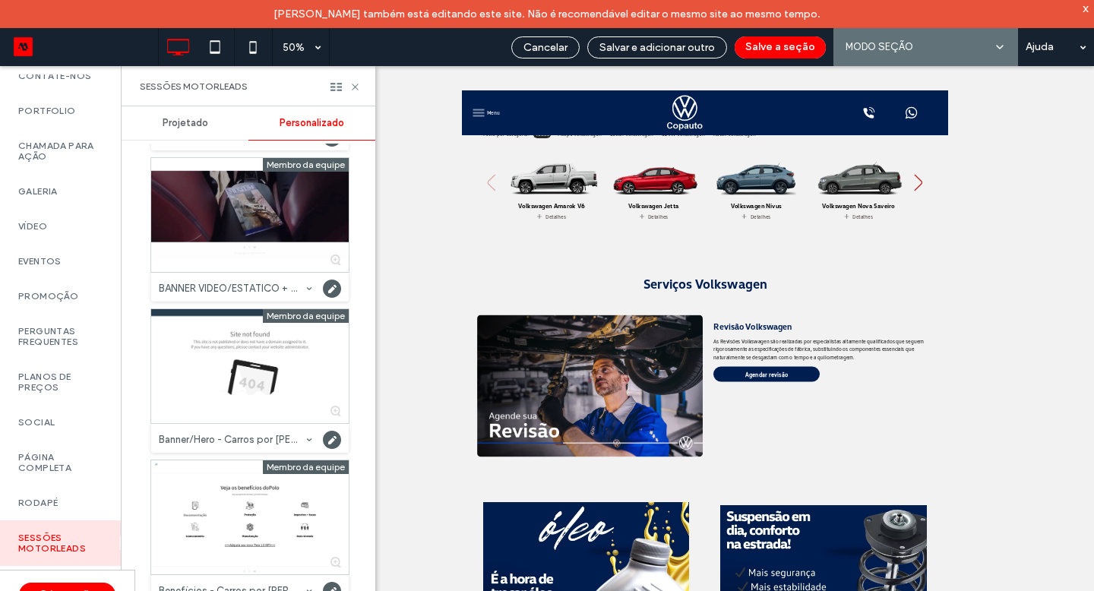
scroll to position [2455, 0]
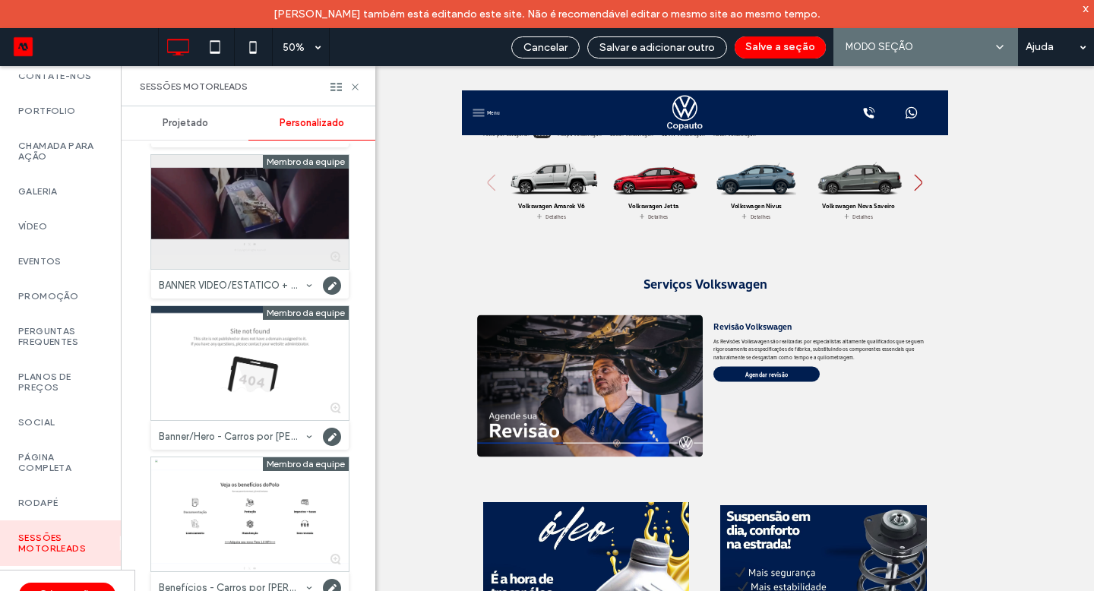
click at [273, 232] on div at bounding box center [250, 212] width 198 height 114
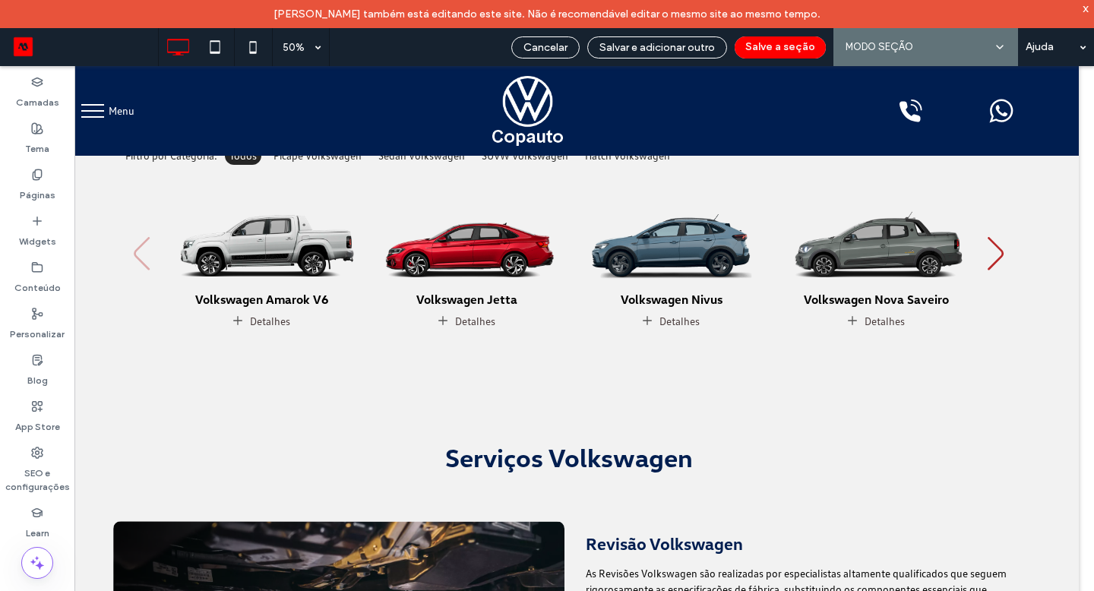
scroll to position [0, 0]
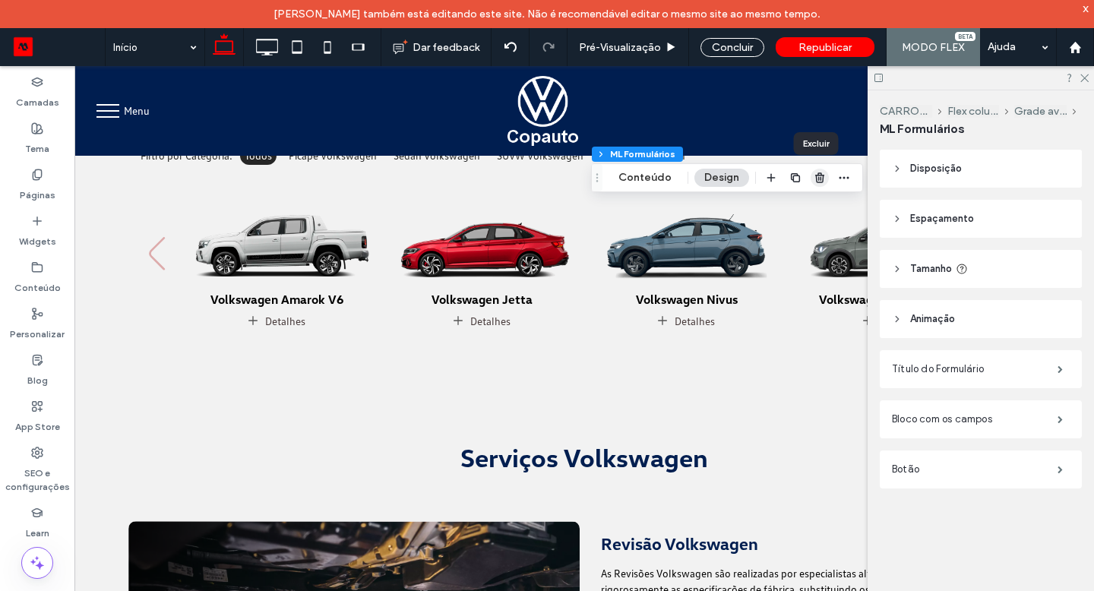
click at [818, 182] on use "button" at bounding box center [819, 178] width 9 height 10
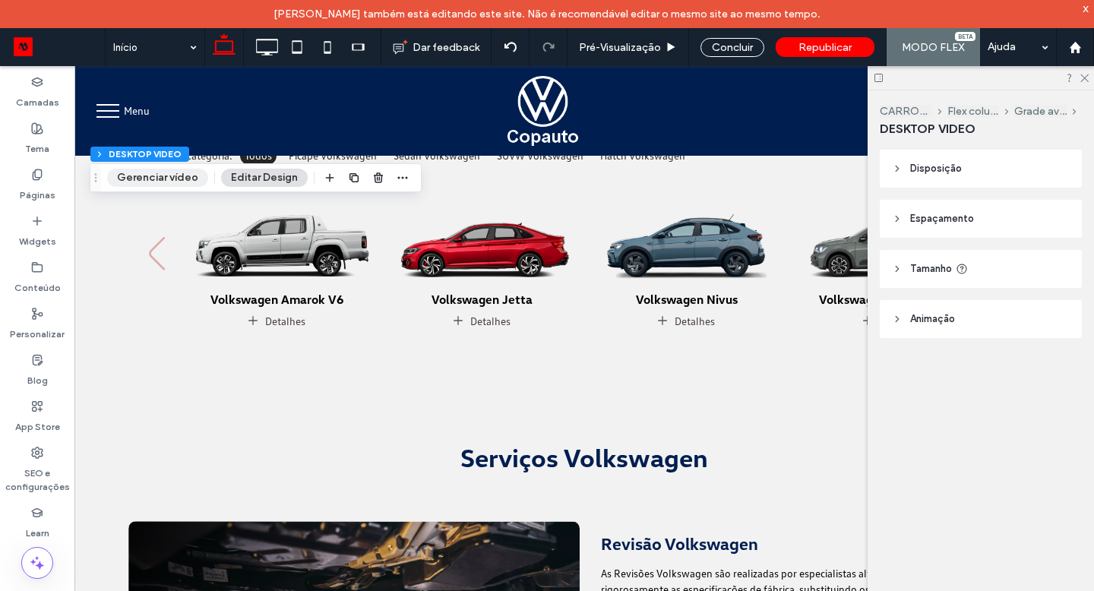
click at [163, 183] on button "Gerenciar vídeo" at bounding box center [157, 178] width 101 height 18
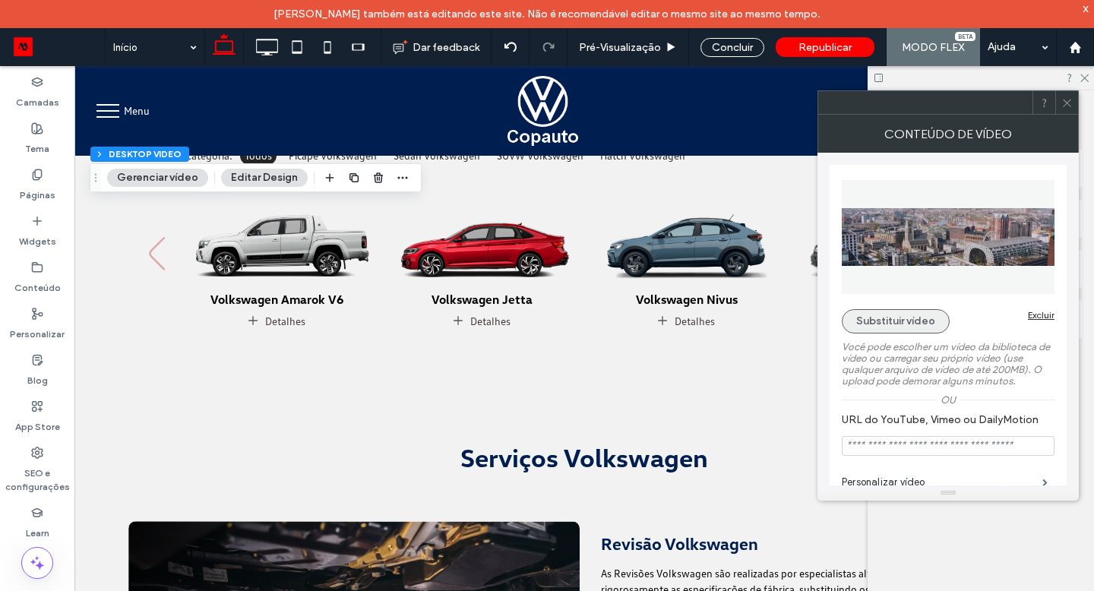
click at [925, 319] on button "Substituir vídeo" at bounding box center [896, 321] width 108 height 24
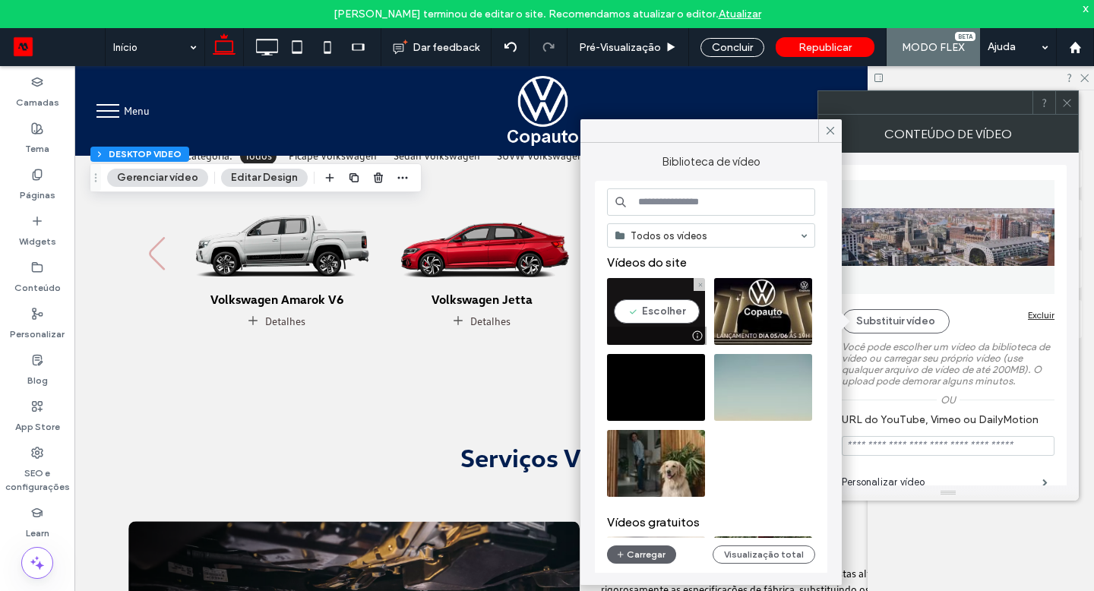
click at [638, 315] on video at bounding box center [656, 311] width 98 height 67
type input "**********"
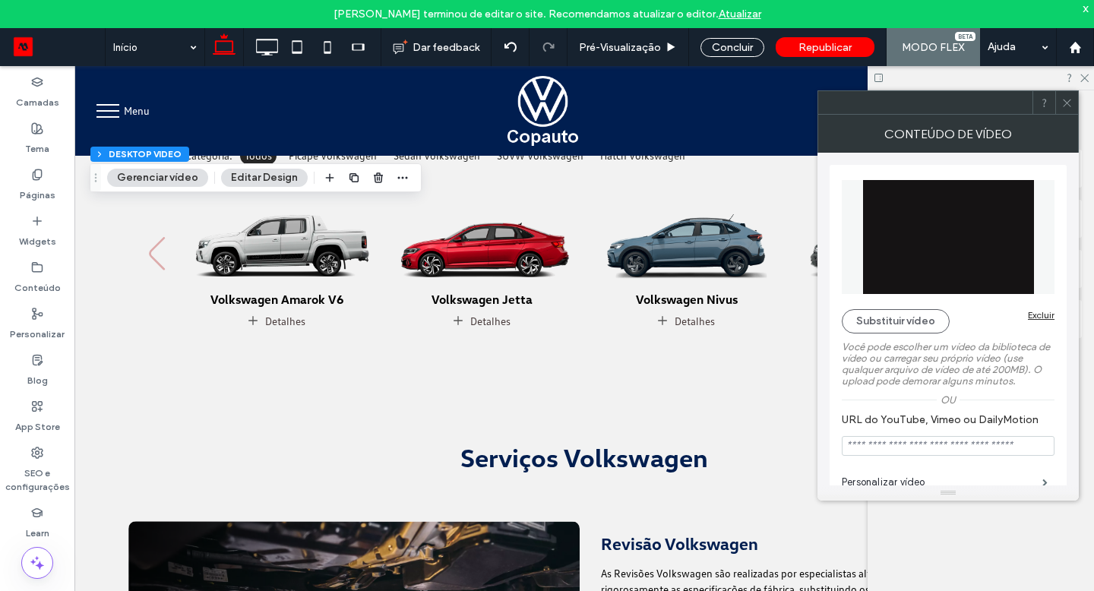
click at [1060, 107] on div at bounding box center [1067, 102] width 23 height 23
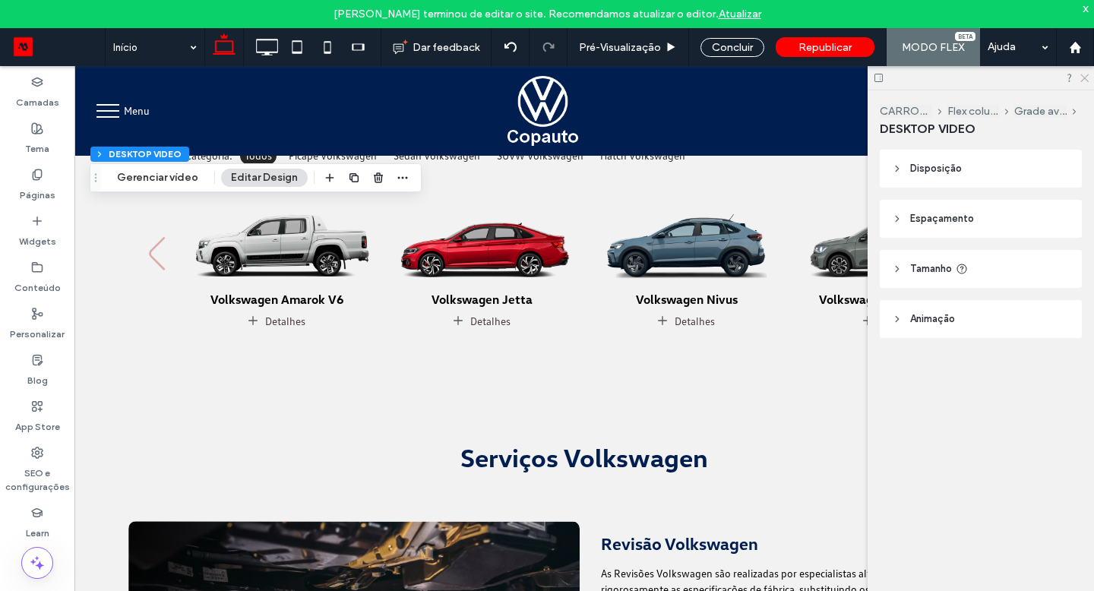
click at [1087, 75] on icon at bounding box center [1084, 77] width 10 height 10
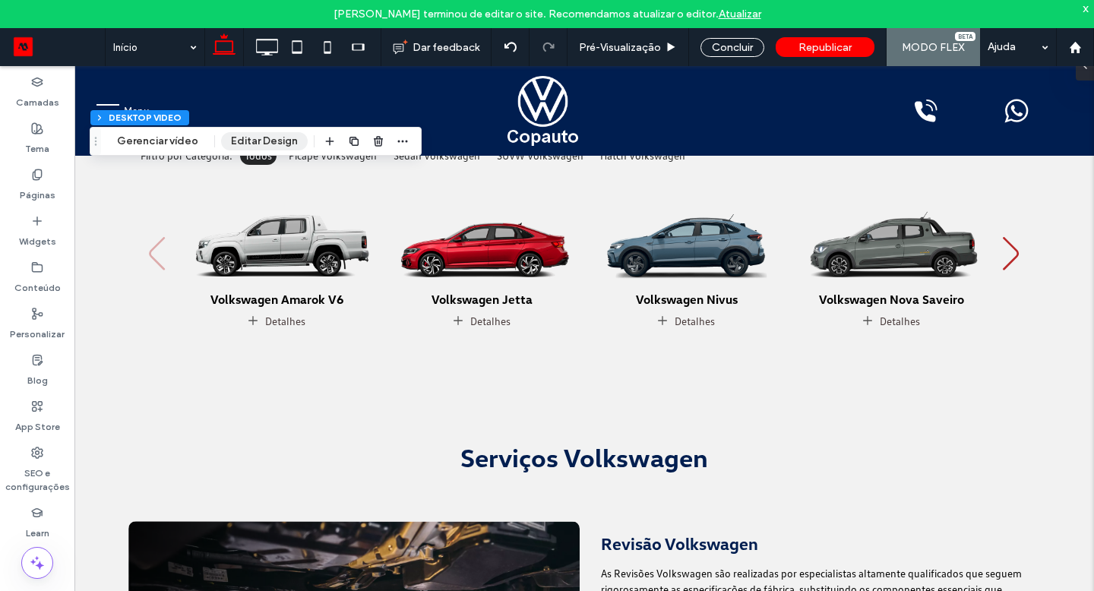
click at [278, 150] on button "Editar Design" at bounding box center [264, 141] width 87 height 18
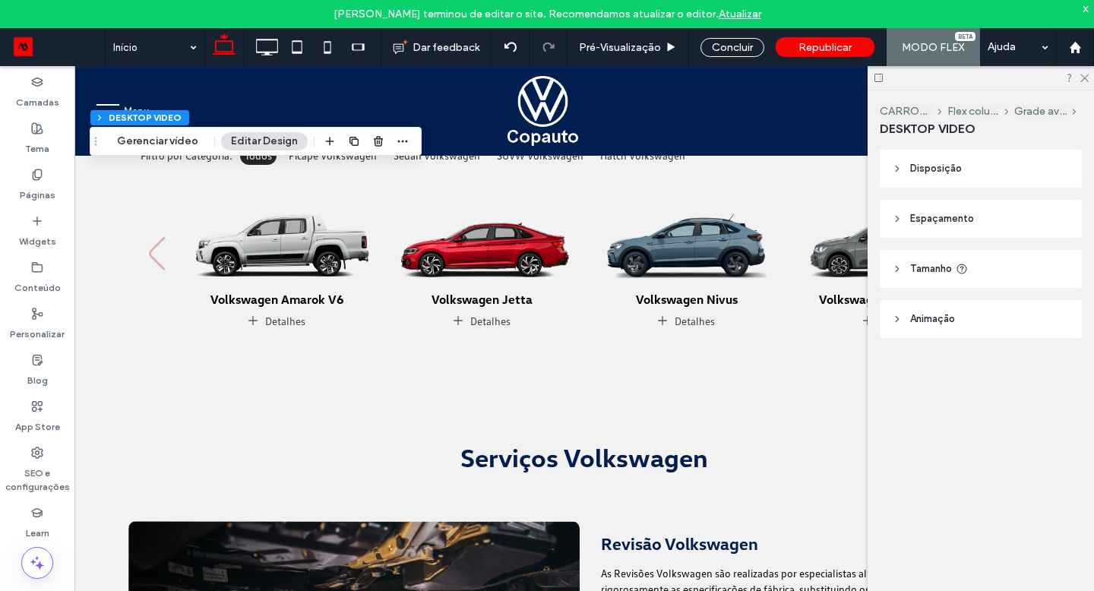
click at [272, 143] on button "Editar Design" at bounding box center [264, 141] width 87 height 18
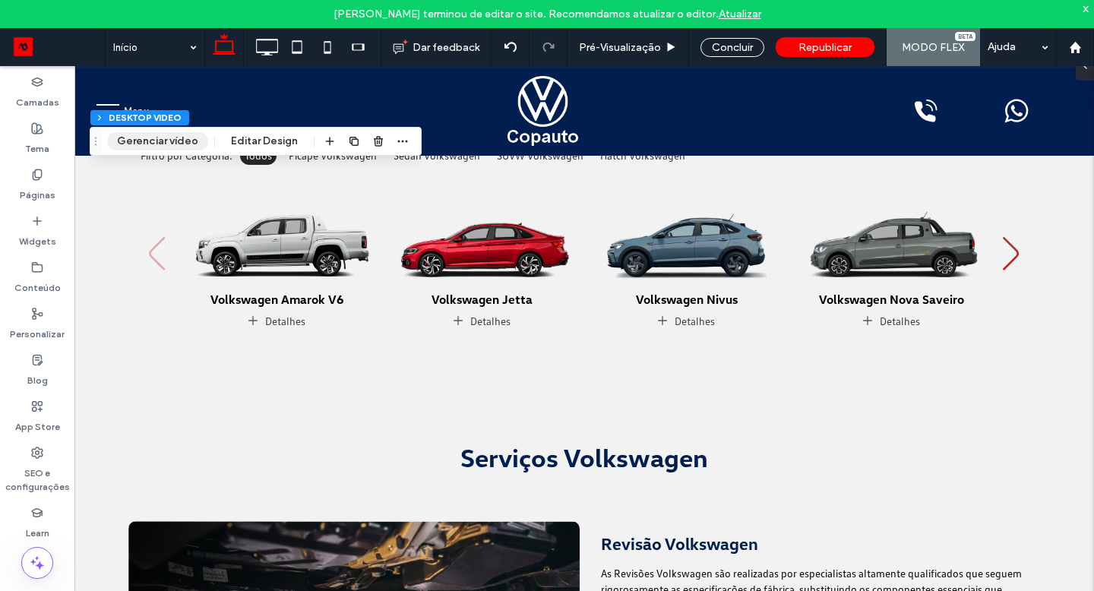
click at [138, 141] on button "Gerenciar vídeo" at bounding box center [157, 141] width 101 height 18
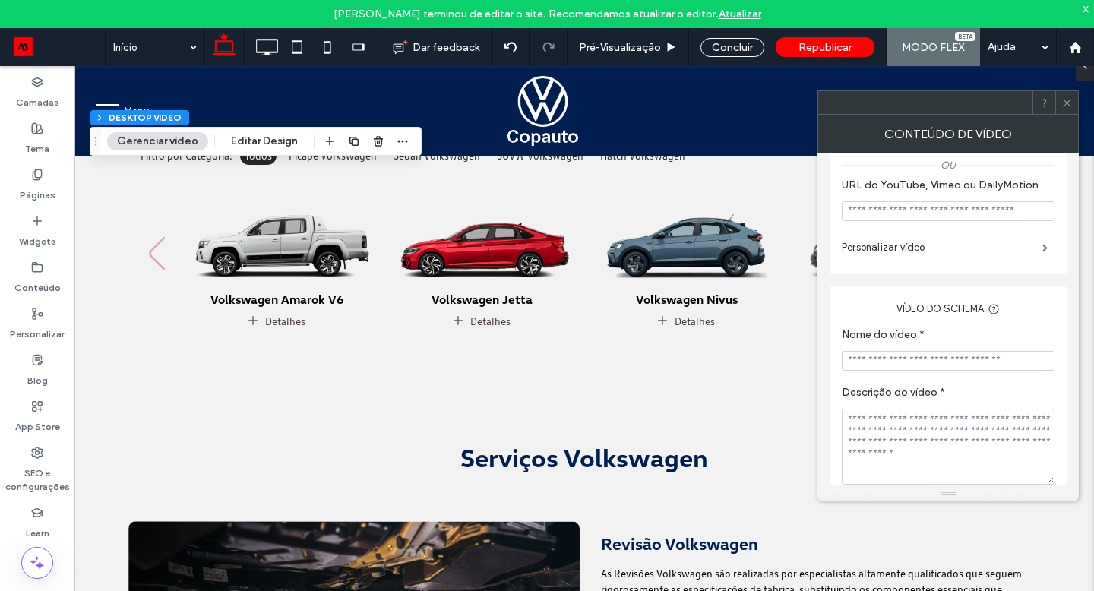
scroll to position [236, 0]
click at [901, 251] on label "Personalizar vídeo" at bounding box center [942, 247] width 201 height 30
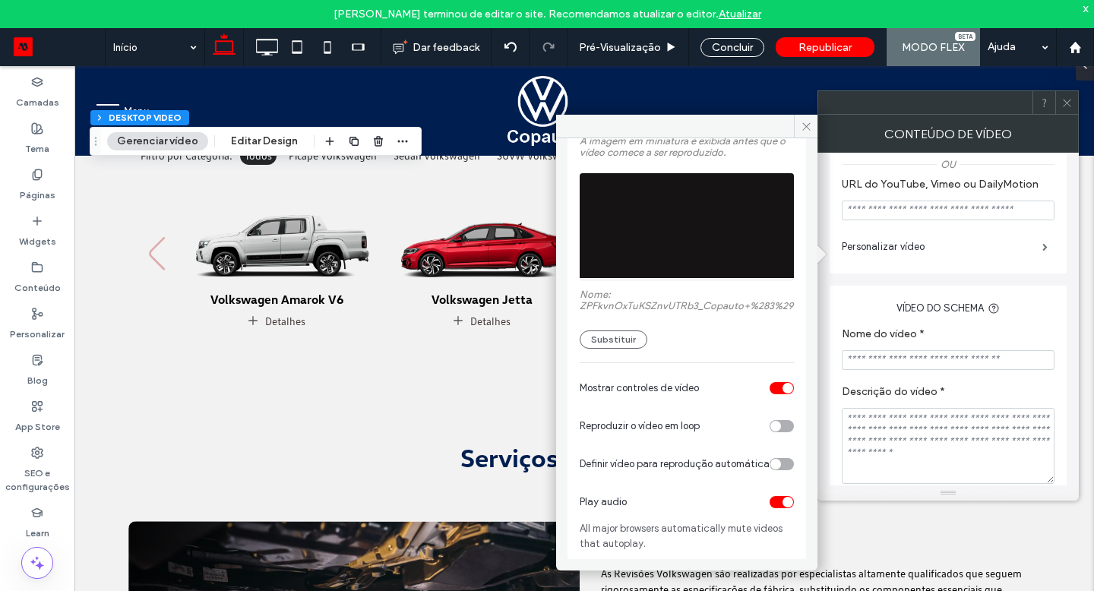
scroll to position [121, 0]
click at [771, 461] on div "toggle" at bounding box center [776, 464] width 11 height 11
click at [771, 422] on div "toggle" at bounding box center [776, 426] width 11 height 11
click at [773, 369] on div "Mostrar controles de vídeo" at bounding box center [687, 388] width 214 height 38
click at [774, 382] on div "toggle" at bounding box center [782, 388] width 24 height 12
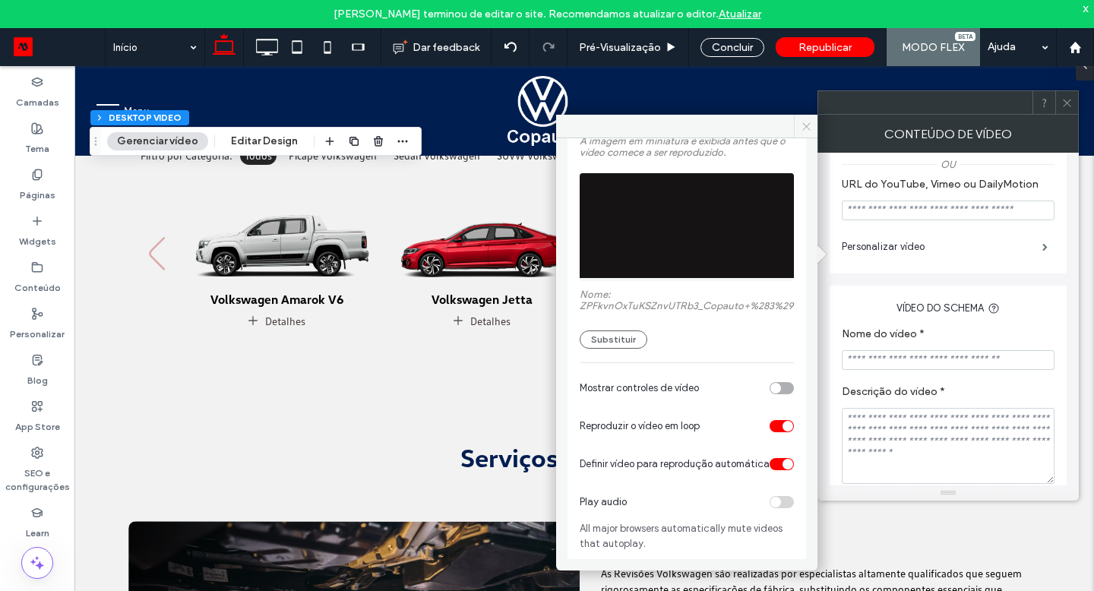
click at [806, 122] on icon at bounding box center [806, 126] width 11 height 11
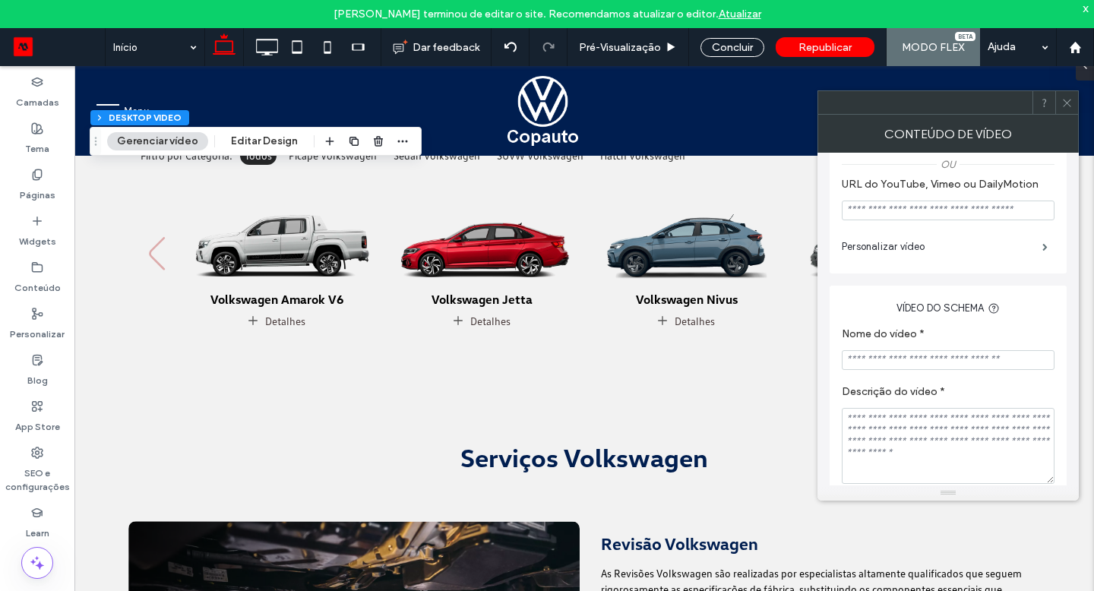
click at [1071, 101] on icon at bounding box center [1067, 102] width 11 height 11
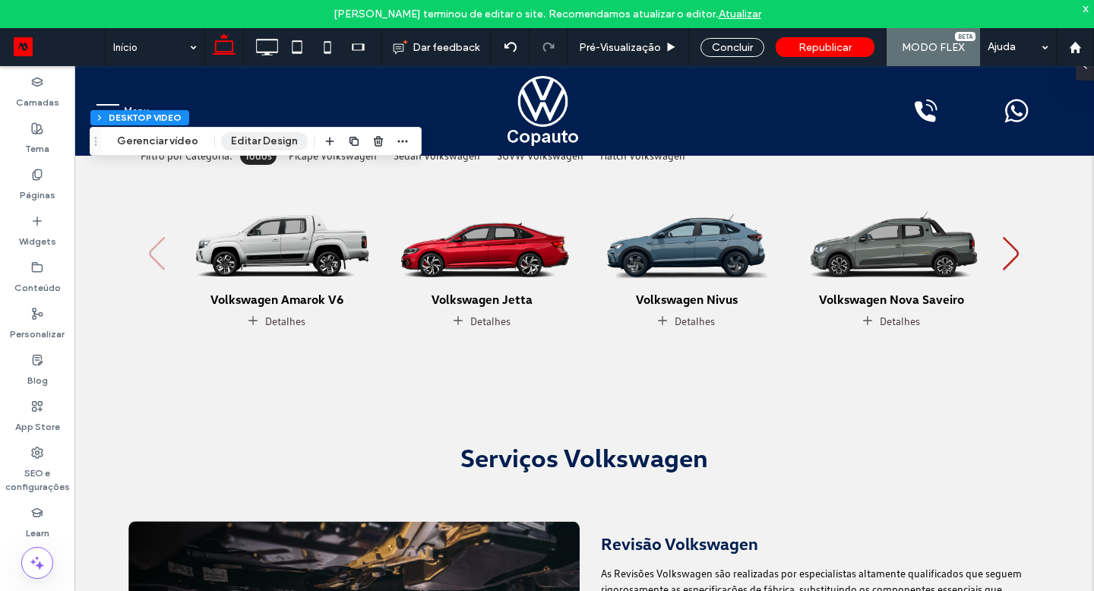
click at [287, 145] on button "Editar Design" at bounding box center [264, 141] width 87 height 18
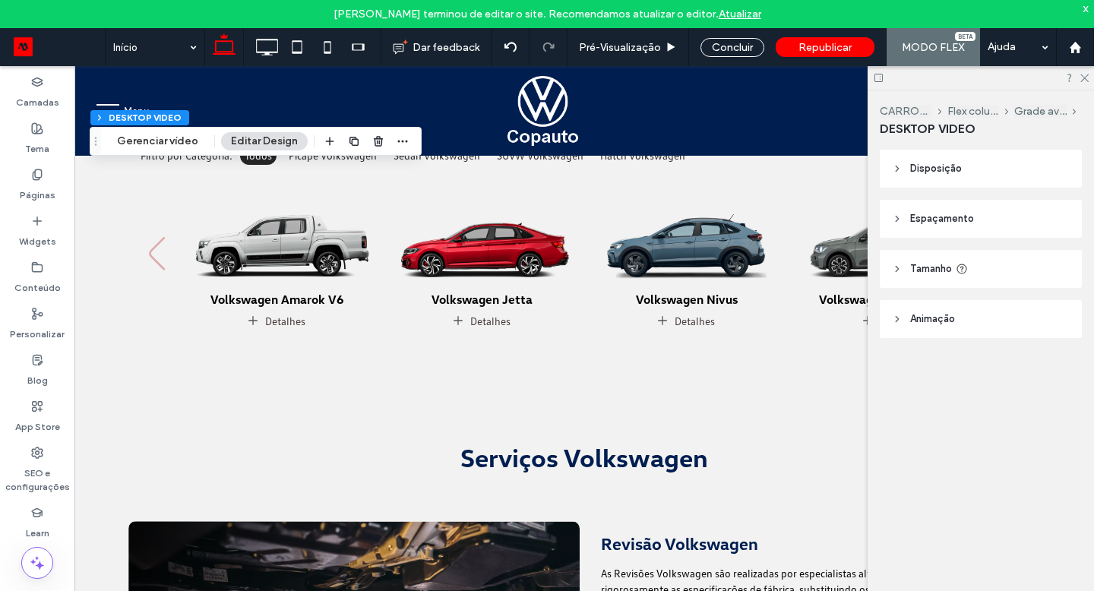
click at [937, 267] on span "Tamanho" at bounding box center [931, 268] width 42 height 15
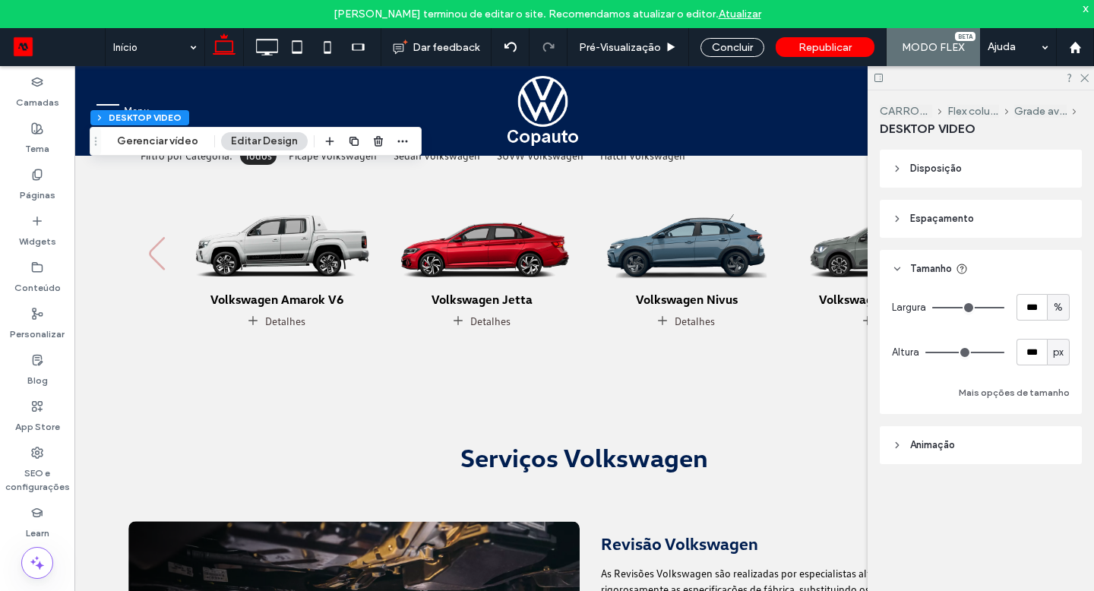
click at [1058, 359] on span "px" at bounding box center [1058, 352] width 11 height 15
click at [1056, 480] on span "A" at bounding box center [1059, 485] width 6 height 15
type input "*"
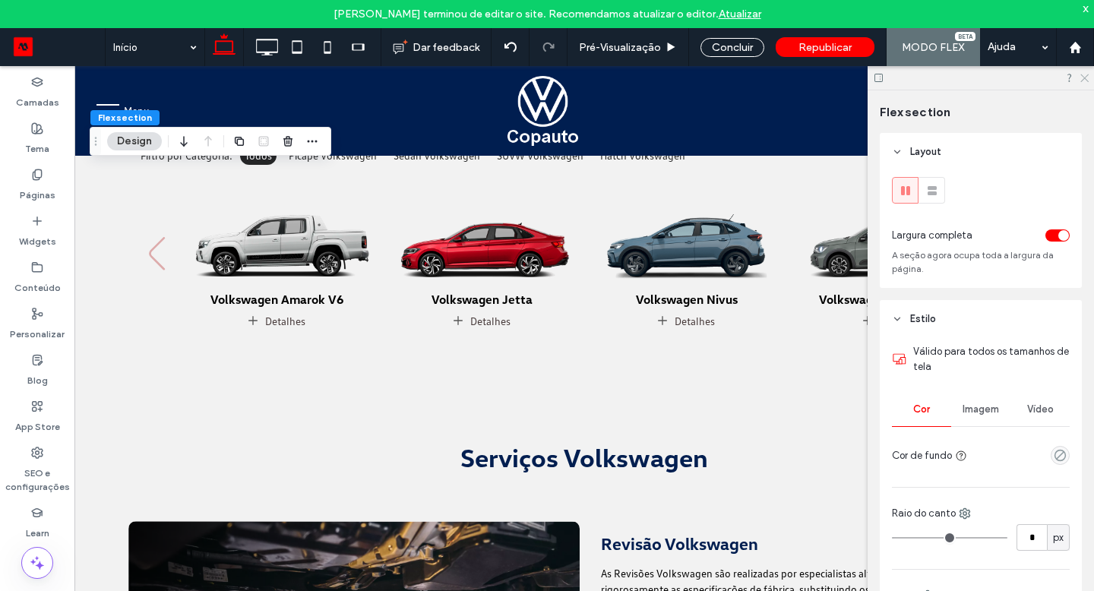
click at [1082, 78] on icon at bounding box center [1084, 77] width 10 height 10
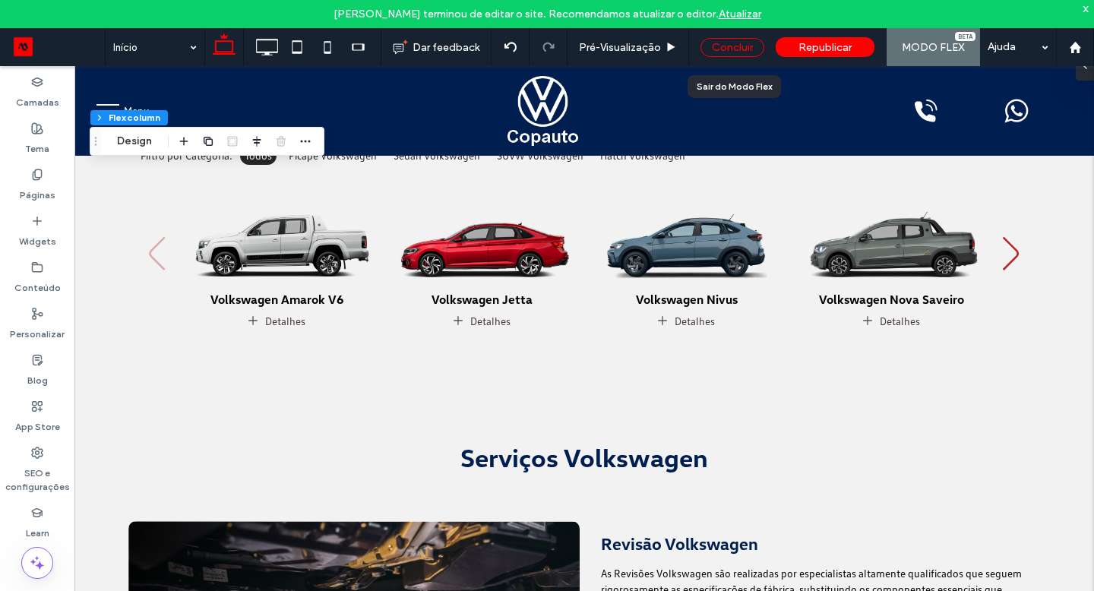
click at [746, 45] on div "Concluir" at bounding box center [733, 47] width 64 height 19
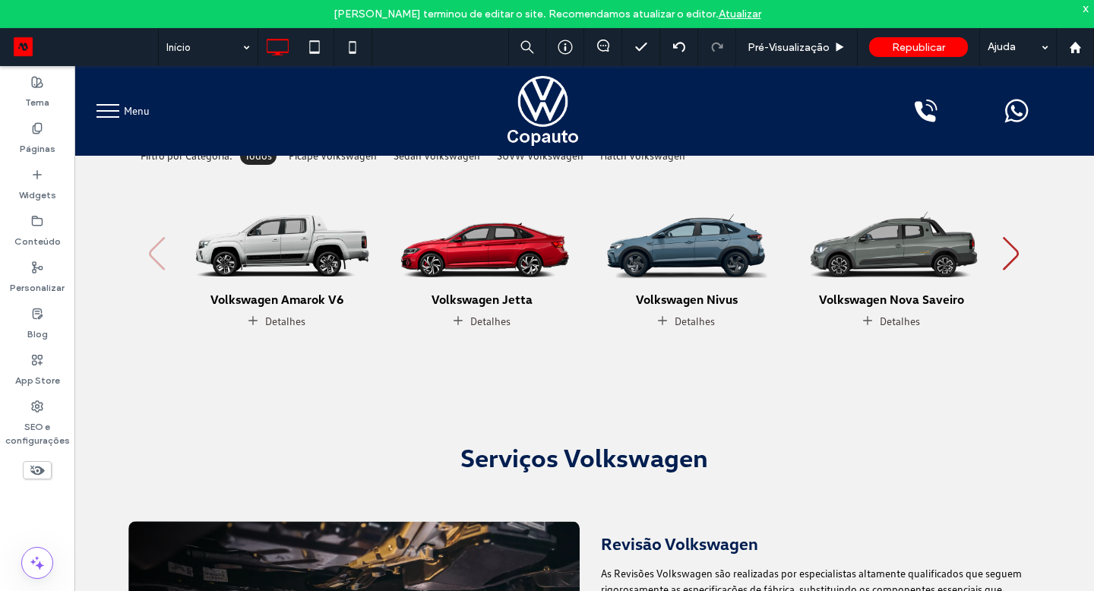
click at [754, 46] on span "Pré-Visualizaçāo" at bounding box center [789, 47] width 82 height 13
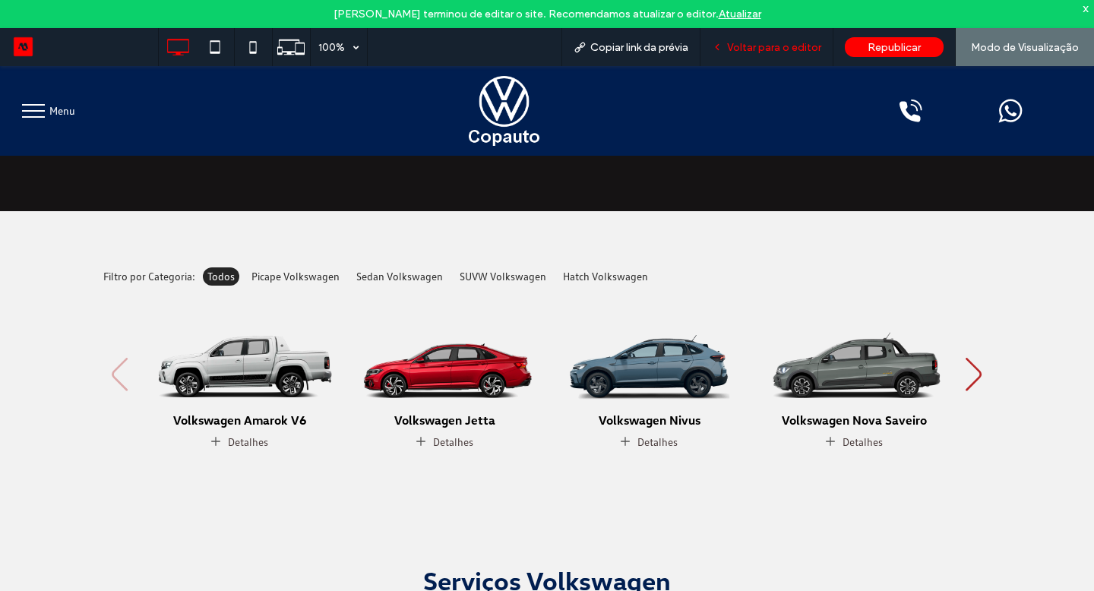
click at [770, 55] on div "Voltar para o editor" at bounding box center [767, 47] width 133 height 38
click at [774, 43] on span "Voltar para o editor" at bounding box center [774, 47] width 94 height 13
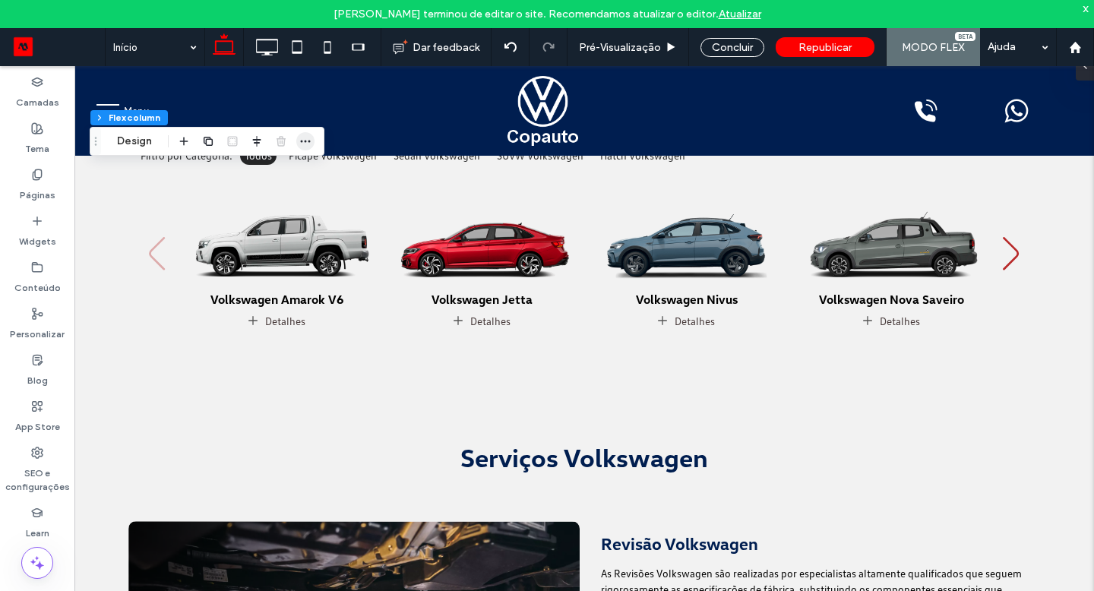
click at [306, 138] on icon "button" at bounding box center [305, 141] width 12 height 12
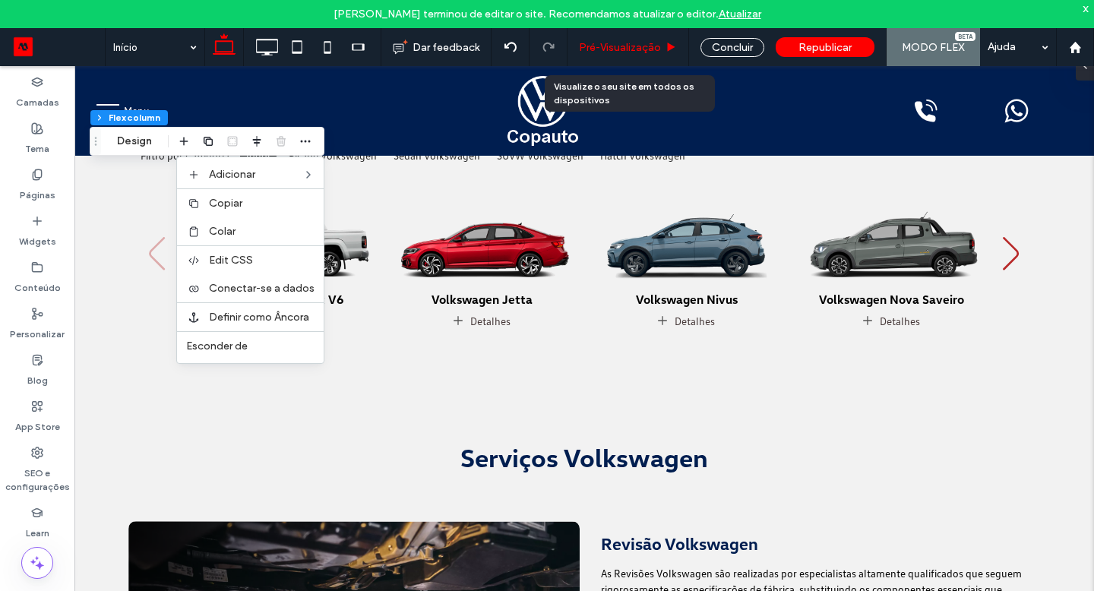
click at [641, 48] on span "Pré-Visualizaçāo" at bounding box center [620, 47] width 82 height 13
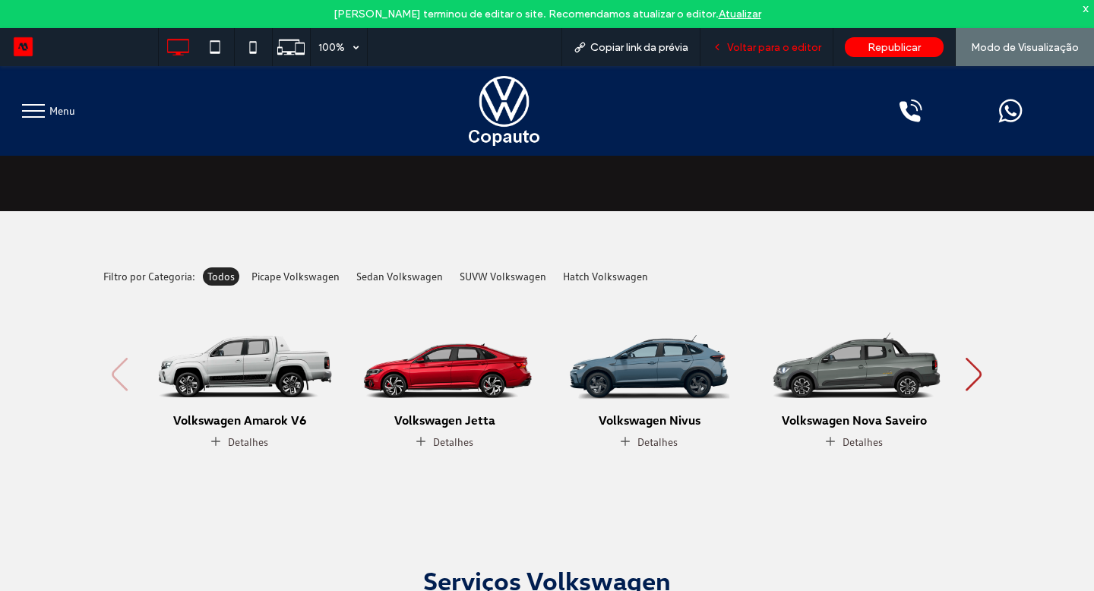
click at [752, 43] on span "Voltar para o editor" at bounding box center [774, 47] width 94 height 13
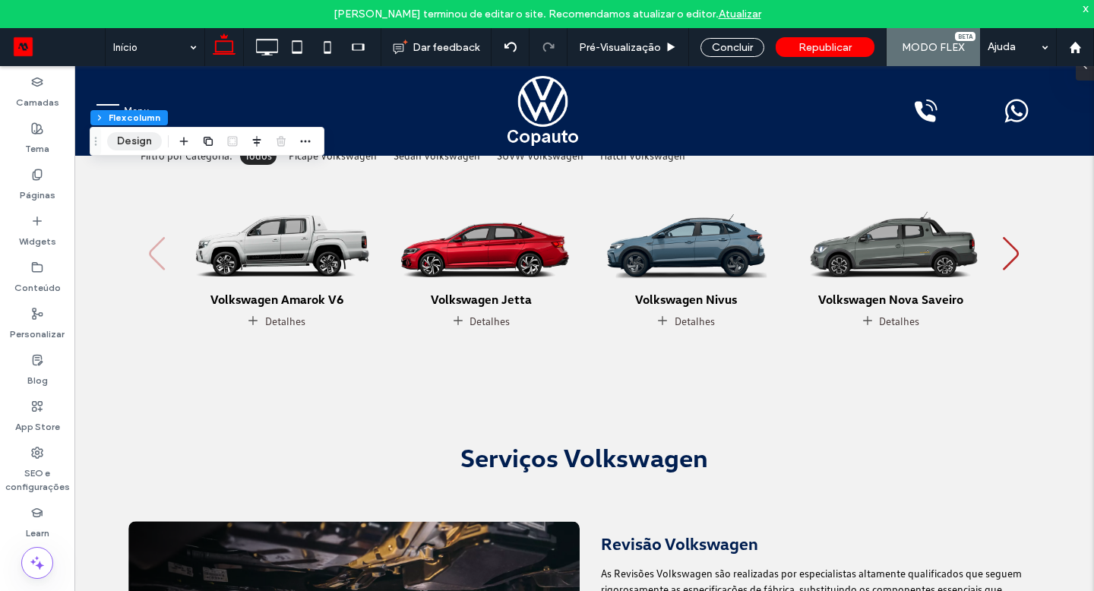
click at [131, 140] on button "Design" at bounding box center [134, 141] width 55 height 18
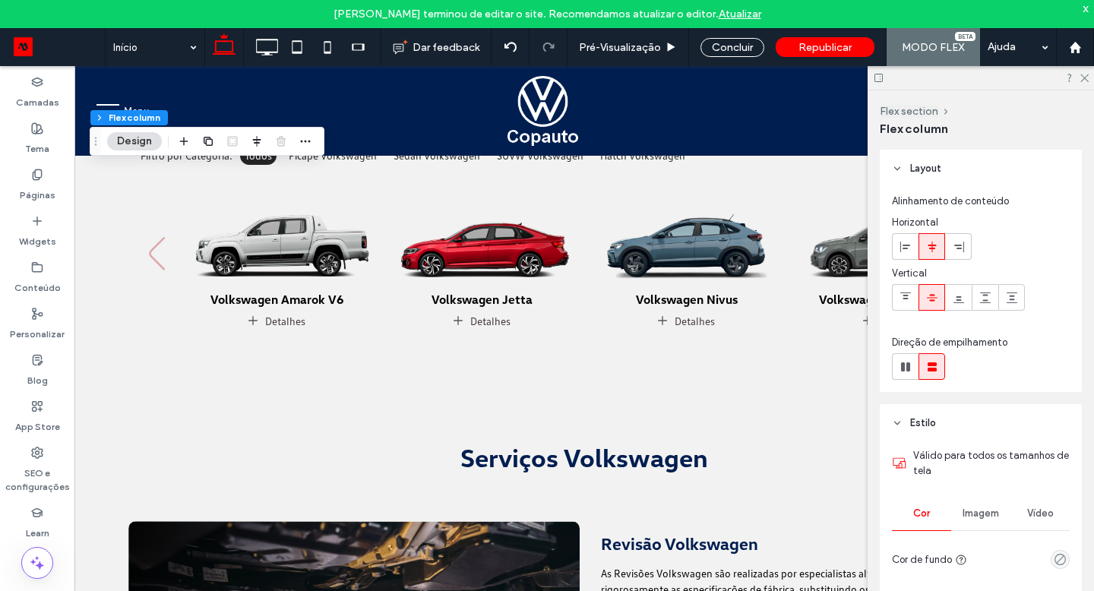
click at [1051, 514] on span "Vídeo" at bounding box center [1040, 514] width 27 height 12
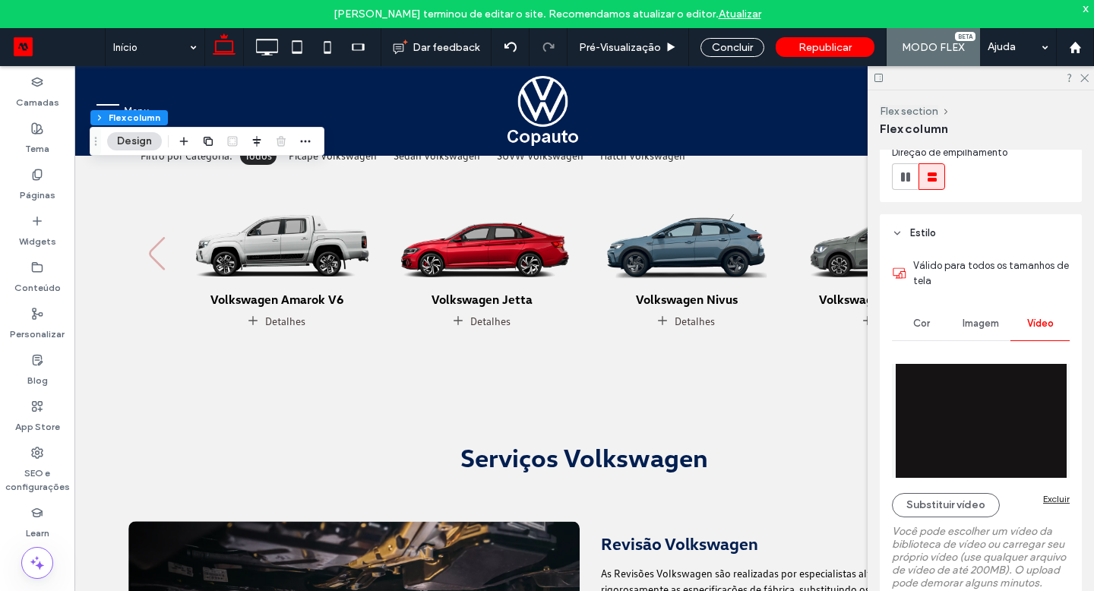
scroll to position [194, 0]
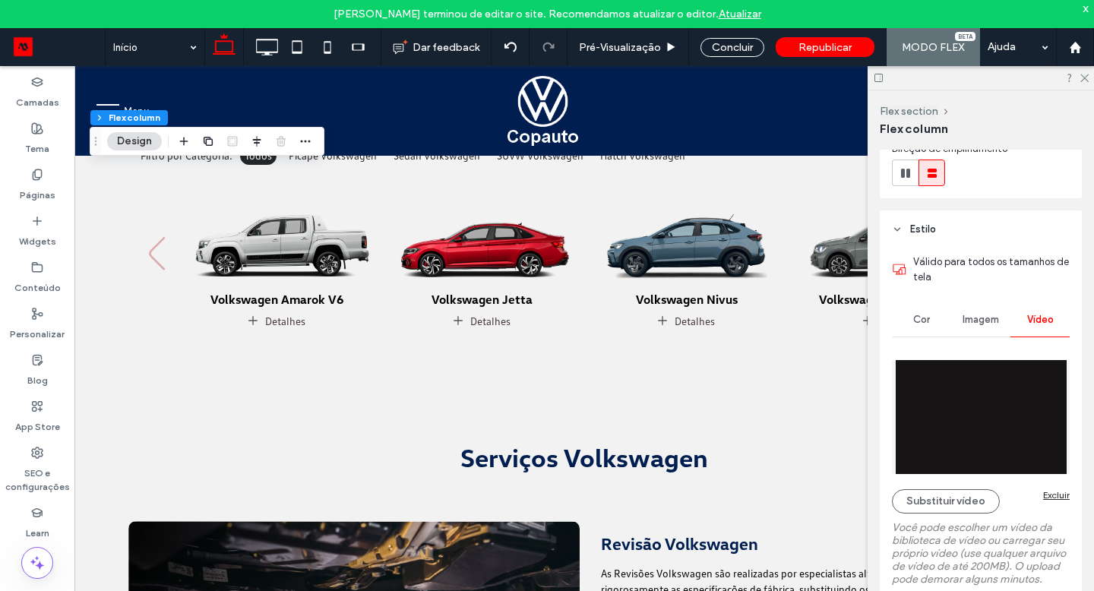
click at [1057, 495] on div "Excluir" at bounding box center [1056, 494] width 27 height 11
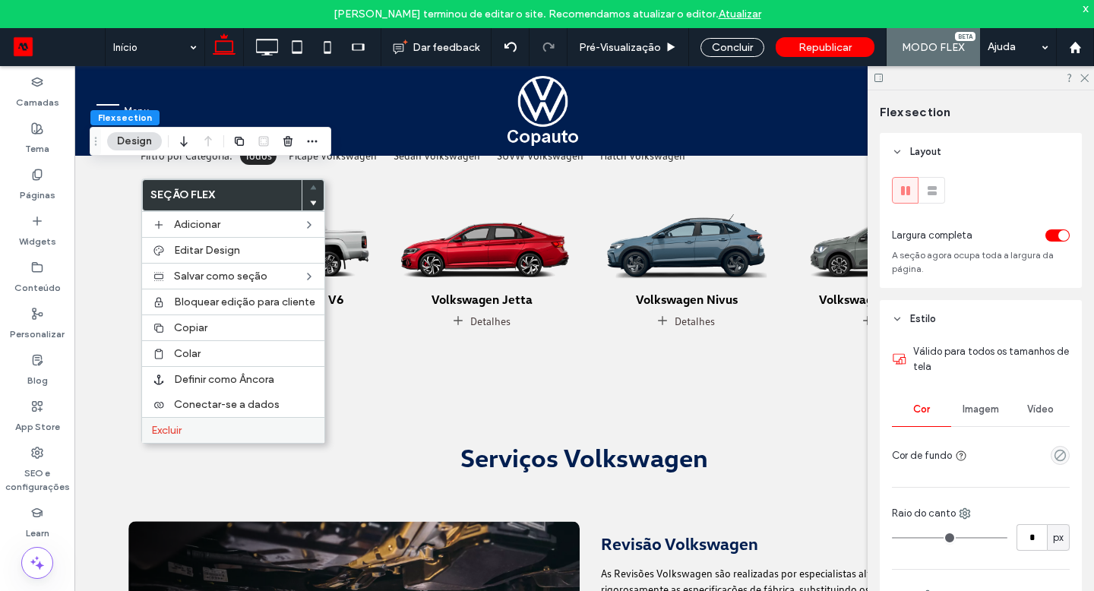
click at [169, 427] on span "Excluir" at bounding box center [166, 430] width 30 height 13
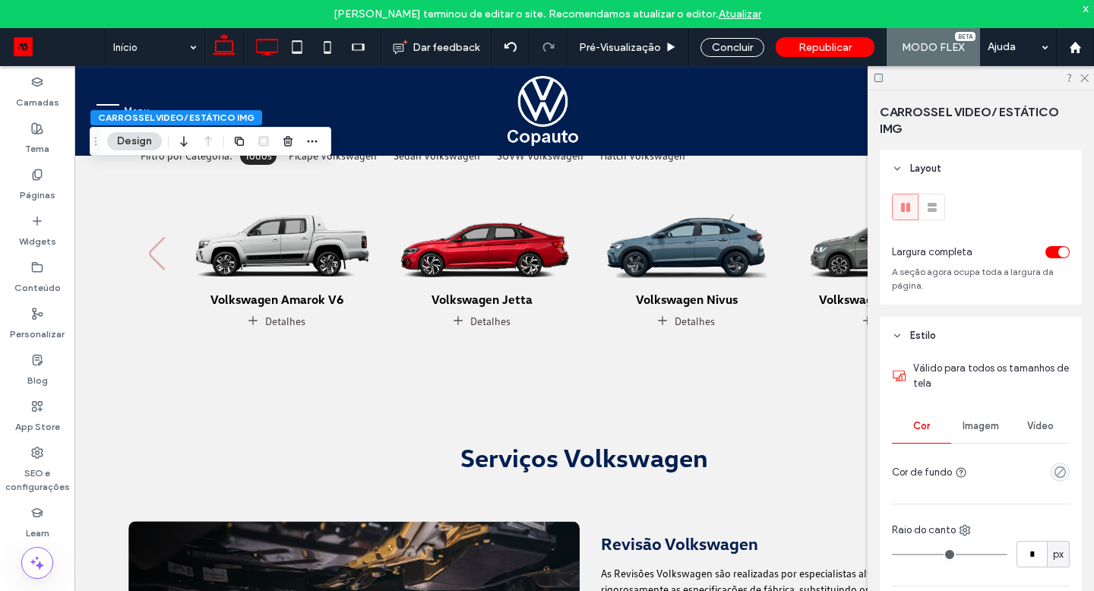
click at [280, 40] on icon at bounding box center [267, 47] width 30 height 30
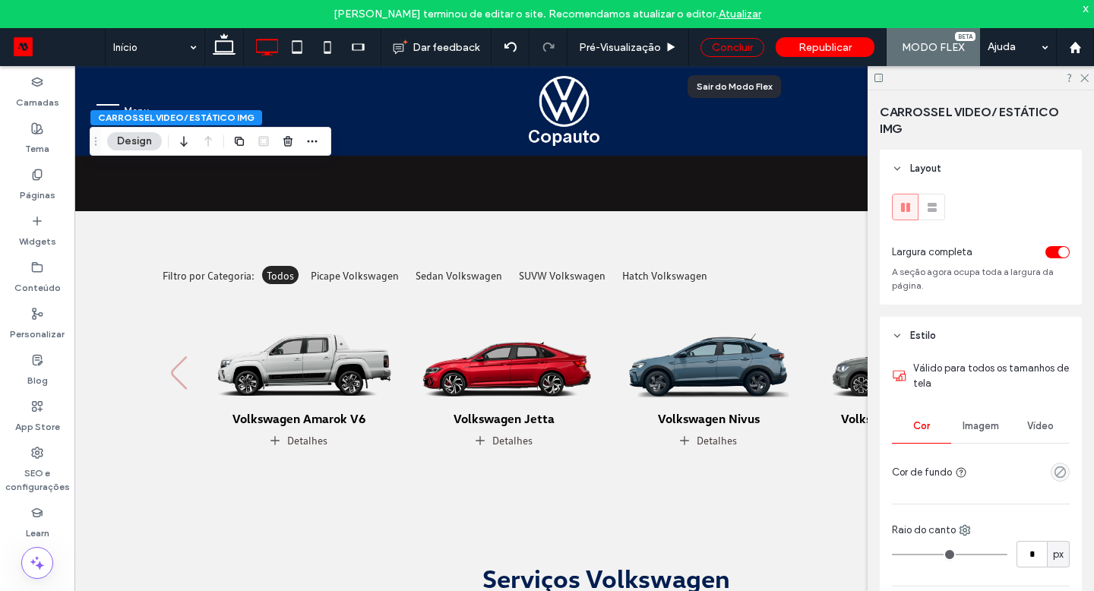
click at [720, 51] on div "Concluir" at bounding box center [733, 47] width 64 height 19
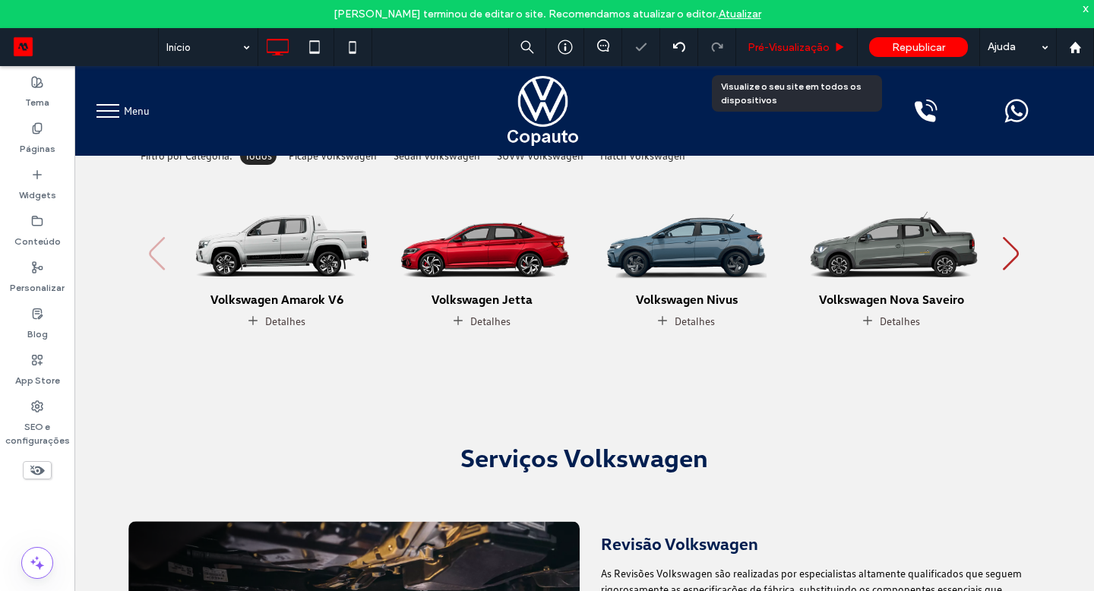
click at [772, 52] on span "Pré-Visualizaçāo" at bounding box center [789, 47] width 82 height 13
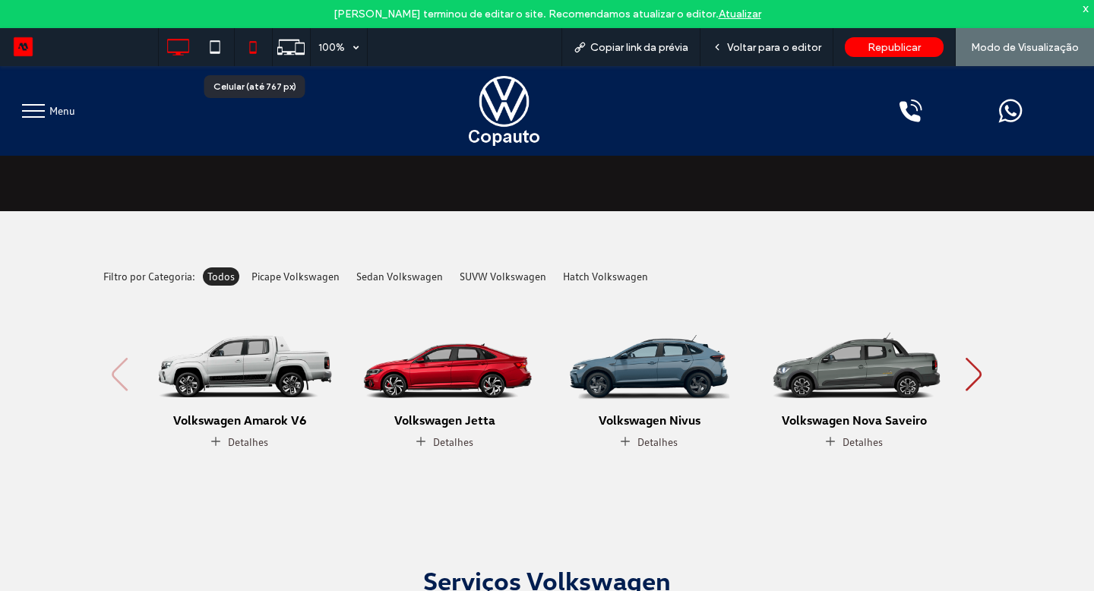
click at [252, 61] on icon at bounding box center [253, 47] width 30 height 30
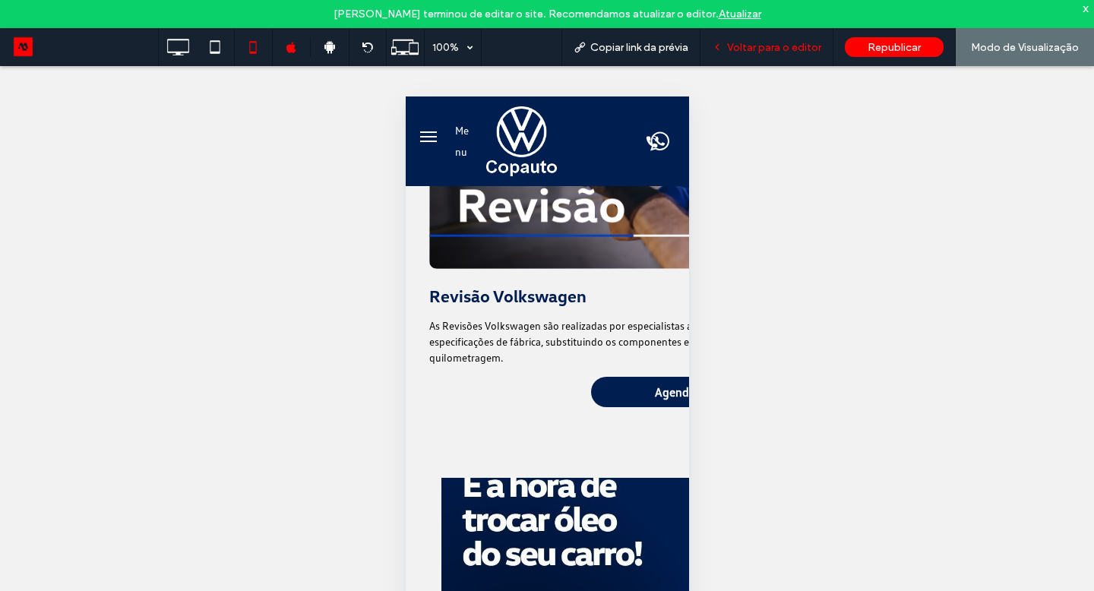
click at [778, 43] on span "Voltar para o editor" at bounding box center [774, 47] width 94 height 13
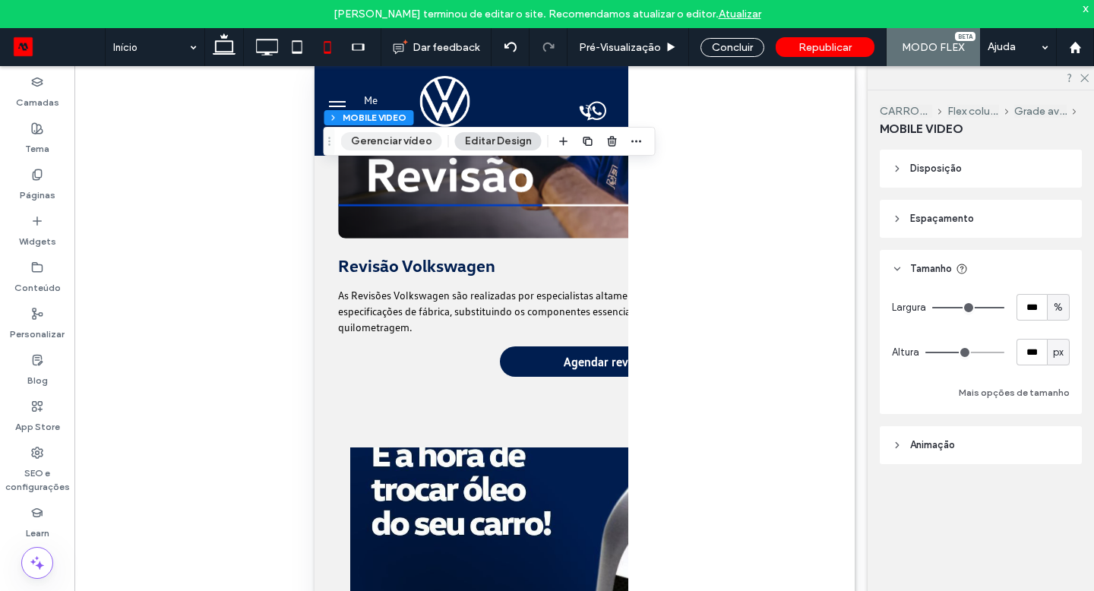
click at [404, 141] on button "Gerenciar vídeo" at bounding box center [391, 141] width 101 height 18
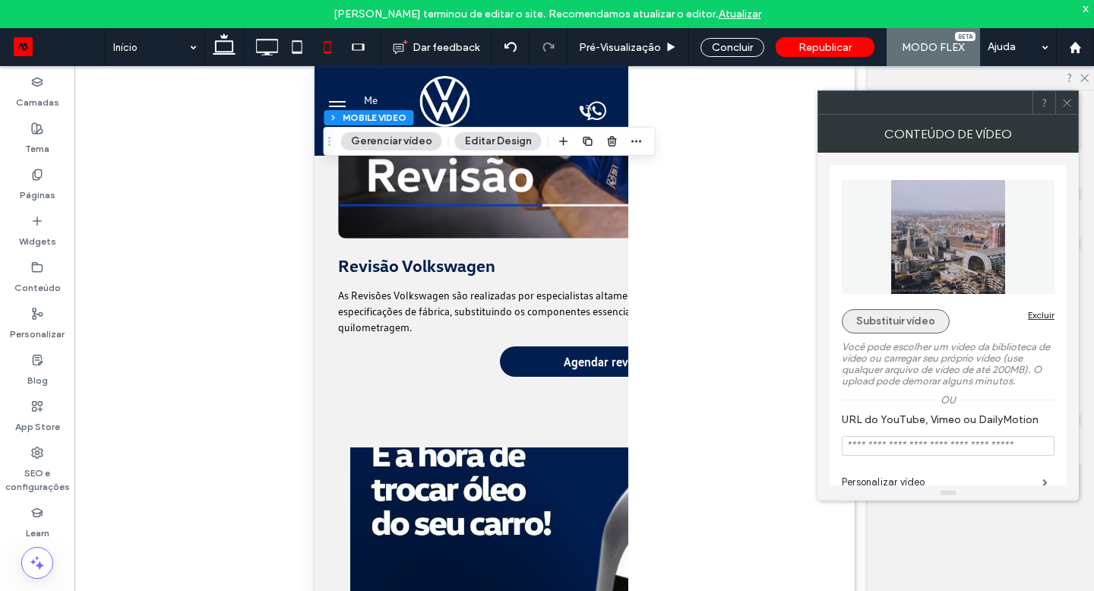
click at [929, 322] on button "Substituir vídeo" at bounding box center [896, 321] width 108 height 24
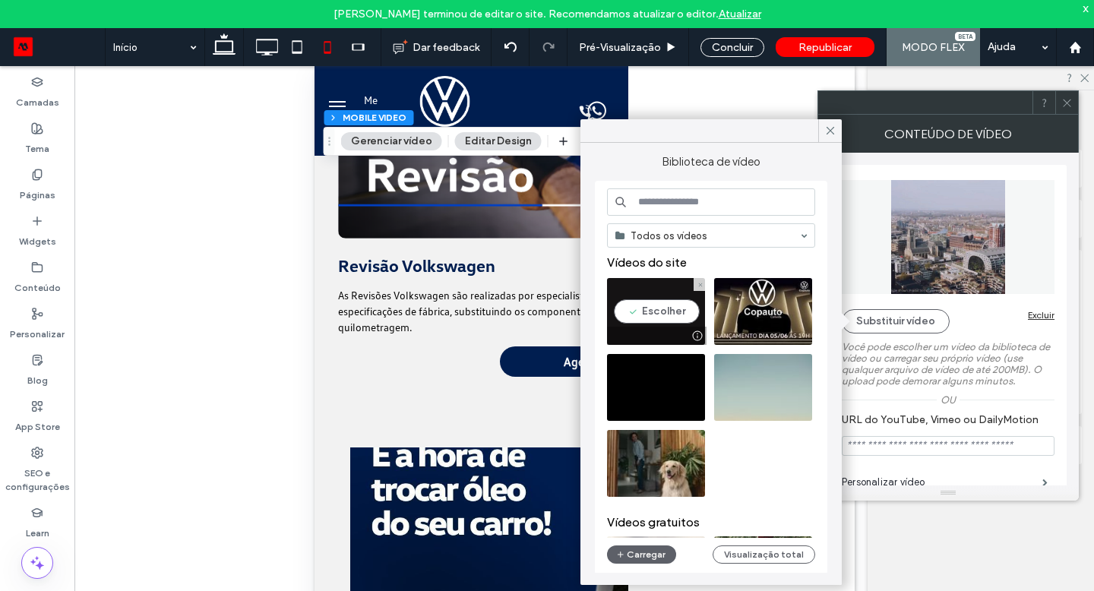
click at [654, 321] on video at bounding box center [656, 311] width 98 height 67
type input "**********"
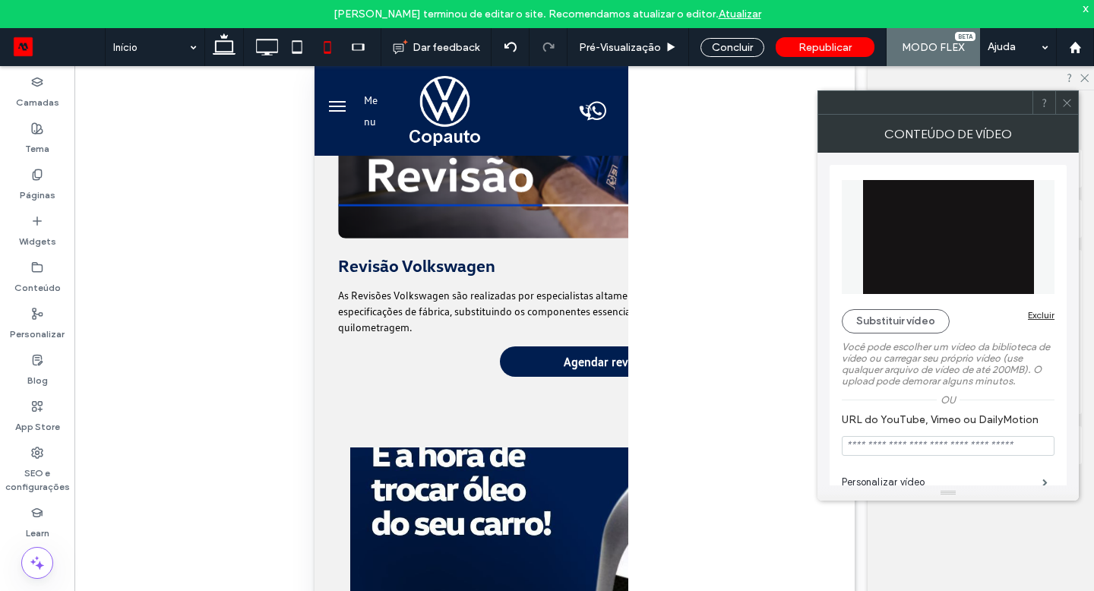
type input "***"
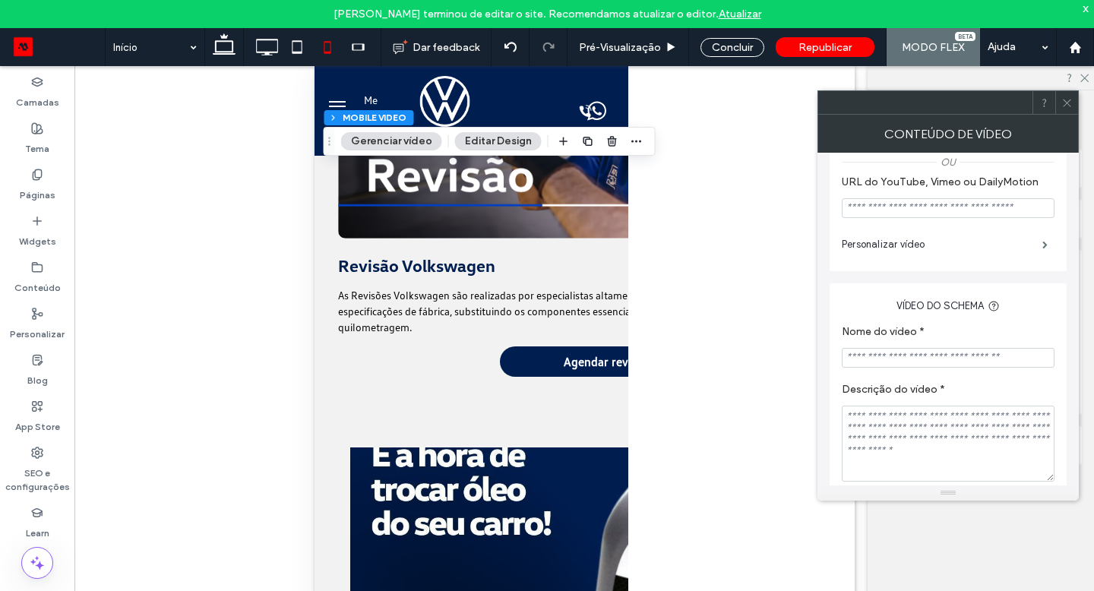
scroll to position [240, 0]
click at [953, 257] on label "Personalizar vídeo" at bounding box center [942, 242] width 201 height 30
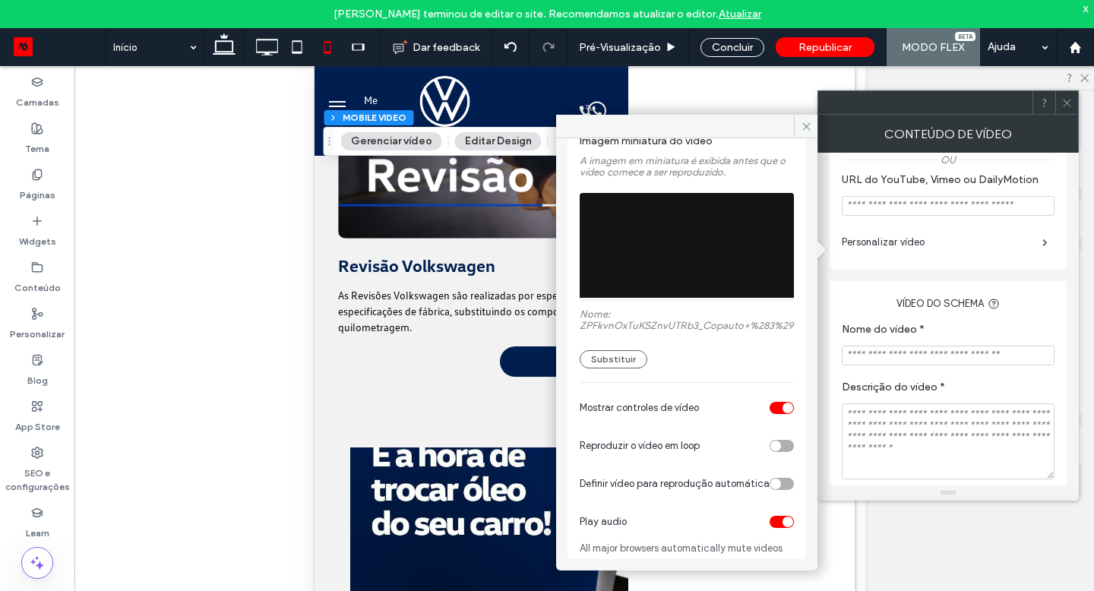
scroll to position [106, 0]
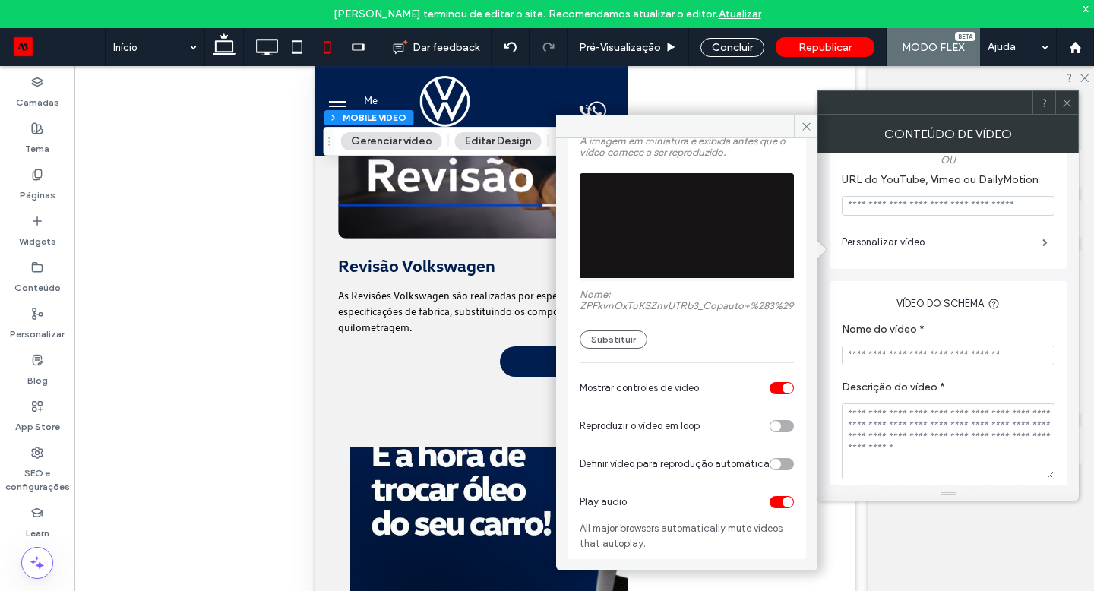
click at [771, 470] on div "toggle" at bounding box center [776, 464] width 11 height 11
click at [771, 439] on div "Reproduzir o vídeo em loop" at bounding box center [687, 426] width 214 height 38
click at [774, 420] on div "Reproduzir o vídeo em loop" at bounding box center [687, 426] width 214 height 38
click at [774, 430] on div "toggle" at bounding box center [782, 426] width 24 height 12
click at [783, 393] on div "toggle" at bounding box center [788, 388] width 11 height 11
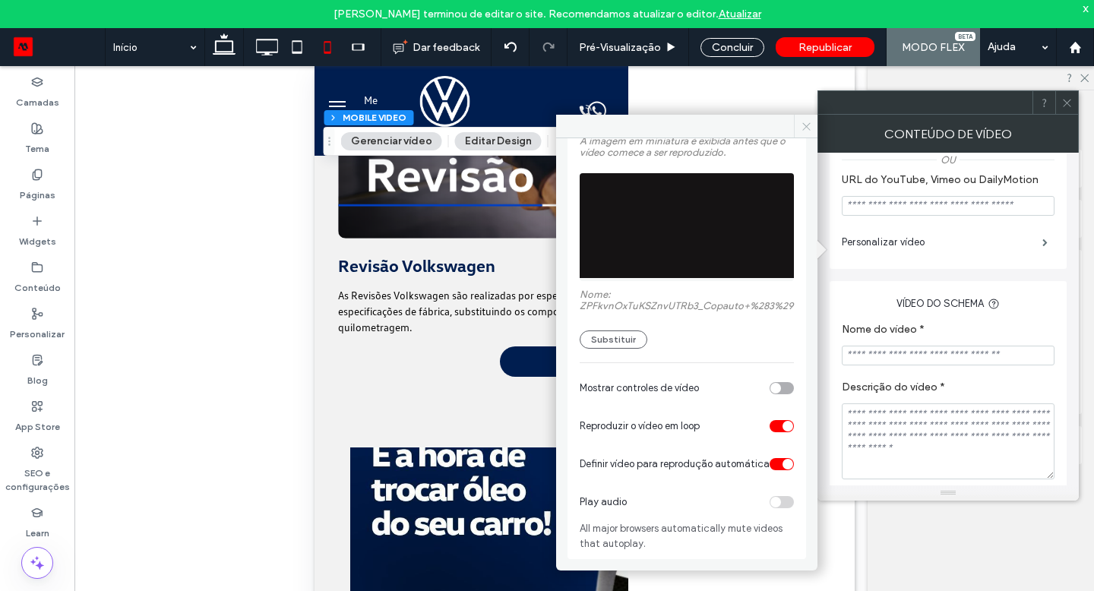
click at [805, 134] on span at bounding box center [806, 126] width 24 height 23
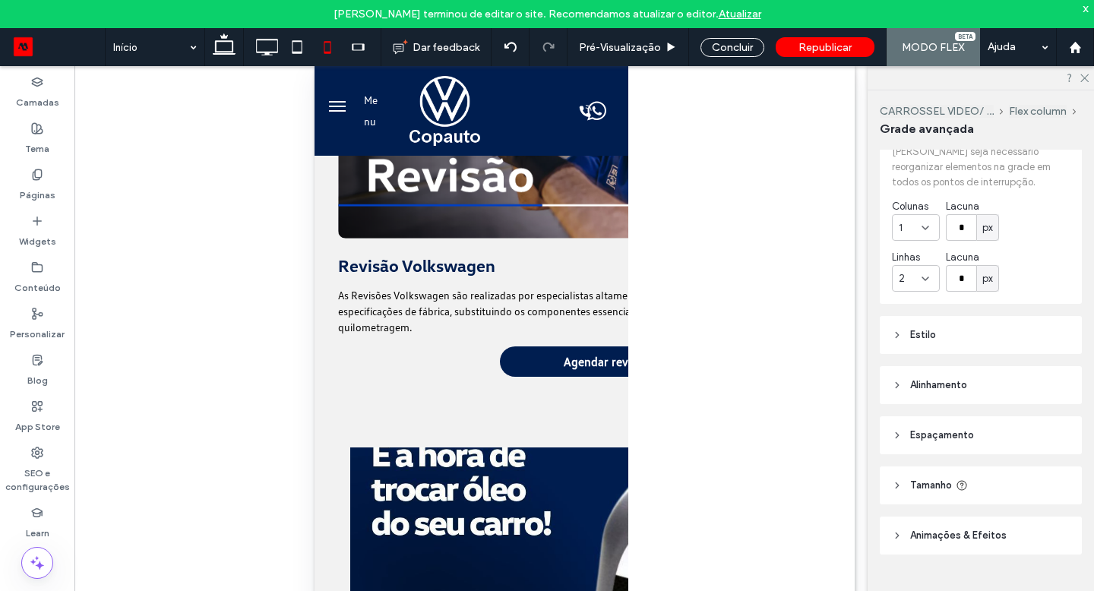
scroll to position [203, 0]
type input "***"
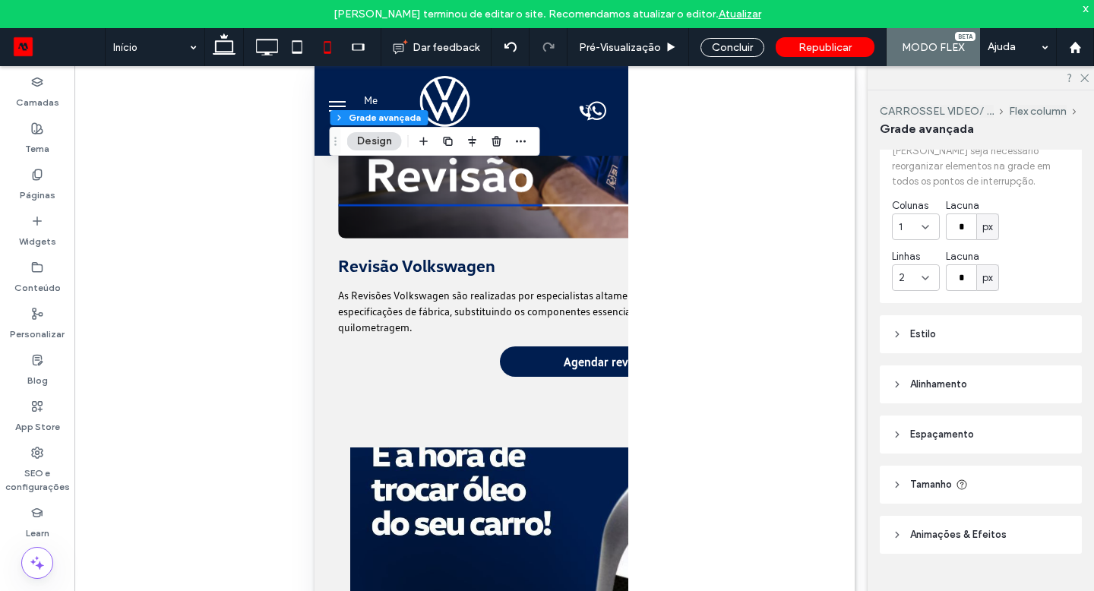
click at [932, 480] on span "Tamanho" at bounding box center [931, 484] width 42 height 15
type input "***"
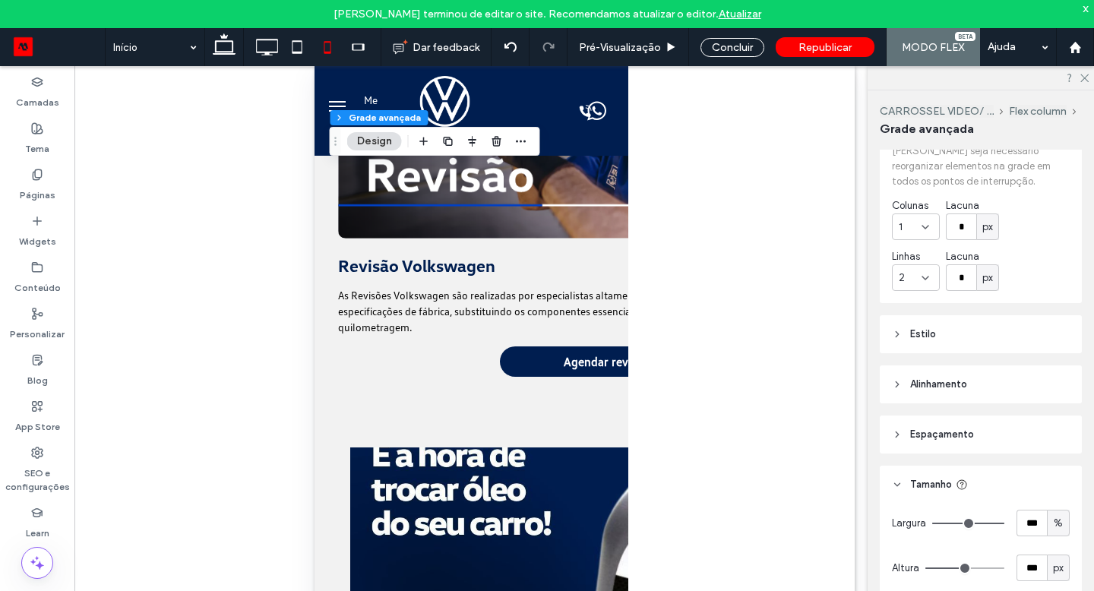
type input "***"
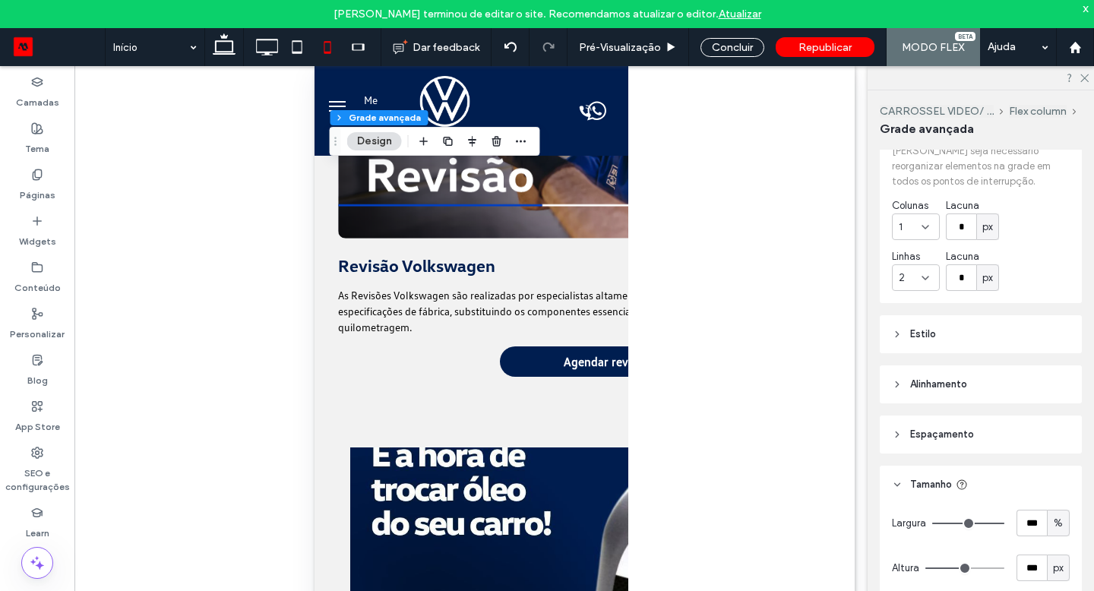
type input "***"
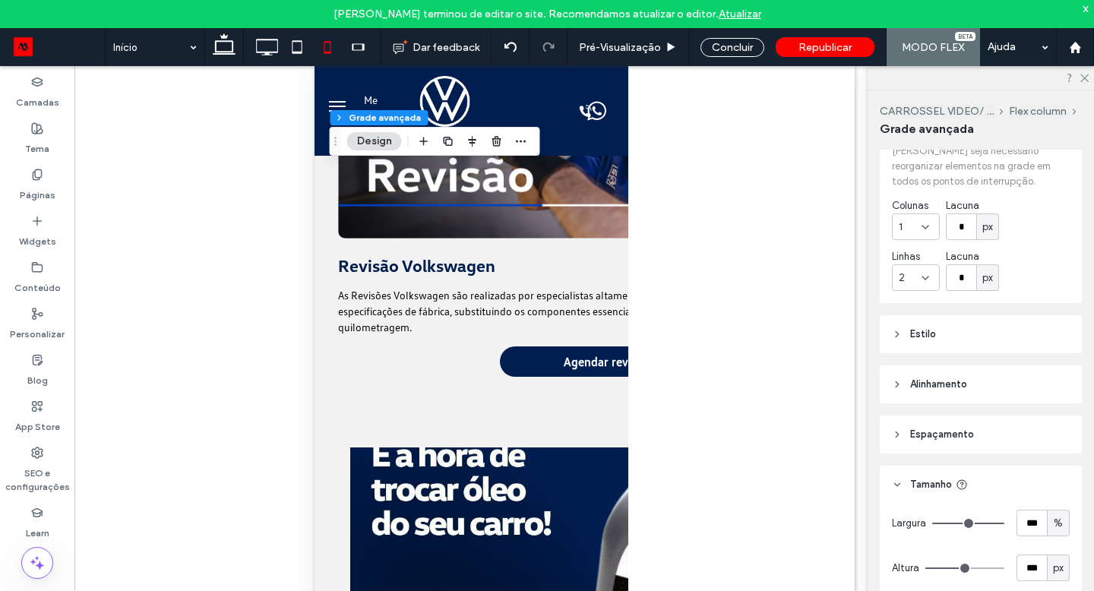
type input "**"
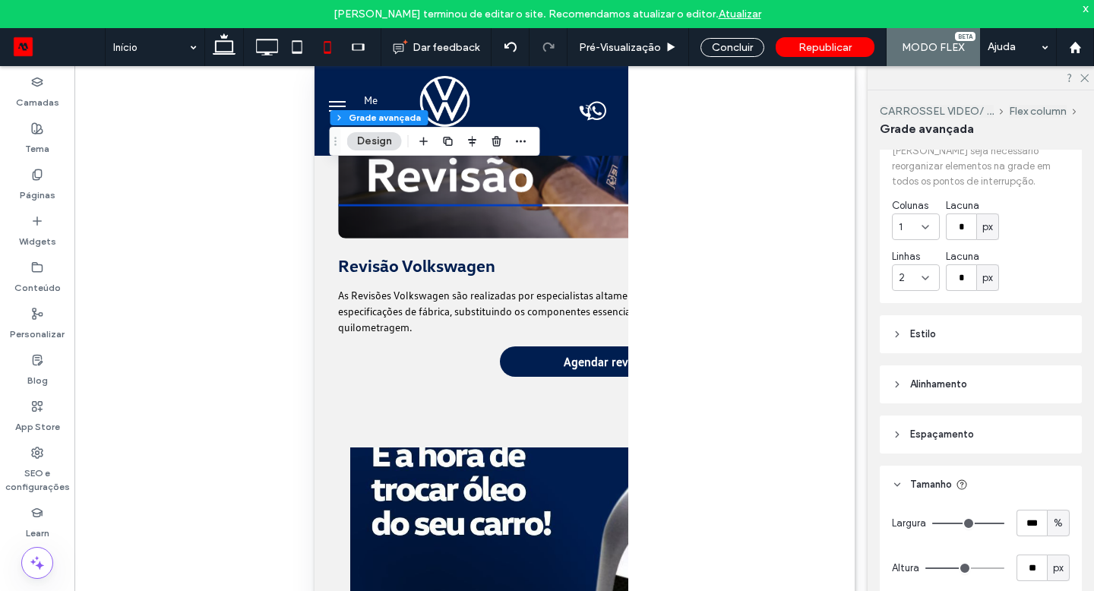
type input "**"
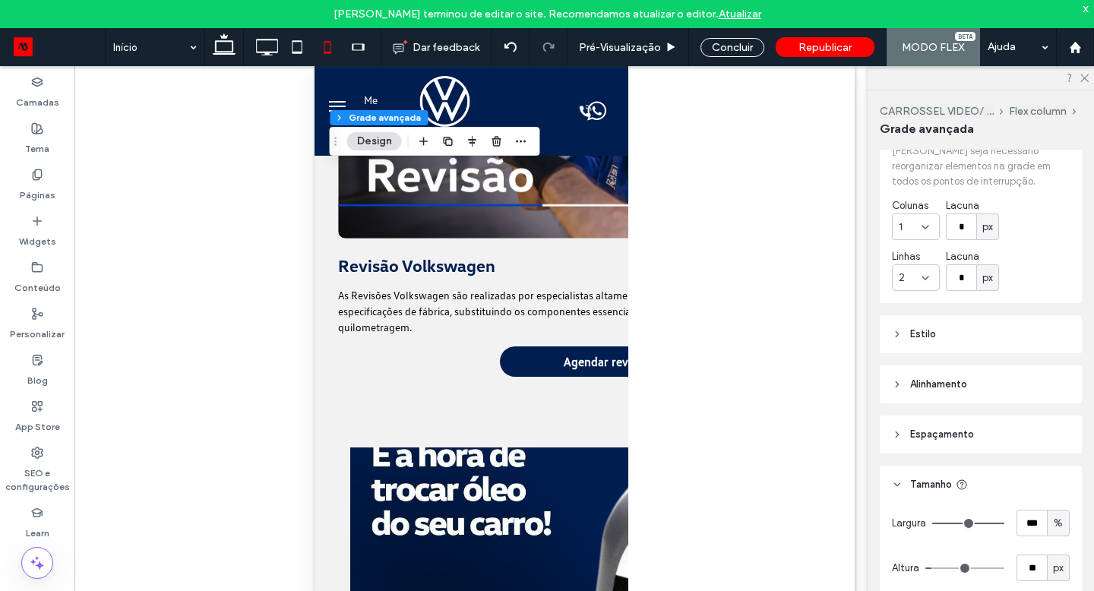
type input "**"
type input "*"
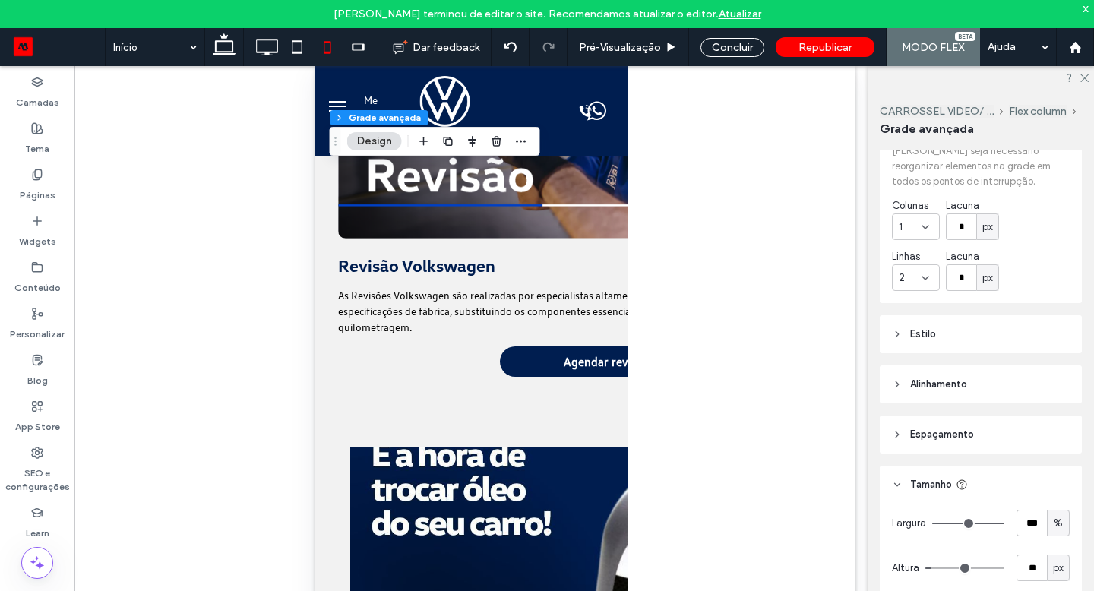
type input "*"
drag, startPoint x: 962, startPoint y: 568, endPoint x: 917, endPoint y: 568, distance: 45.6
click at [926, 568] on input "range" at bounding box center [965, 569] width 79 height 2
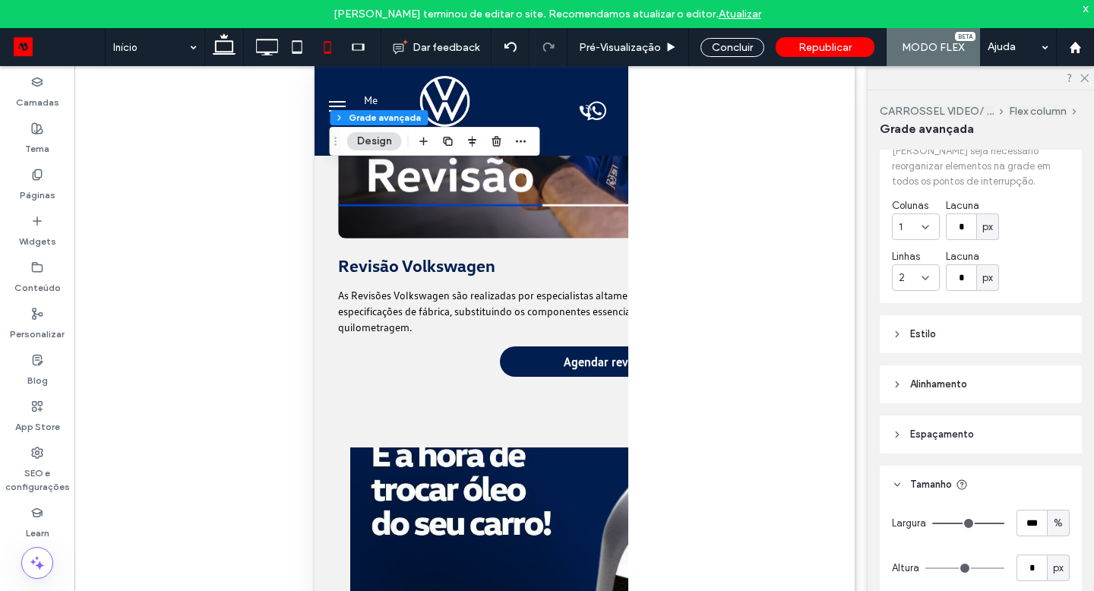
type input "**"
click at [723, 51] on div "Concluir" at bounding box center [733, 47] width 64 height 19
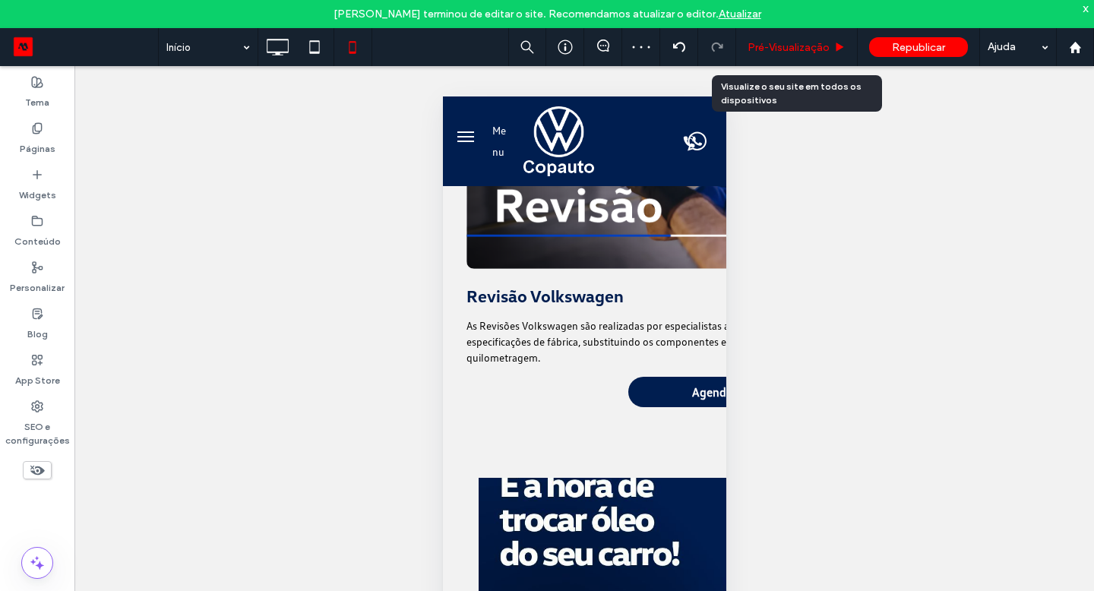
click at [760, 51] on span "Pré-Visualizaçāo" at bounding box center [789, 47] width 82 height 13
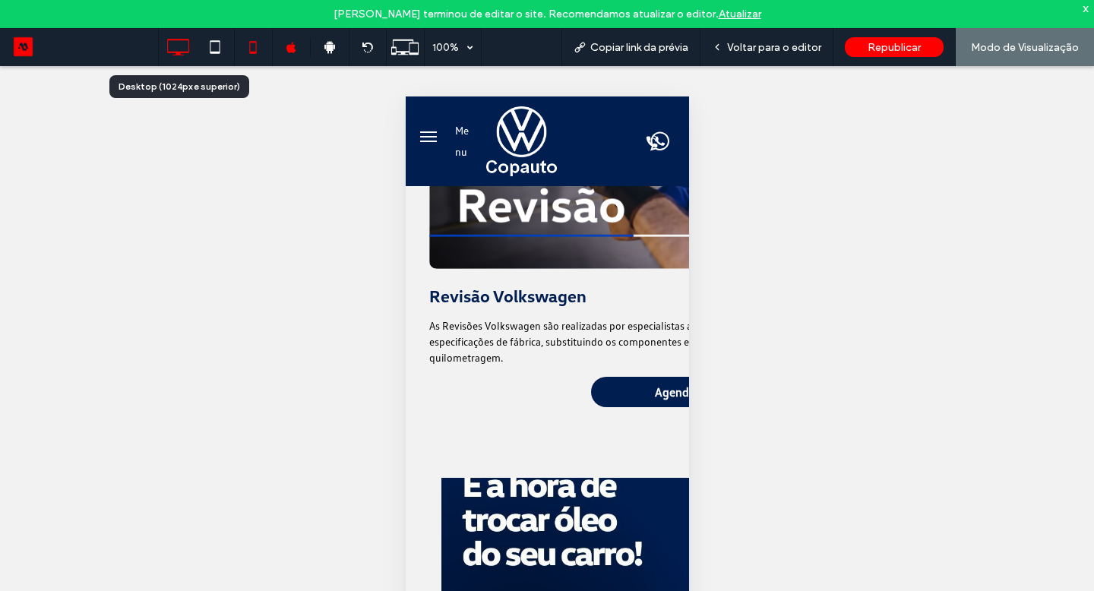
click at [185, 43] on icon at bounding box center [178, 47] width 30 height 30
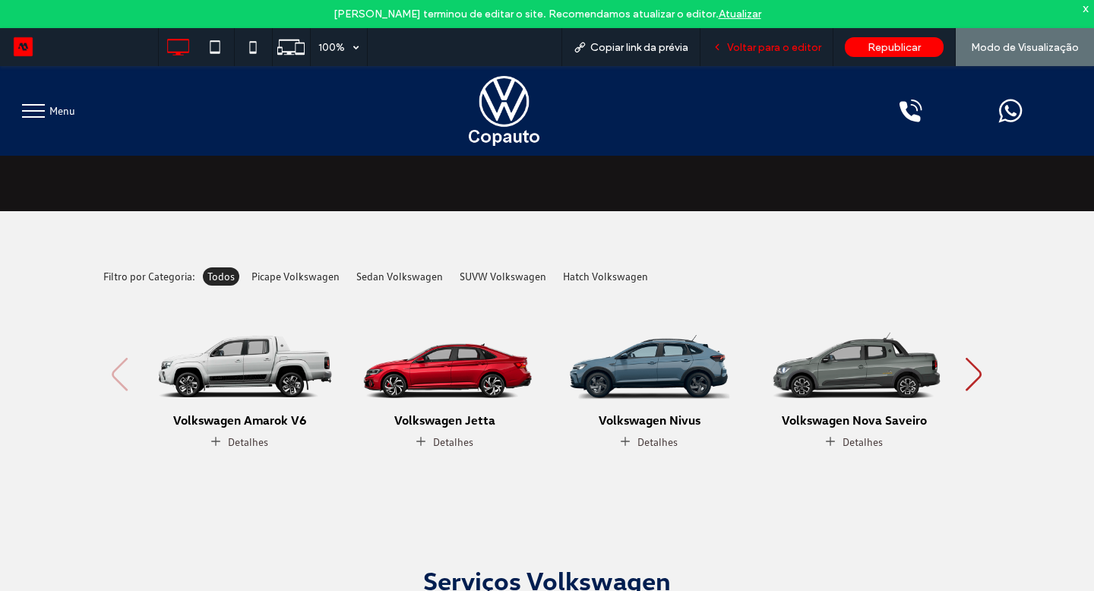
click at [790, 49] on span "Voltar para o editor" at bounding box center [774, 47] width 94 height 13
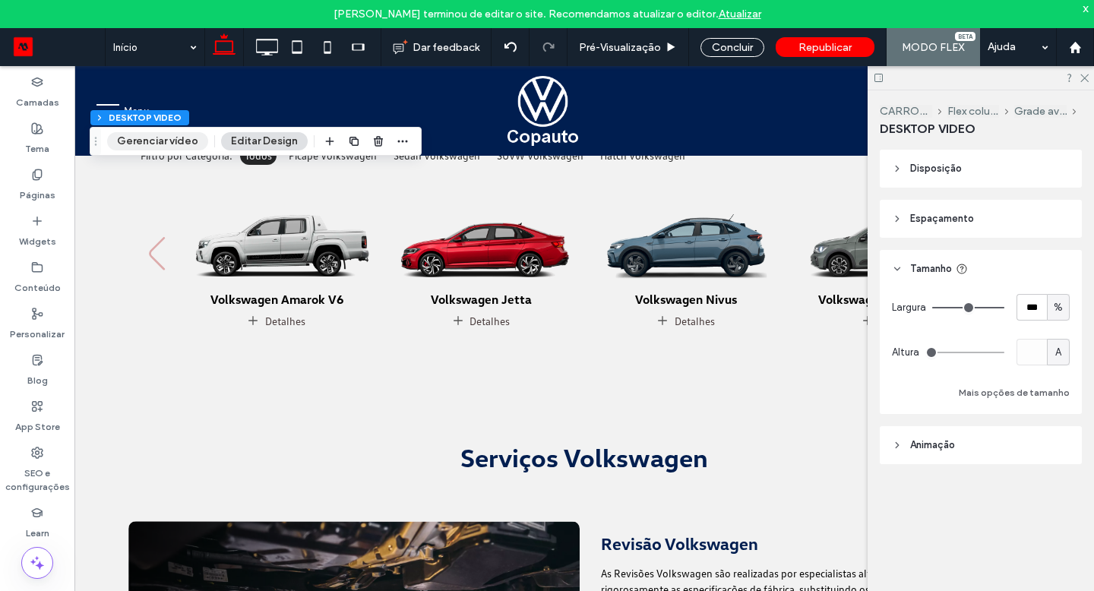
click at [172, 137] on button "Gerenciar vídeo" at bounding box center [157, 141] width 101 height 18
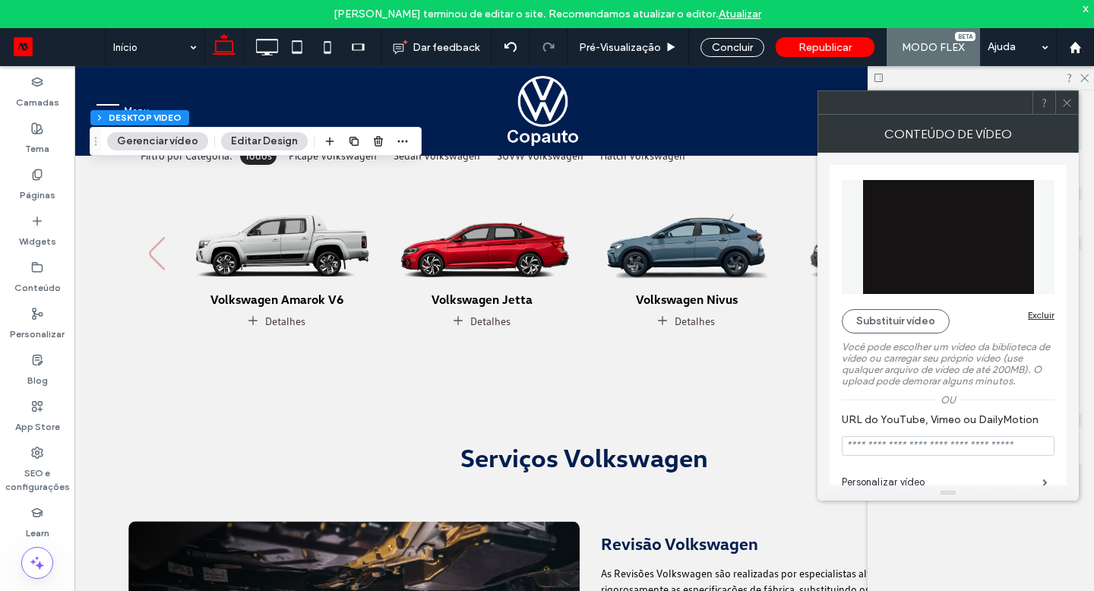
scroll to position [131, 0]
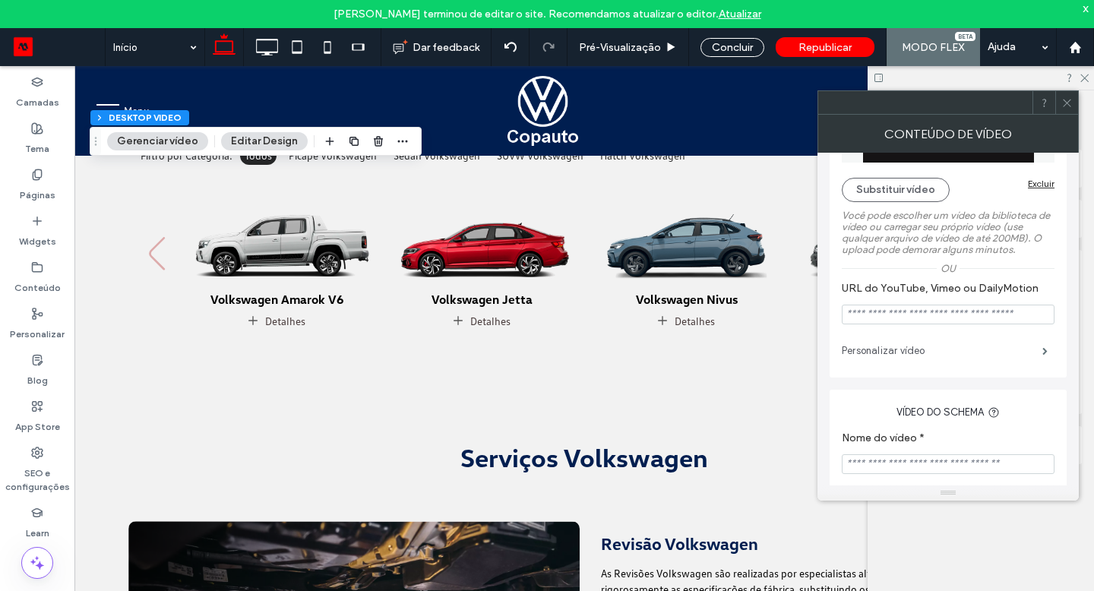
click at [931, 359] on label "Personalizar vídeo" at bounding box center [942, 351] width 201 height 30
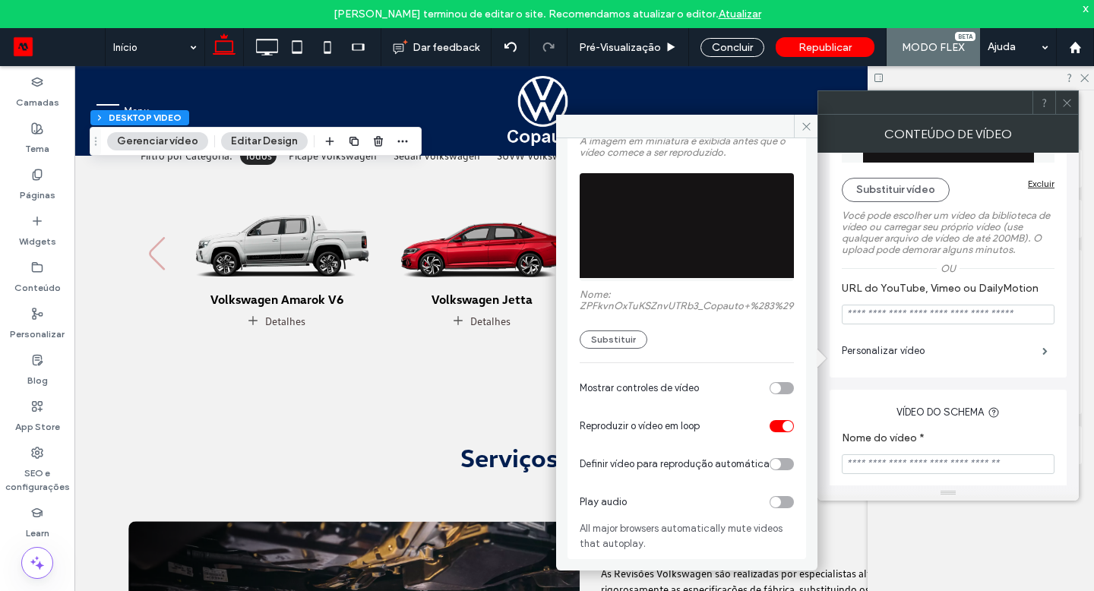
scroll to position [121, 0]
click at [776, 382] on div "toggle" at bounding box center [782, 388] width 24 height 12
click at [771, 464] on div "toggle" at bounding box center [776, 464] width 11 height 11
click at [809, 132] on span at bounding box center [806, 126] width 24 height 23
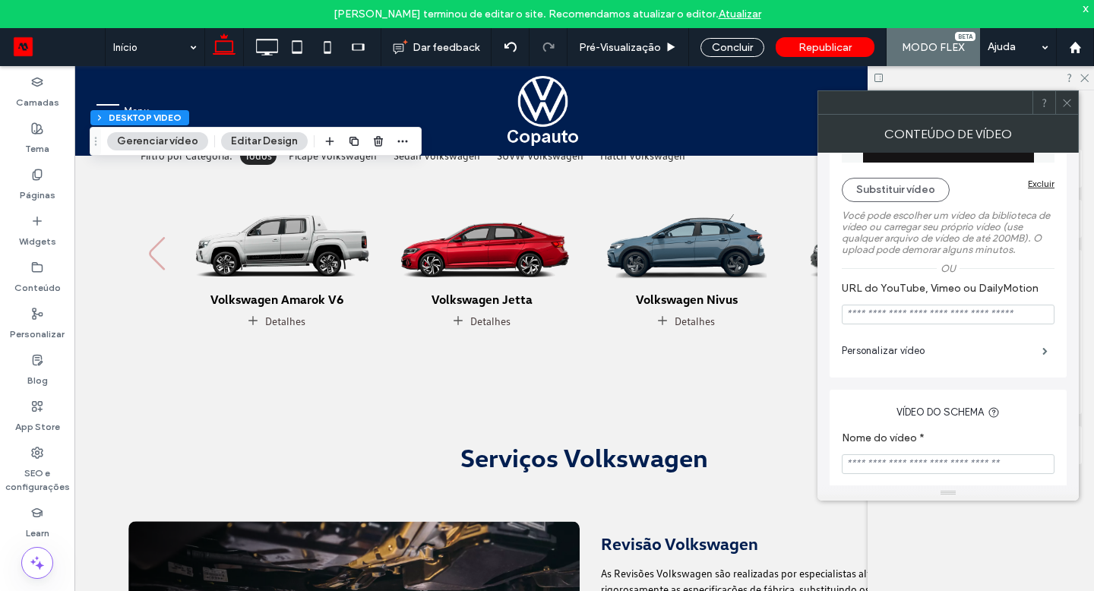
click at [1064, 101] on icon at bounding box center [1067, 102] width 11 height 11
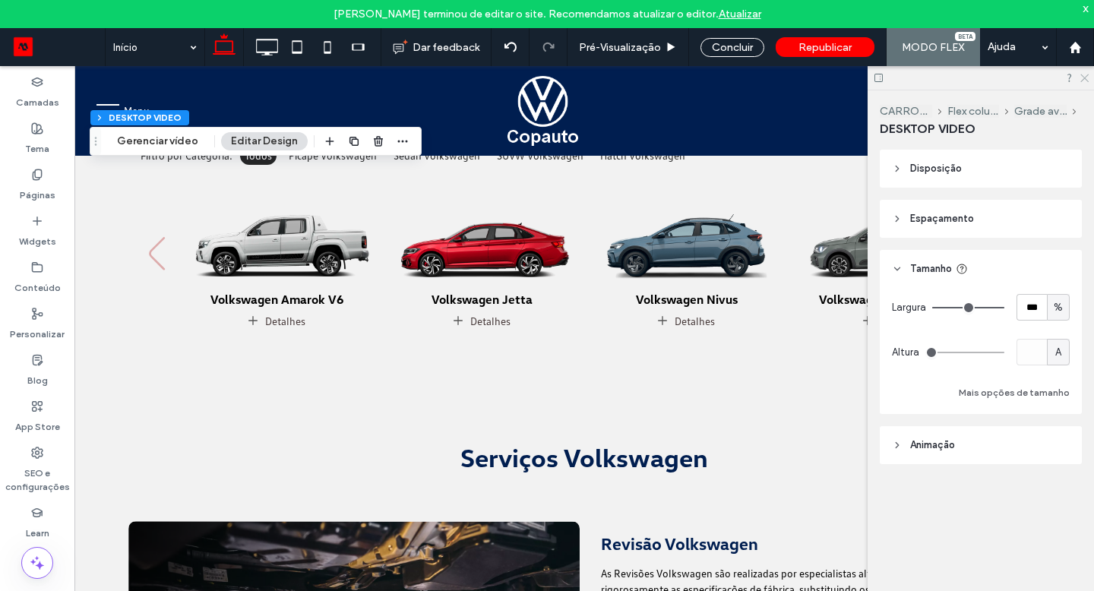
click at [1083, 78] on icon at bounding box center [1084, 77] width 10 height 10
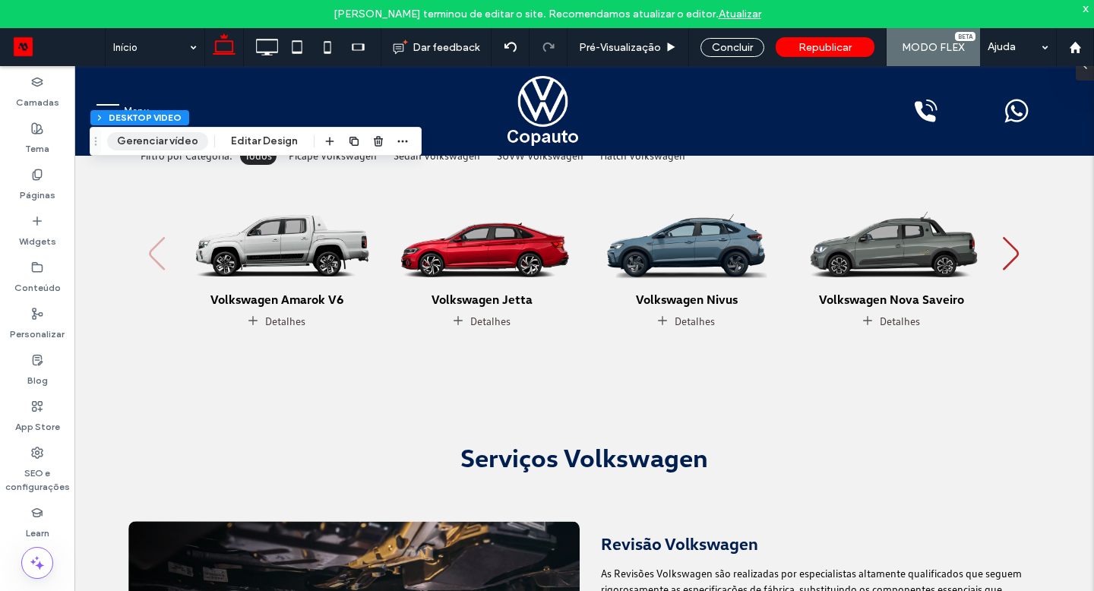
click at [147, 146] on button "Gerenciar vídeo" at bounding box center [157, 141] width 101 height 18
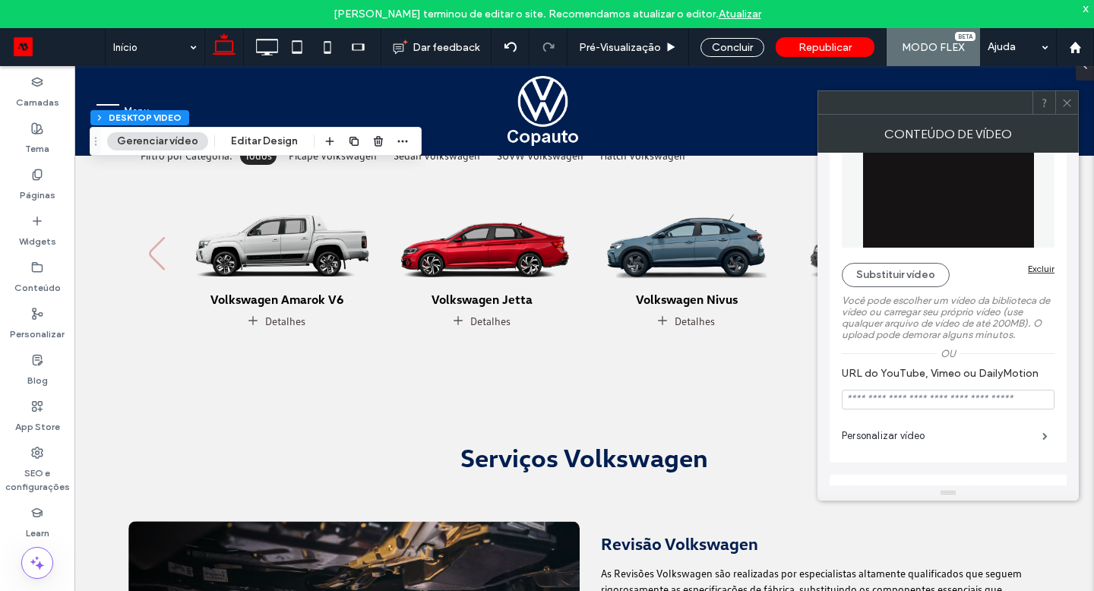
scroll to position [53, 0]
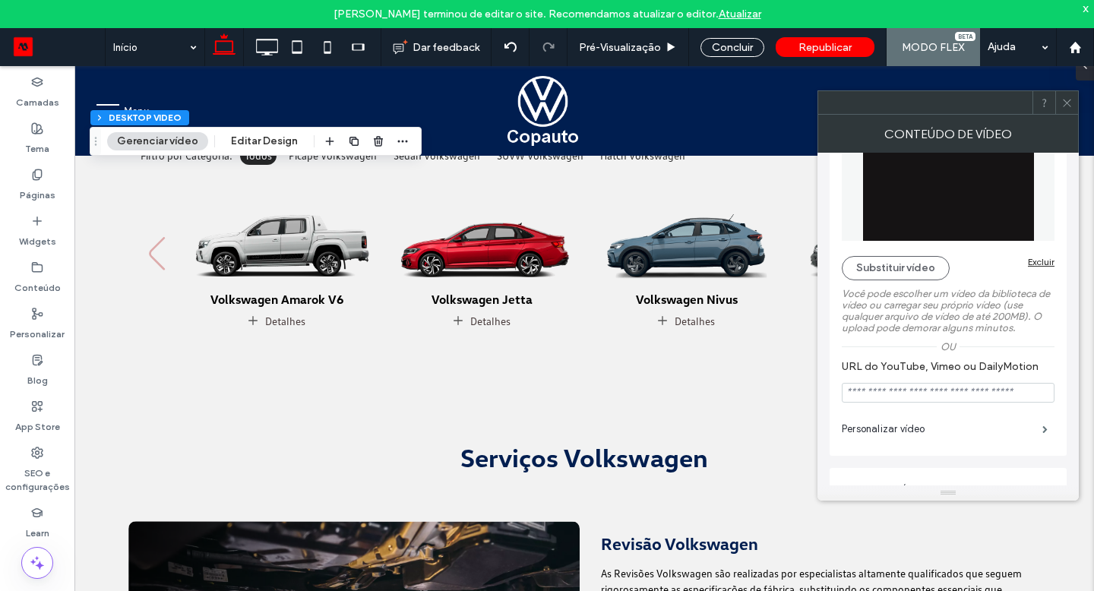
click at [912, 429] on label "Personalizar vídeo" at bounding box center [942, 429] width 201 height 30
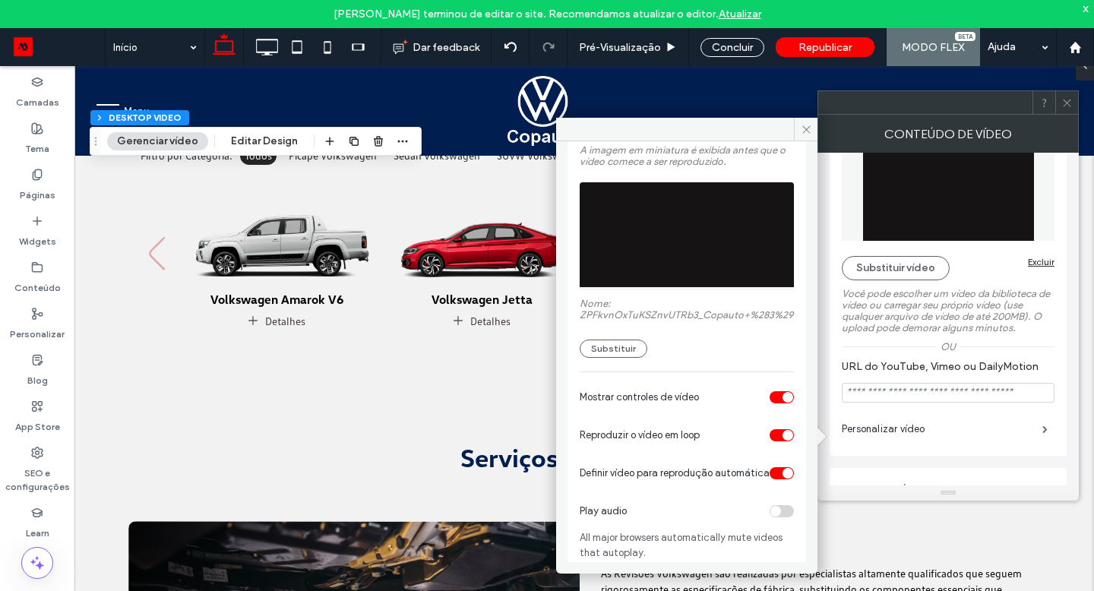
scroll to position [112, 0]
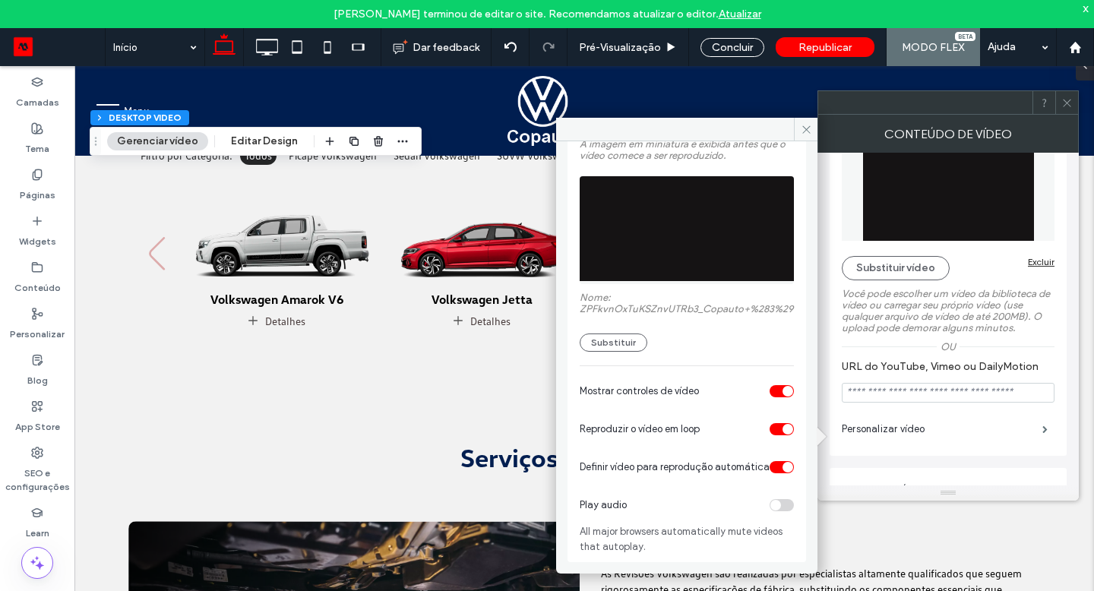
click at [770, 395] on div "toggle" at bounding box center [782, 391] width 24 height 12
click at [806, 130] on icon at bounding box center [806, 129] width 11 height 11
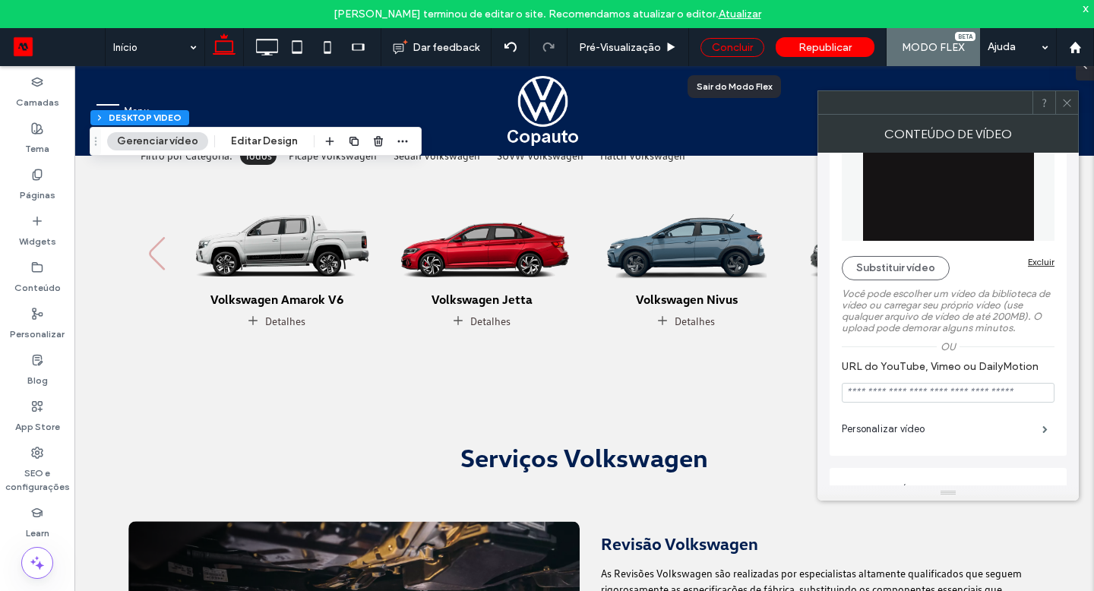
click at [730, 48] on div "Concluir" at bounding box center [733, 47] width 64 height 19
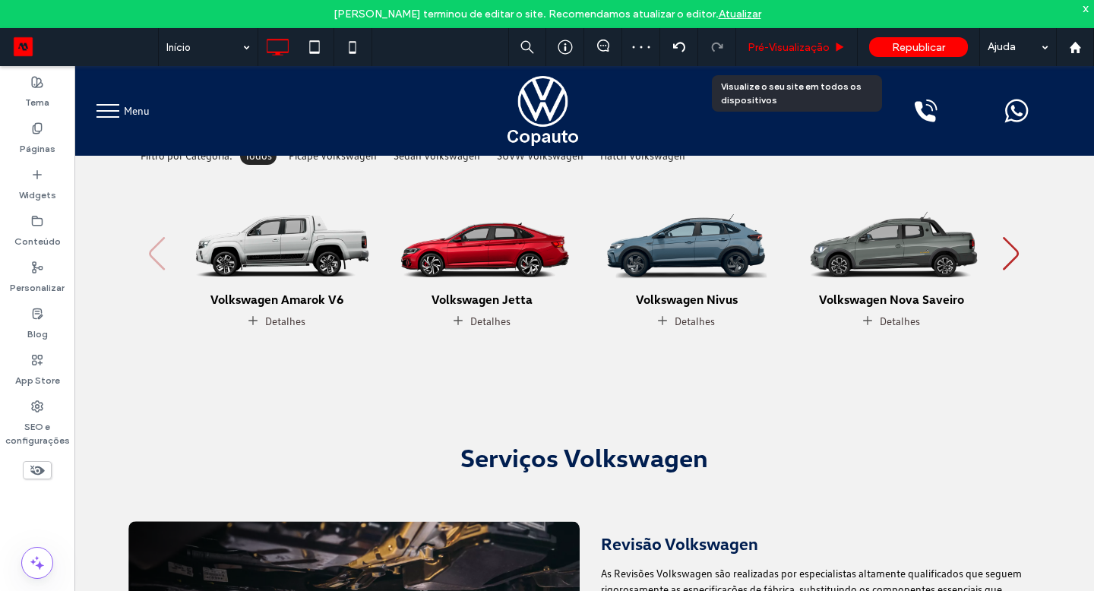
click at [765, 46] on span "Pré-Visualizaçāo" at bounding box center [789, 47] width 82 height 13
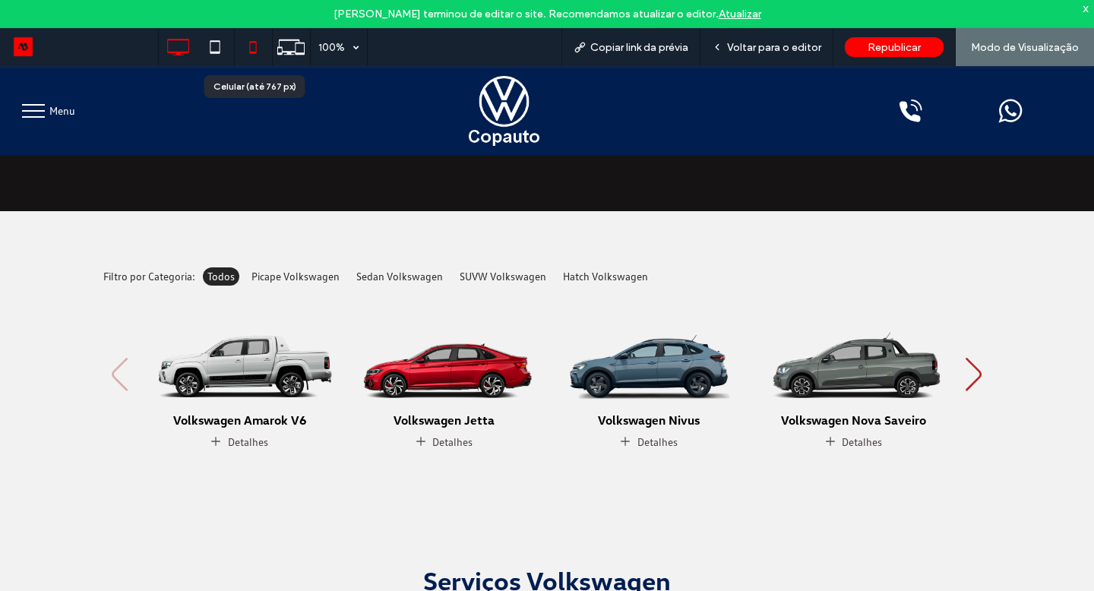
click at [254, 56] on icon at bounding box center [253, 47] width 30 height 30
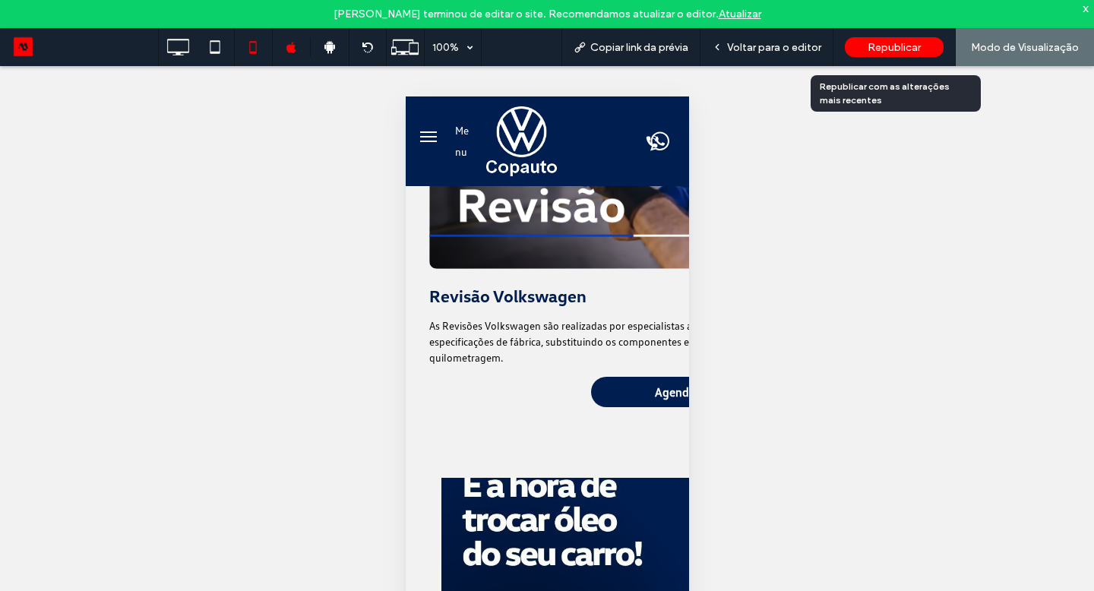
click at [888, 55] on div "Republicar" at bounding box center [894, 47] width 99 height 20
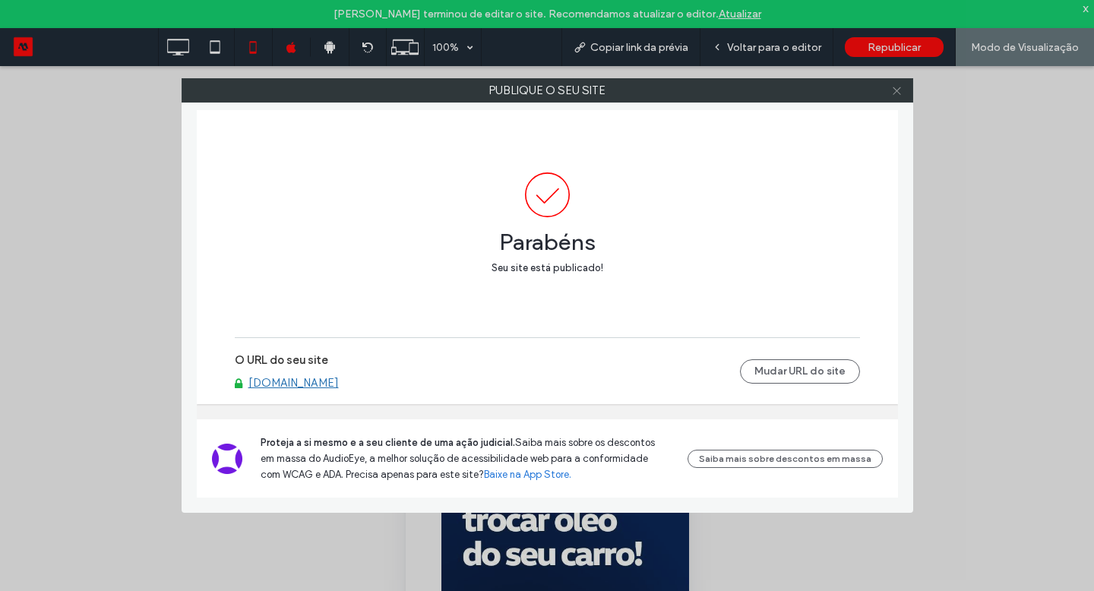
click at [899, 93] on icon at bounding box center [896, 90] width 11 height 11
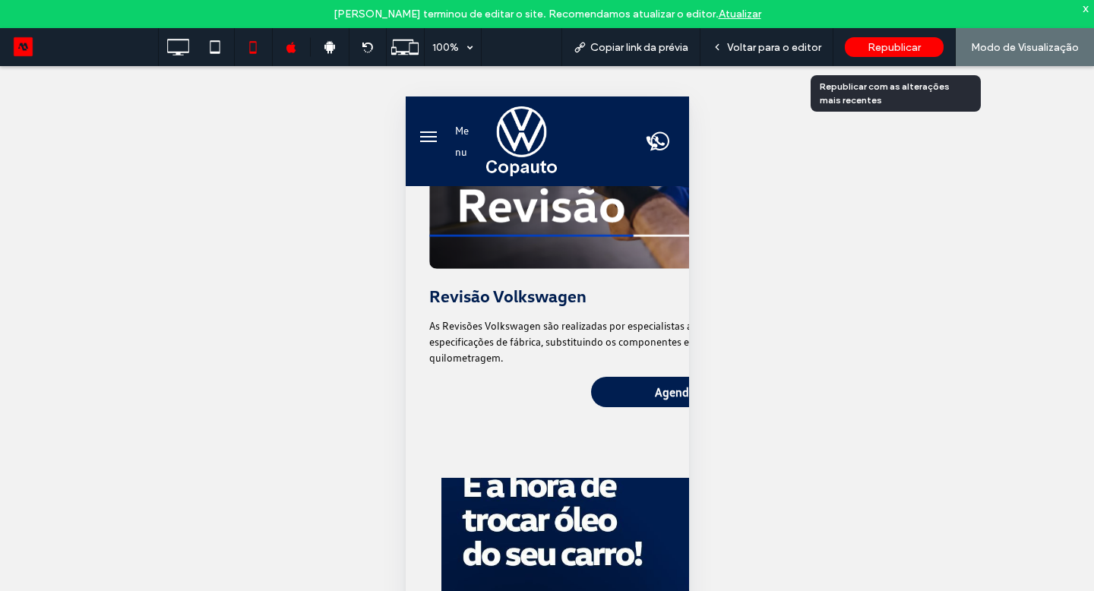
click at [861, 49] on div "Republicar" at bounding box center [894, 47] width 99 height 20
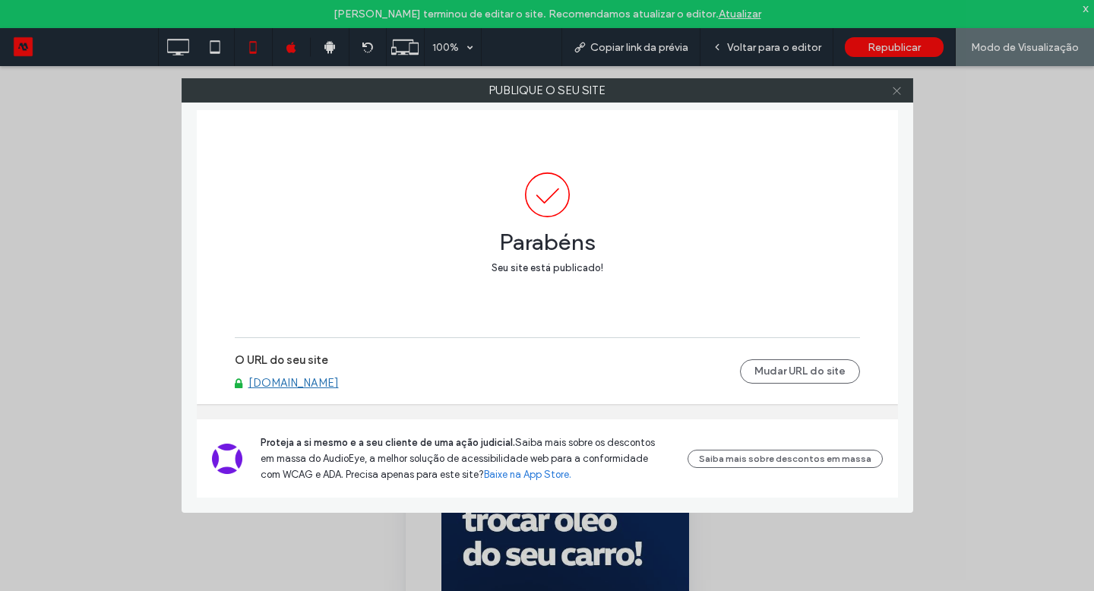
click at [895, 85] on icon at bounding box center [896, 90] width 11 height 11
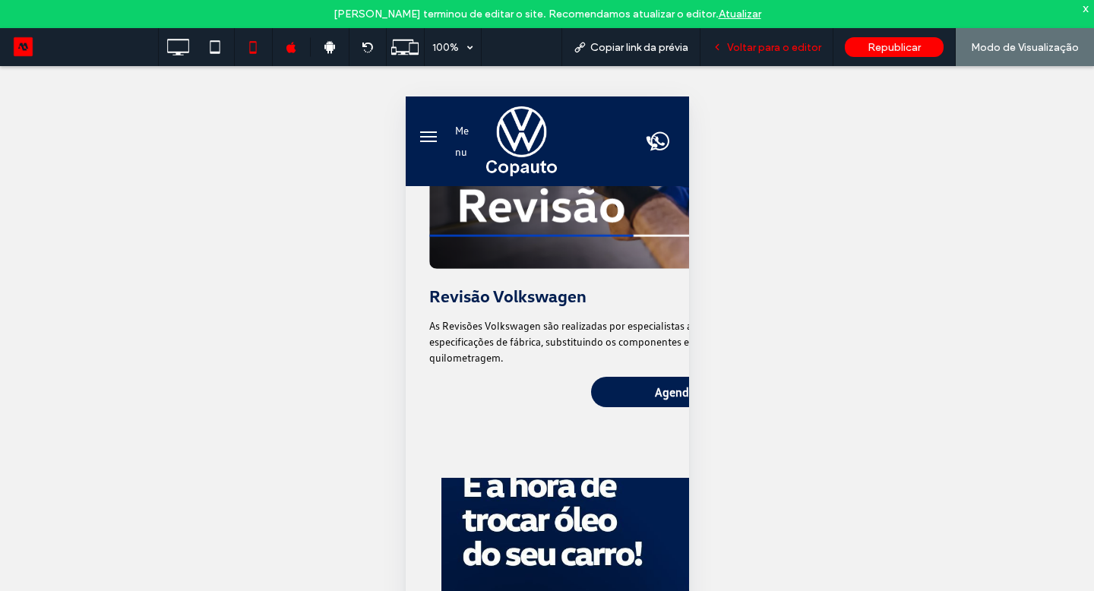
click at [768, 44] on span "Voltar para o editor" at bounding box center [774, 47] width 94 height 13
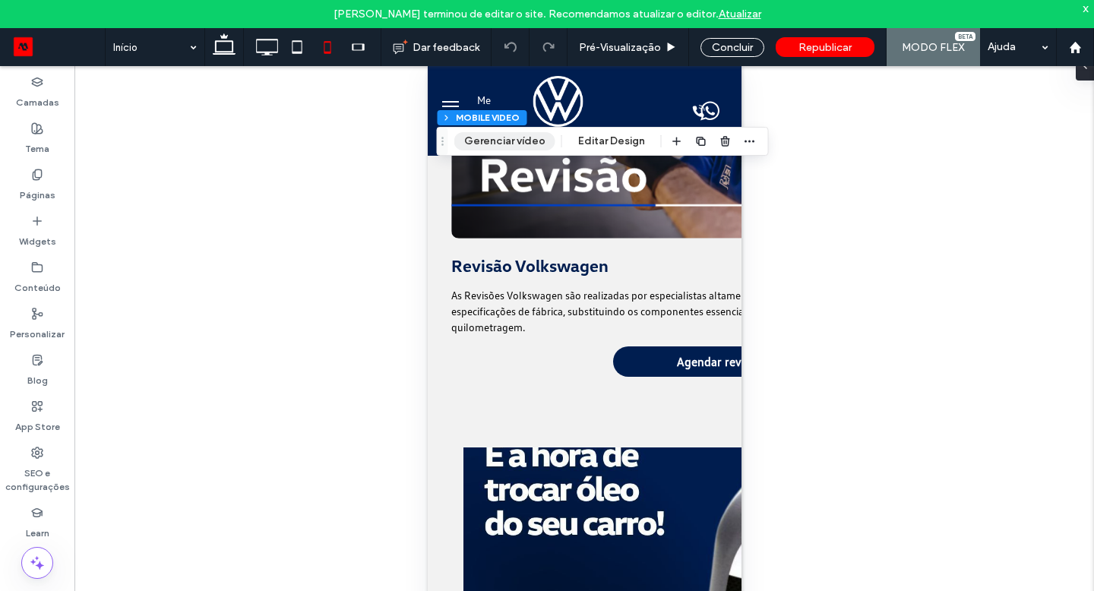
click at [494, 138] on button "Gerenciar vídeo" at bounding box center [504, 141] width 101 height 18
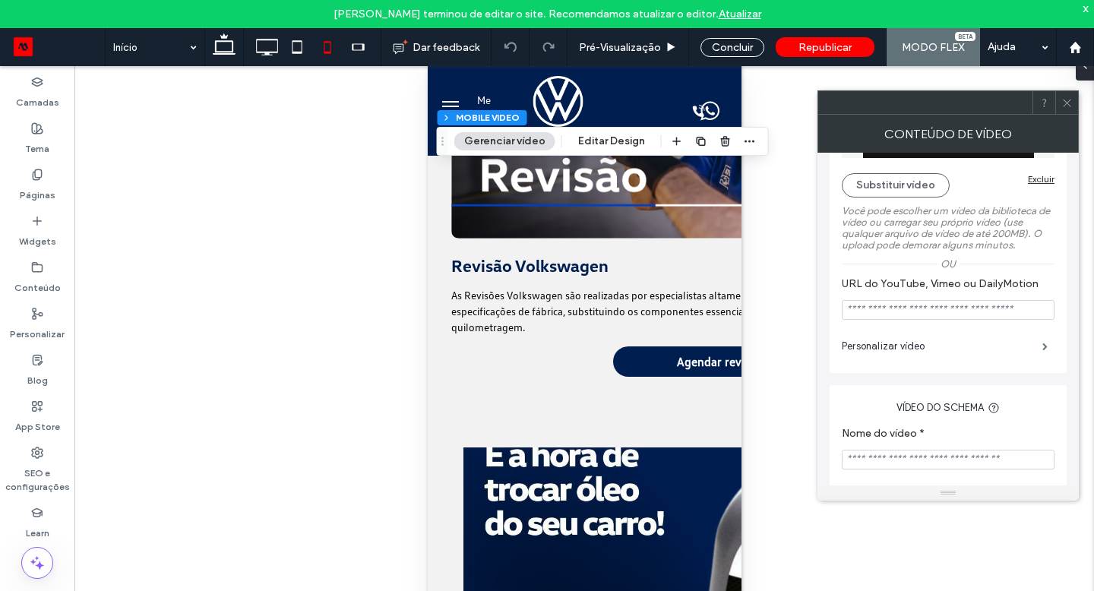
scroll to position [135, 0]
click at [897, 361] on label "Personalizar vídeo" at bounding box center [942, 348] width 201 height 30
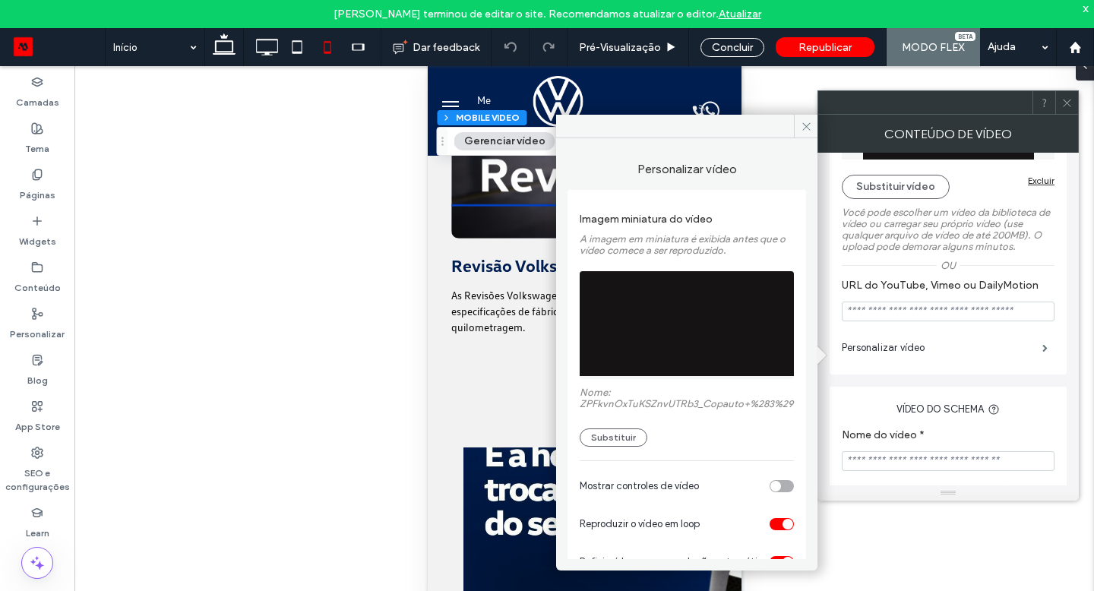
scroll to position [121, 0]
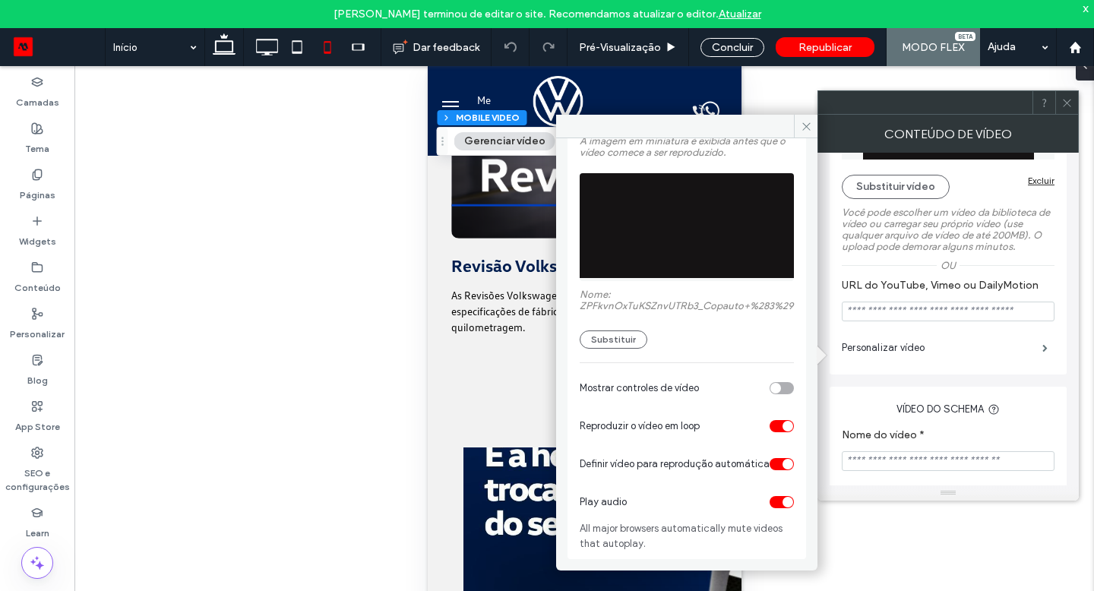
click at [770, 501] on div "toggle" at bounding box center [782, 502] width 24 height 12
click at [777, 385] on div "toggle" at bounding box center [782, 388] width 24 height 12
click at [802, 121] on icon at bounding box center [806, 126] width 11 height 11
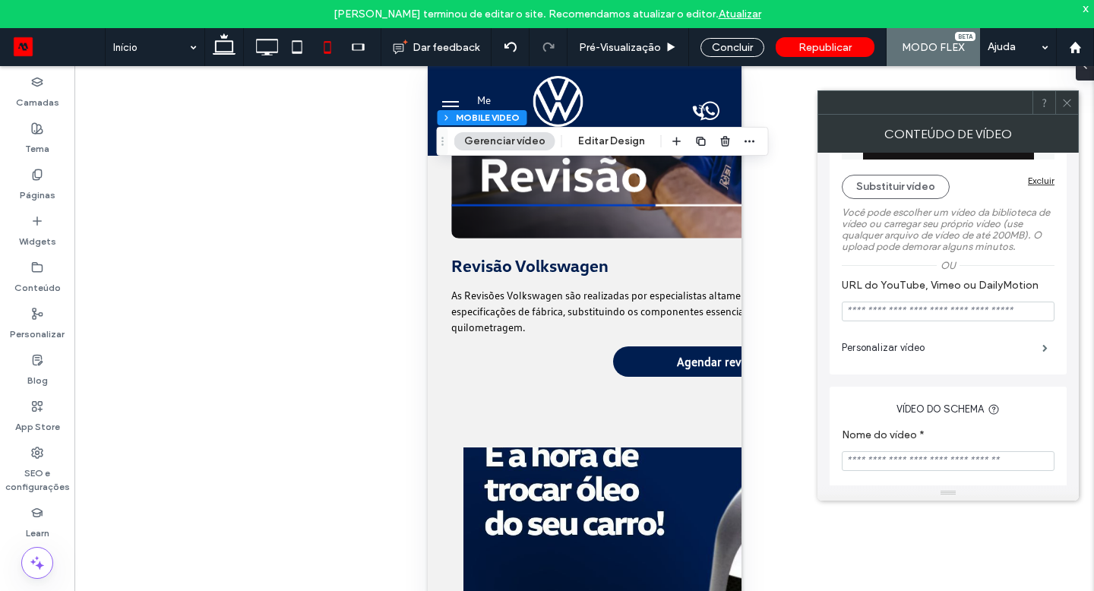
click at [1070, 105] on use at bounding box center [1067, 103] width 8 height 8
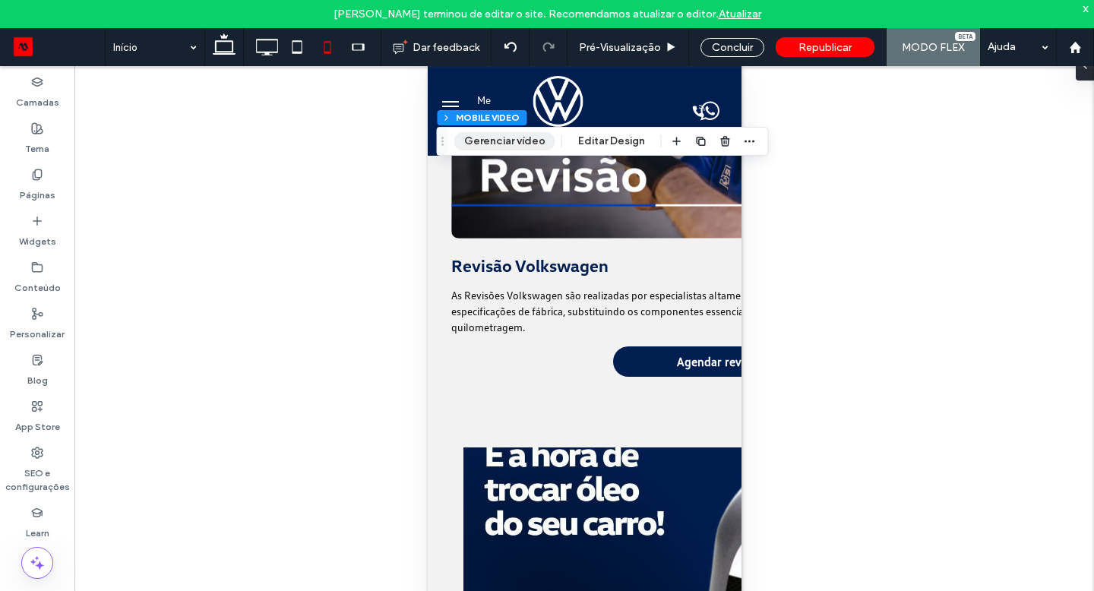
click at [499, 135] on button "Gerenciar vídeo" at bounding box center [504, 141] width 101 height 18
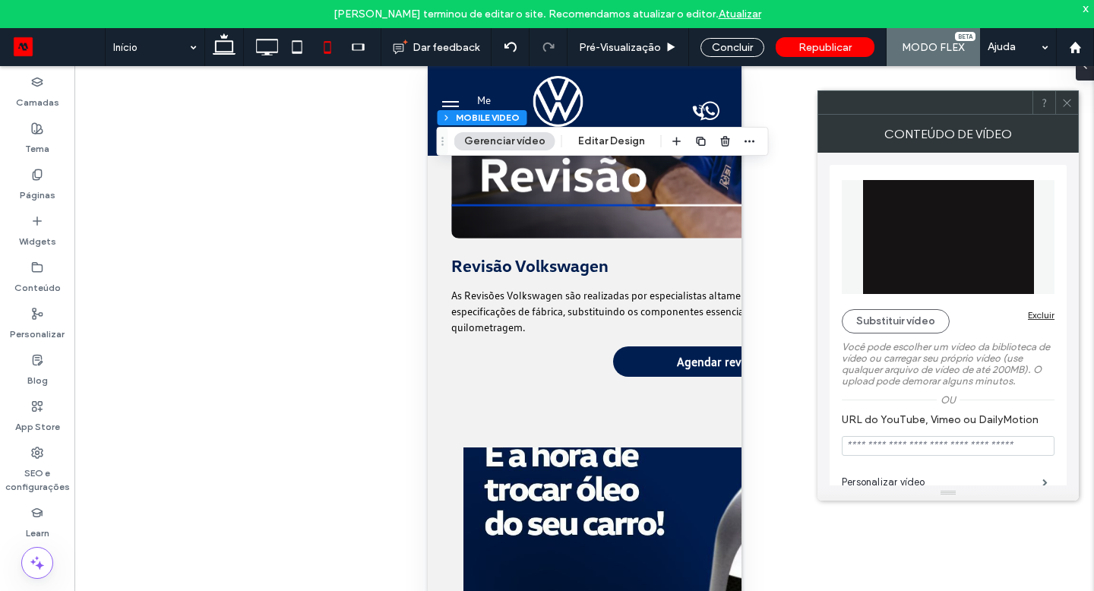
scroll to position [156, 0]
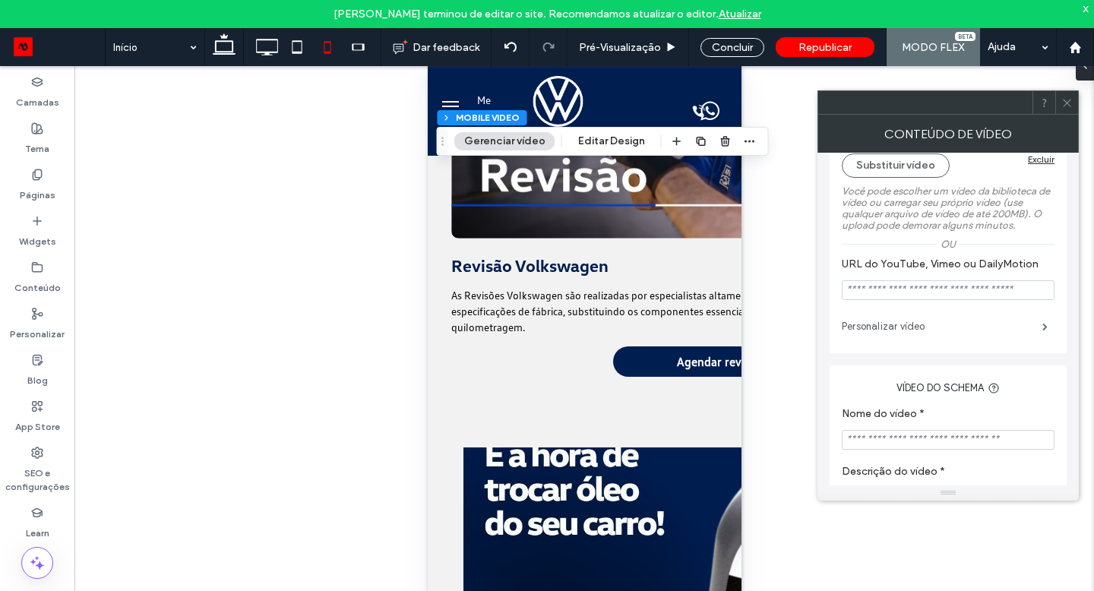
click at [934, 338] on label "Personalizar vídeo" at bounding box center [942, 327] width 201 height 30
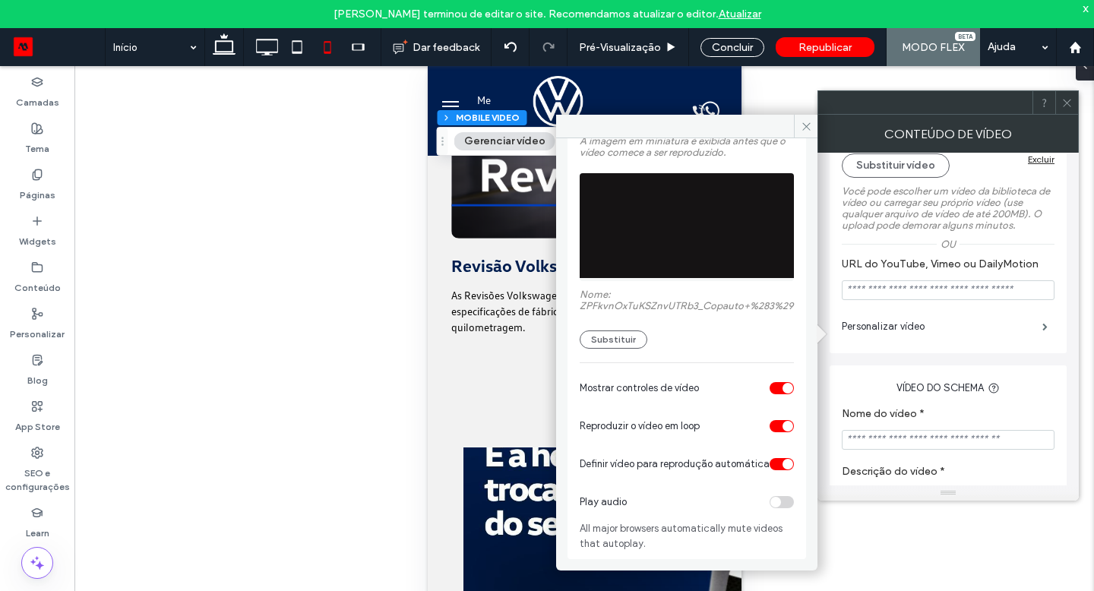
scroll to position [121, 0]
click at [783, 383] on div "toggle" at bounding box center [788, 388] width 11 height 11
click at [777, 382] on div "toggle" at bounding box center [782, 388] width 24 height 12
click at [804, 135] on span at bounding box center [806, 126] width 24 height 23
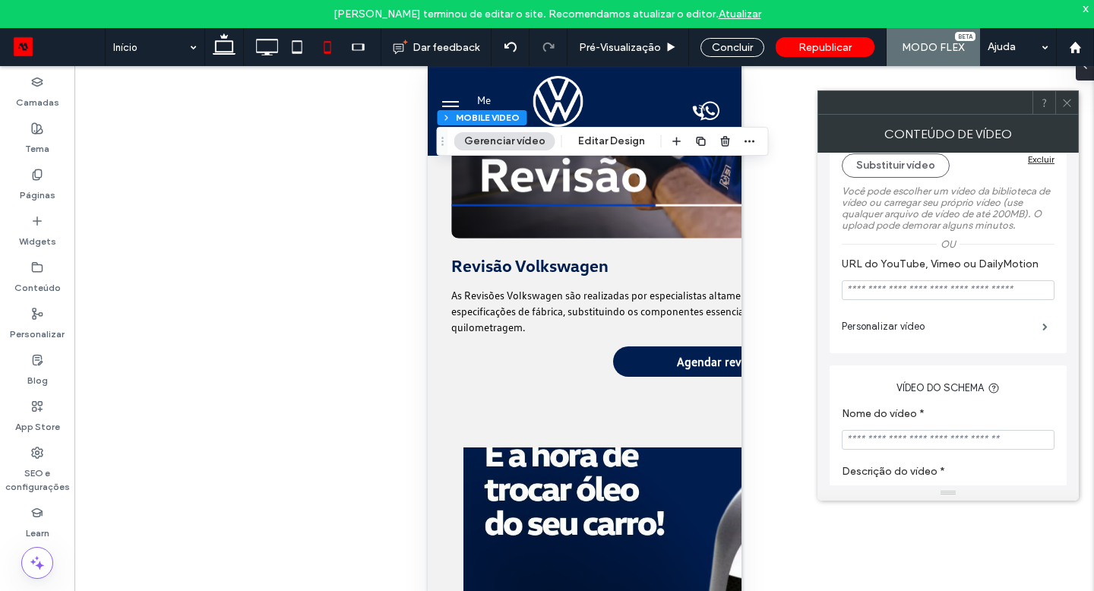
click at [1063, 109] on span at bounding box center [1067, 102] width 11 height 23
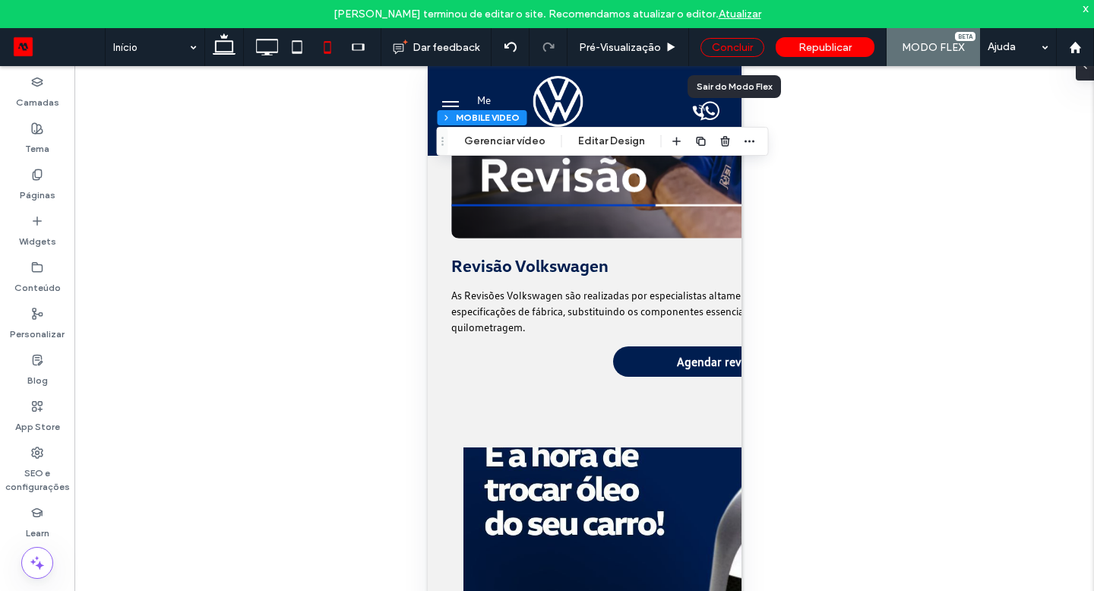
click at [742, 52] on div "Concluir" at bounding box center [733, 47] width 64 height 19
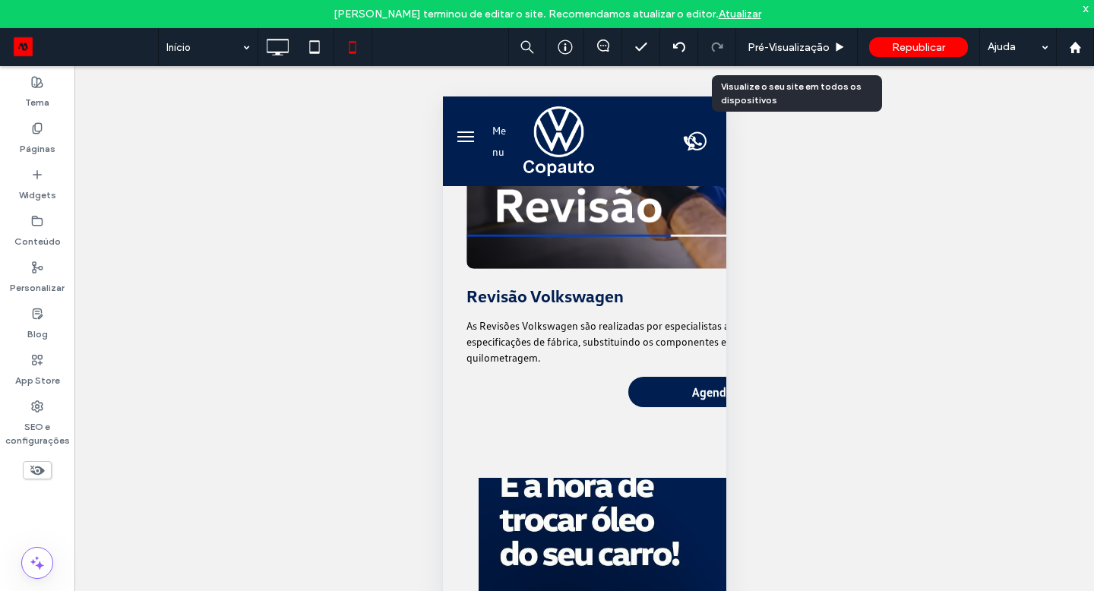
click at [742, 52] on div "Pré-Visualizaçāo" at bounding box center [796, 47] width 121 height 13
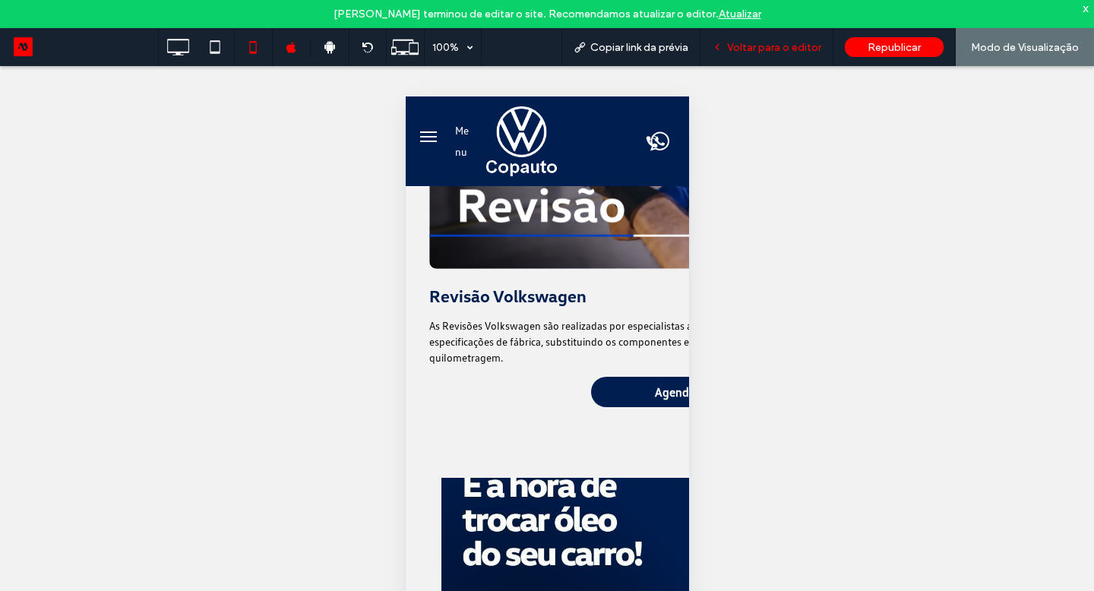
click at [730, 49] on div "Voltar para o editor" at bounding box center [767, 47] width 132 height 13
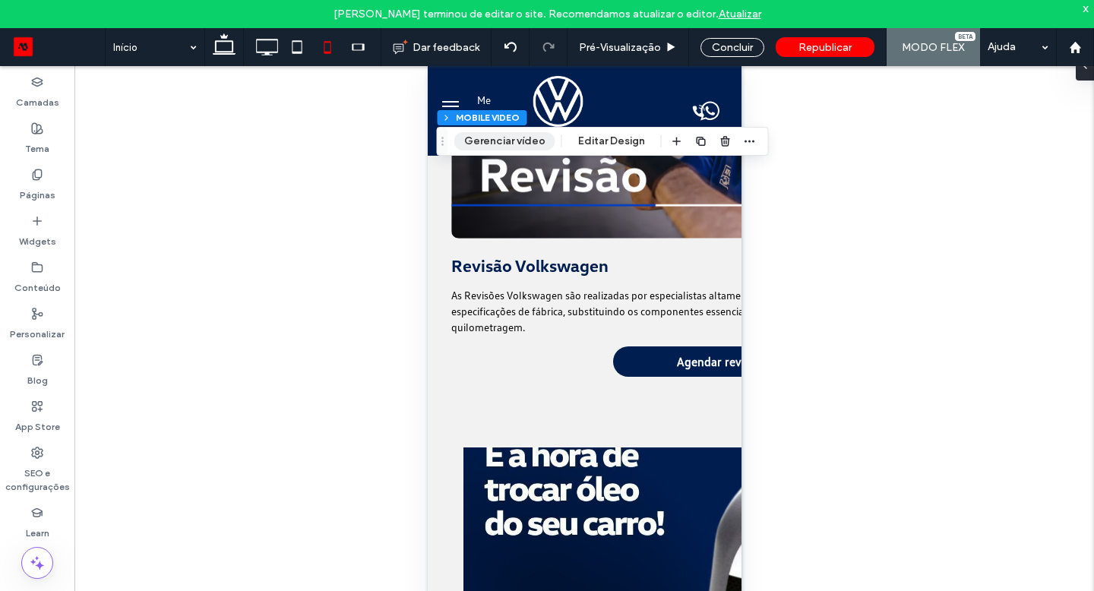
click at [512, 146] on button "Gerenciar vídeo" at bounding box center [504, 141] width 101 height 18
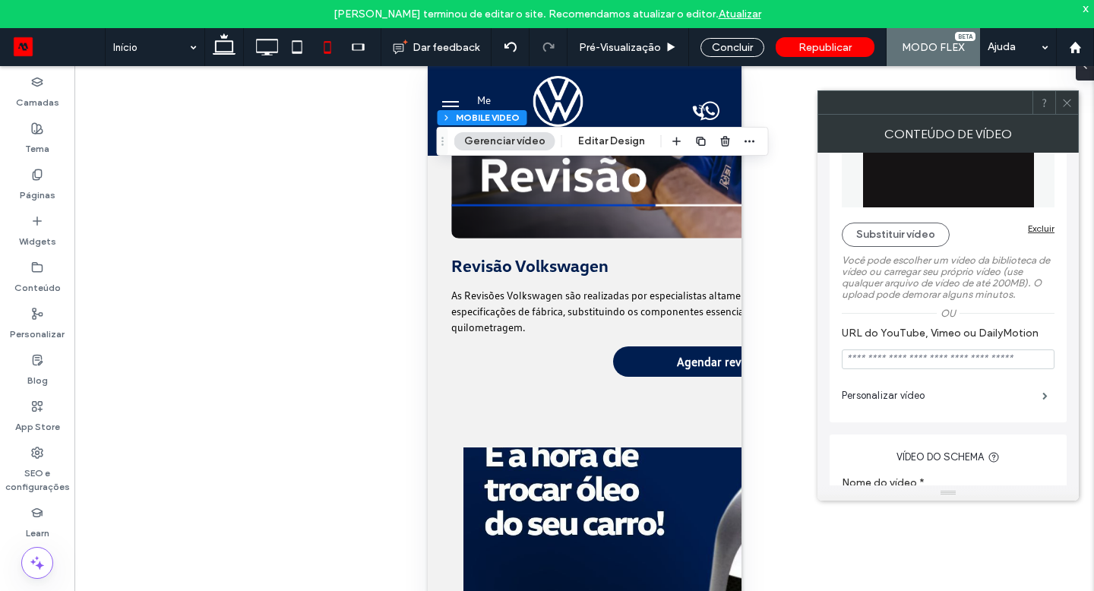
scroll to position [107, 0]
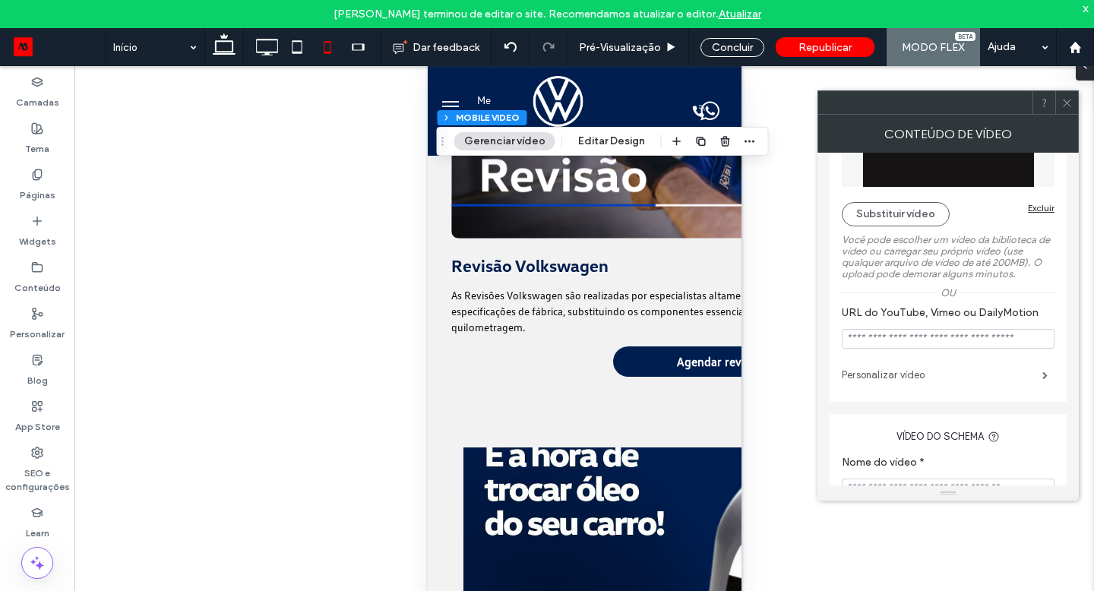
click at [945, 382] on label "Personalizar vídeo" at bounding box center [942, 375] width 201 height 30
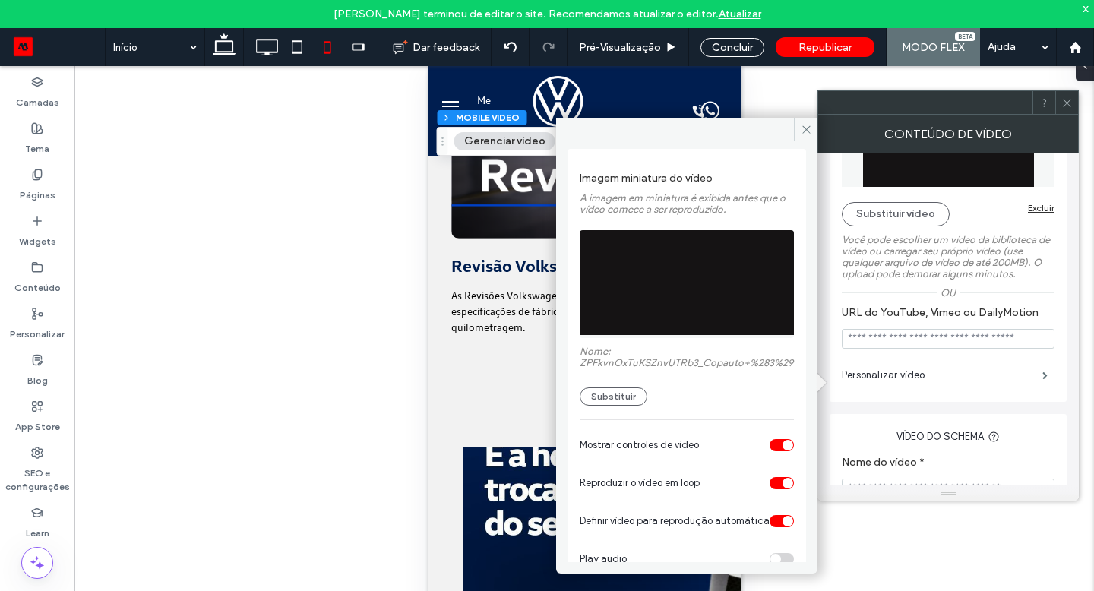
scroll to position [46, 0]
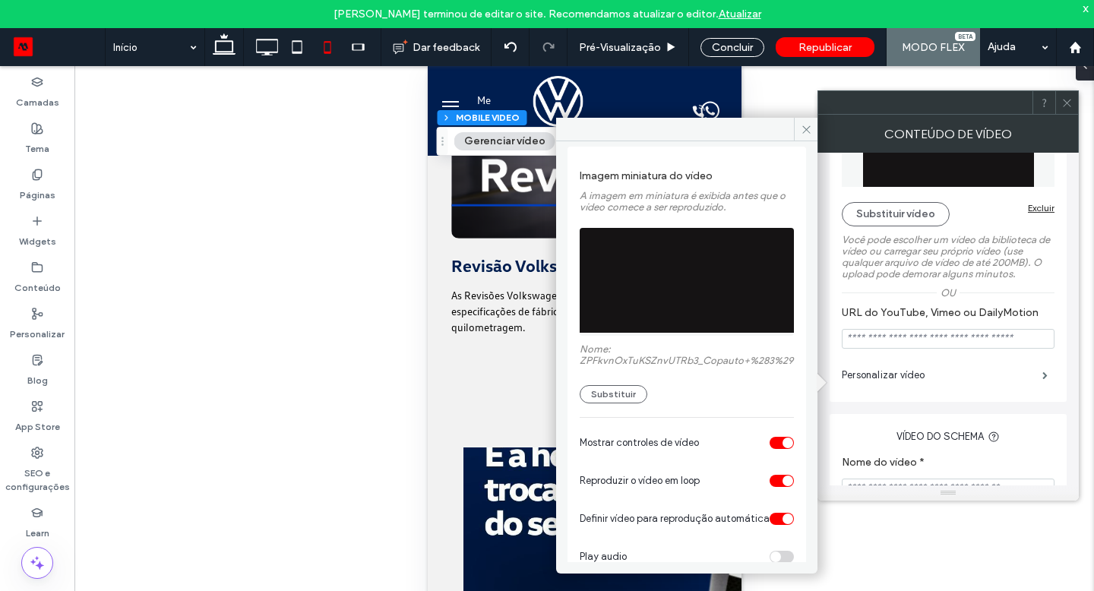
click at [783, 448] on div "toggle" at bounding box center [788, 443] width 11 height 11
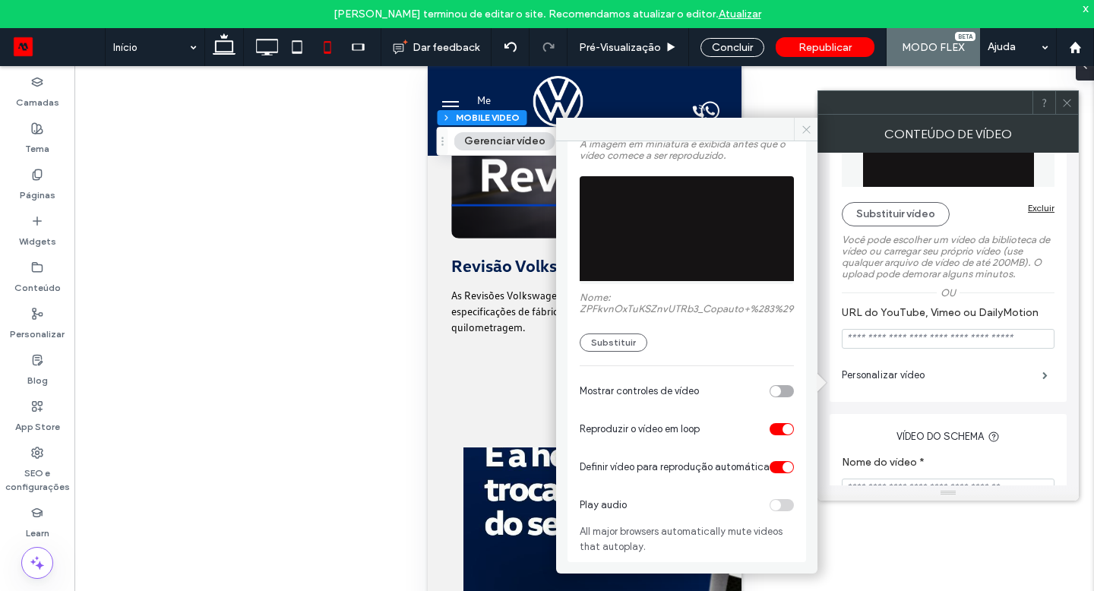
click at [805, 128] on icon at bounding box center [806, 129] width 11 height 11
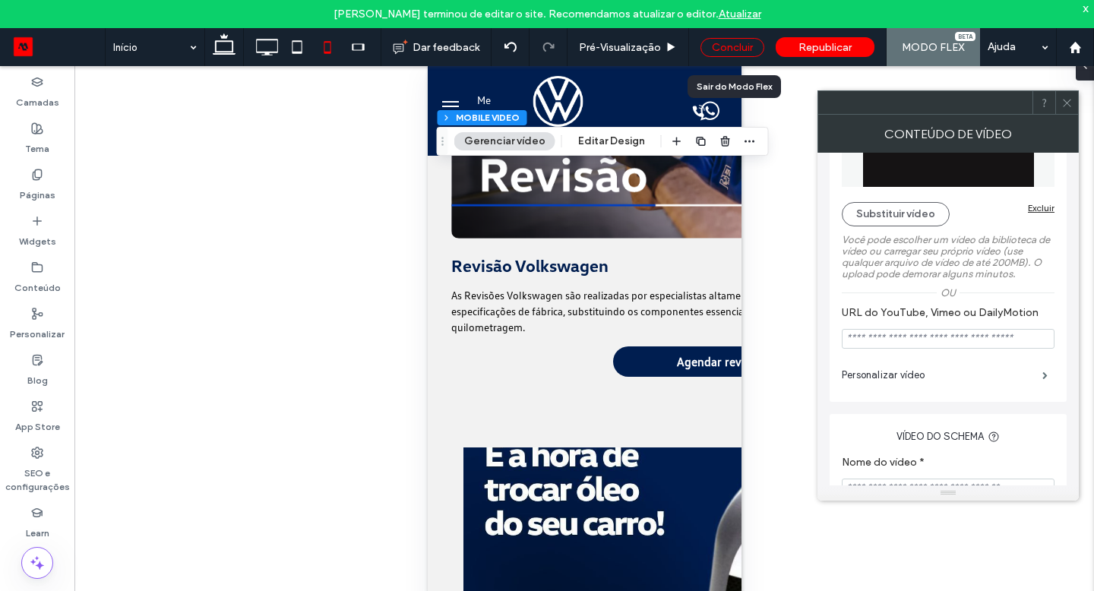
click at [746, 49] on div "Concluir" at bounding box center [733, 47] width 64 height 19
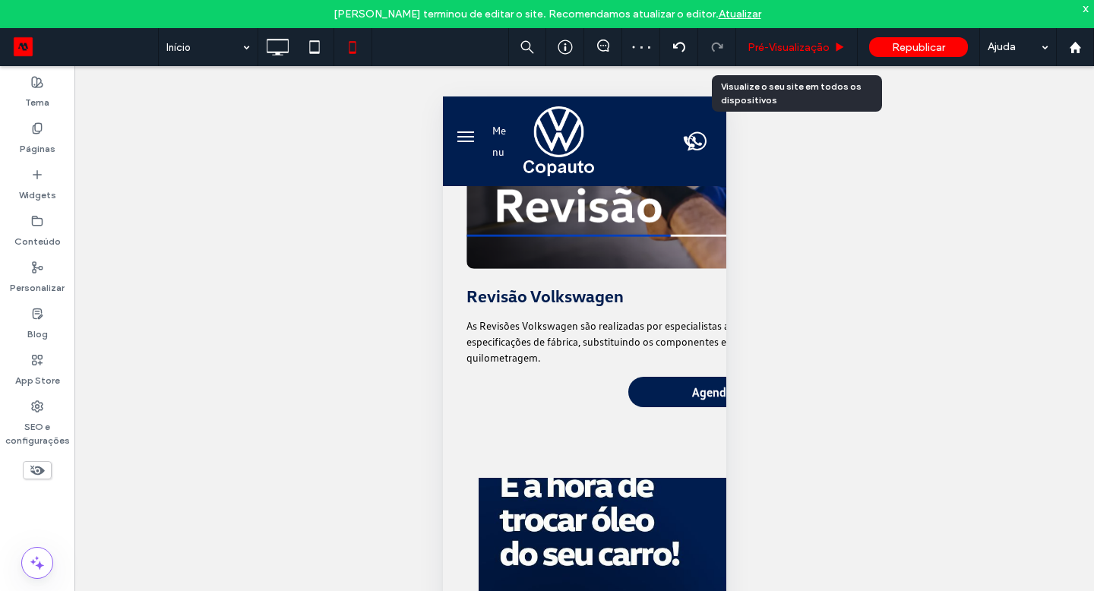
click at [768, 43] on span "Pré-Visualizaçāo" at bounding box center [789, 47] width 82 height 13
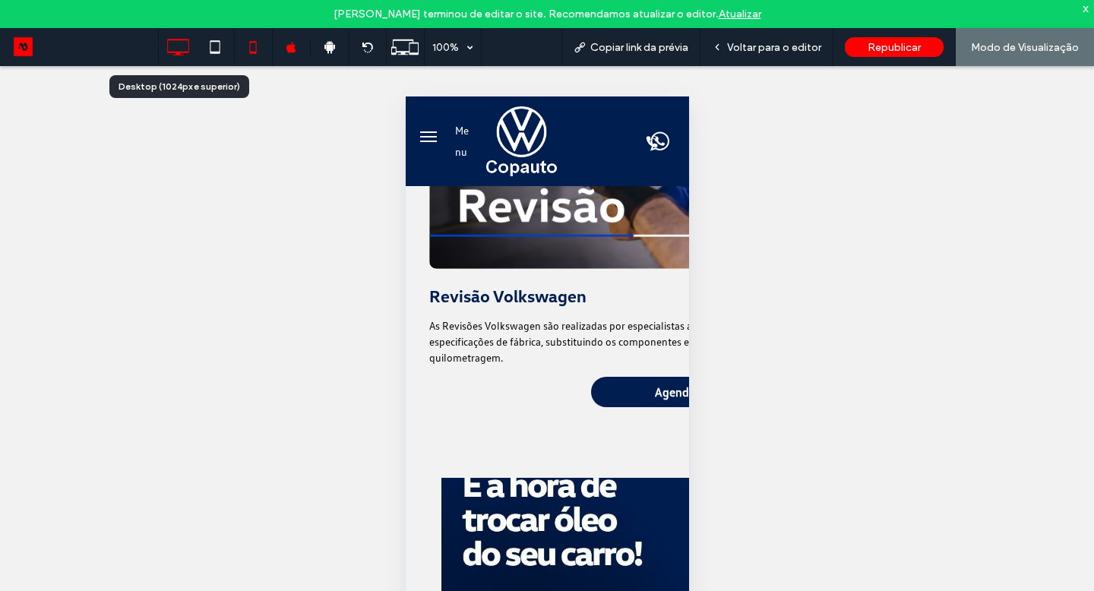
click at [180, 48] on icon at bounding box center [178, 47] width 30 height 30
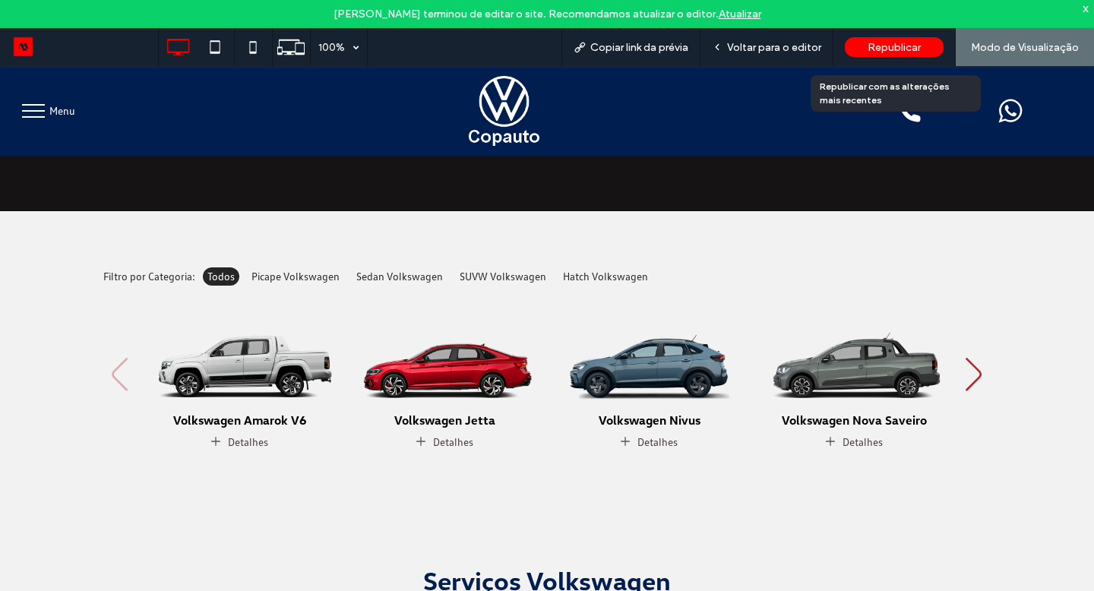
click at [856, 42] on div "Republicar" at bounding box center [894, 47] width 99 height 20
